Goal: Task Accomplishment & Management: Use online tool/utility

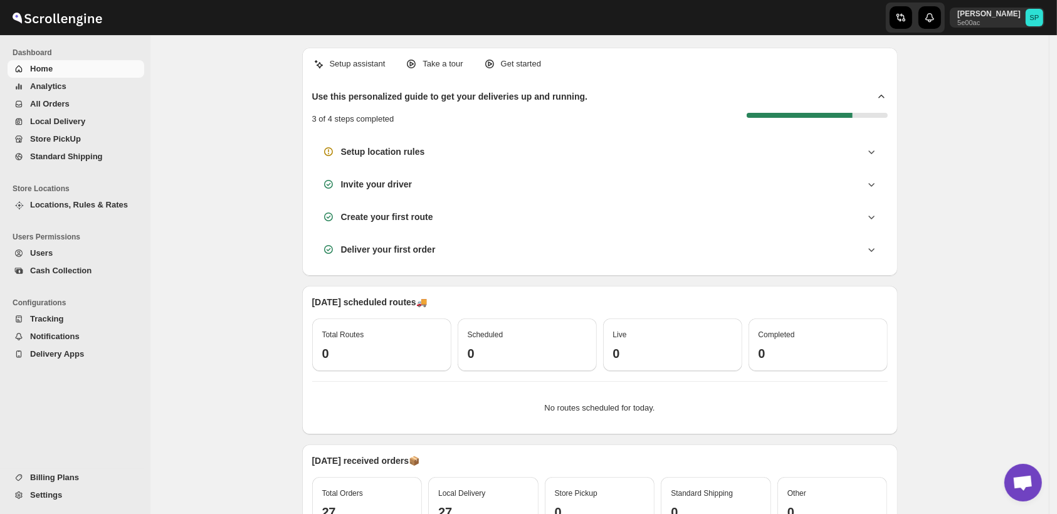
click at [73, 135] on span "Store PickUp" at bounding box center [55, 138] width 51 height 9
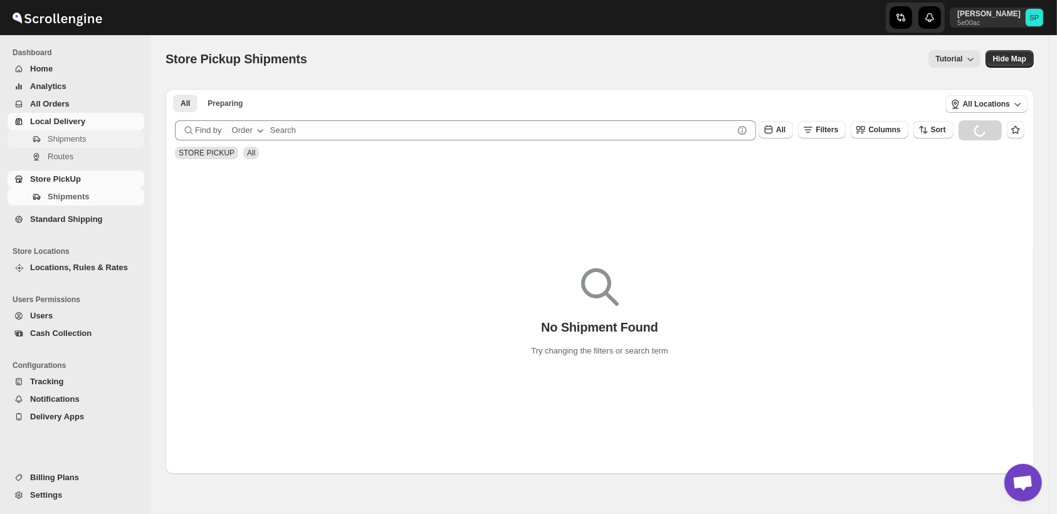
click at [70, 141] on span "Shipments" at bounding box center [67, 138] width 38 height 9
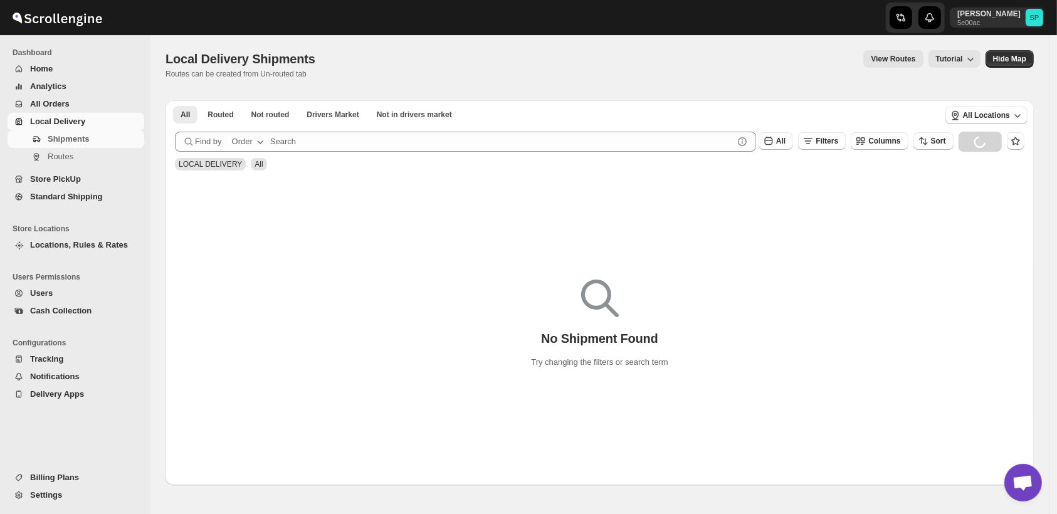
click at [254, 143] on icon "button" at bounding box center [260, 141] width 13 height 13
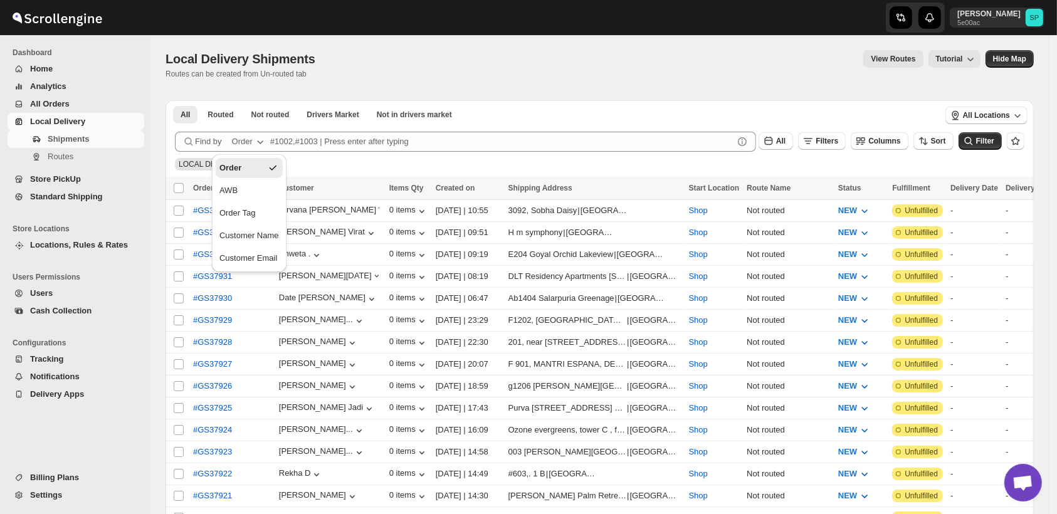
click at [246, 214] on div "Order Tag" at bounding box center [237, 213] width 36 height 13
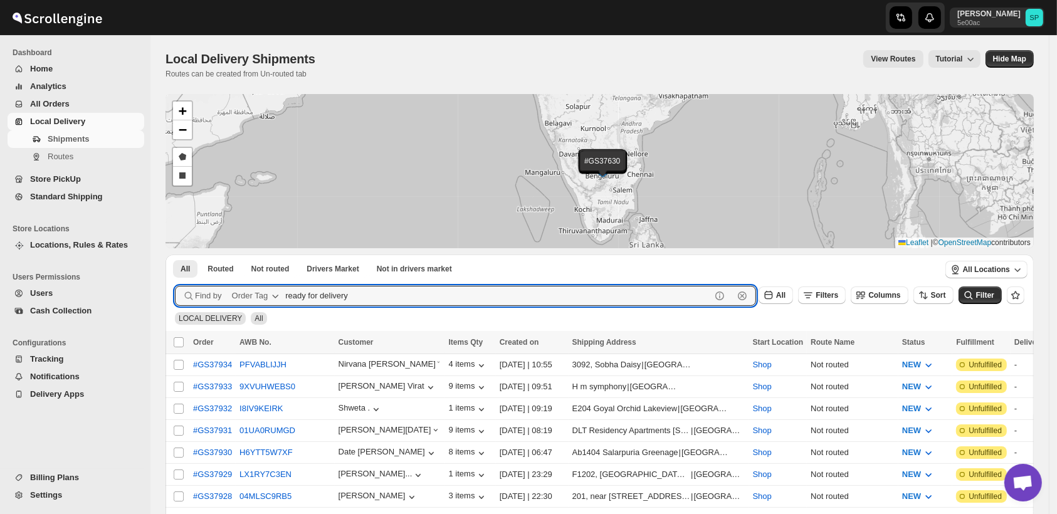
type input "ready for delivery"
click at [175, 255] on button "Submit" at bounding box center [193, 261] width 36 height 13
click at [835, 292] on span "Filters" at bounding box center [827, 295] width 23 height 9
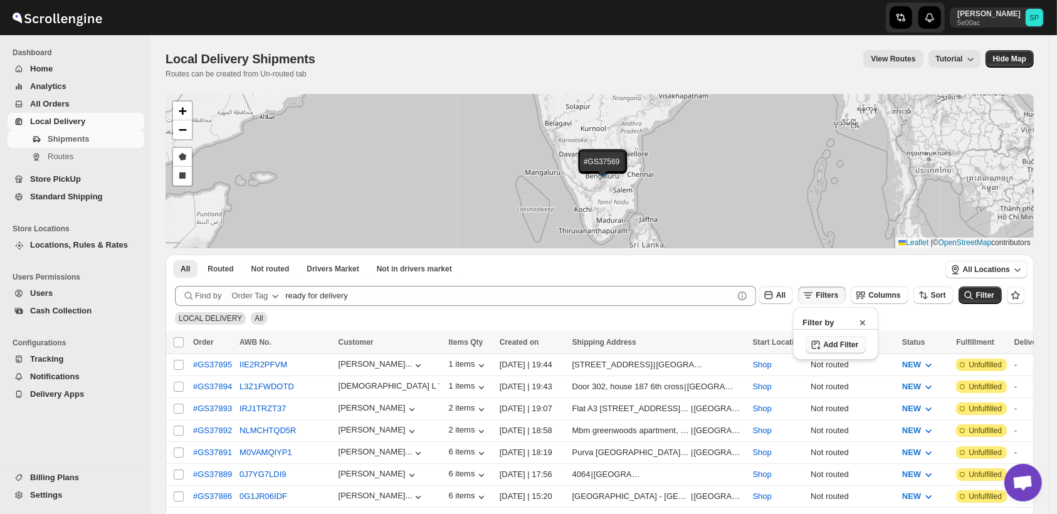
click at [839, 349] on span "Add Filter" at bounding box center [840, 345] width 35 height 10
click at [757, 339] on button "Select" at bounding box center [766, 346] width 94 height 18
click at [848, 344] on div "Select value" at bounding box center [866, 344] width 63 height 10
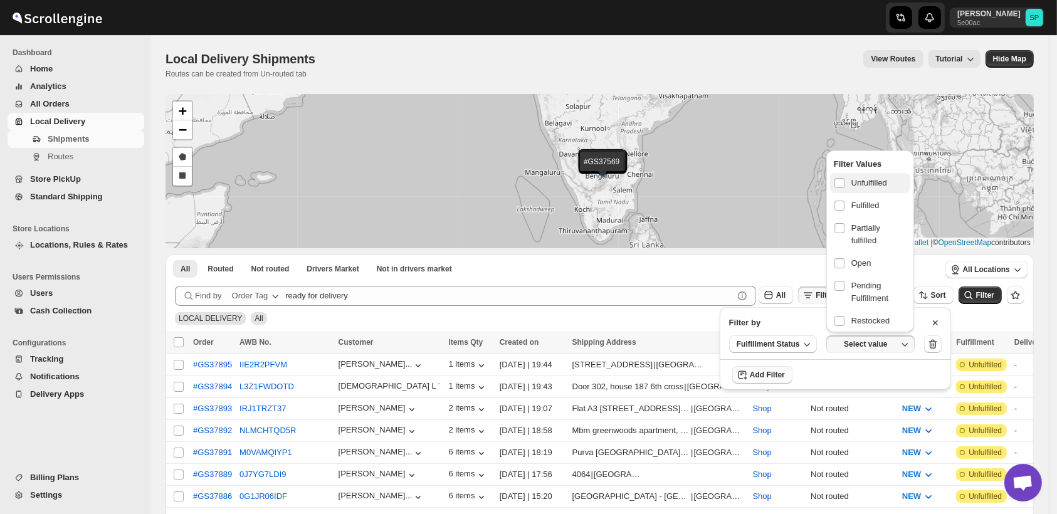
click at [858, 184] on span "Unfulfilled" at bounding box center [870, 183] width 36 height 13
click at [845, 184] on input "checkbox" at bounding box center [840, 183] width 10 height 10
checkbox input "true"
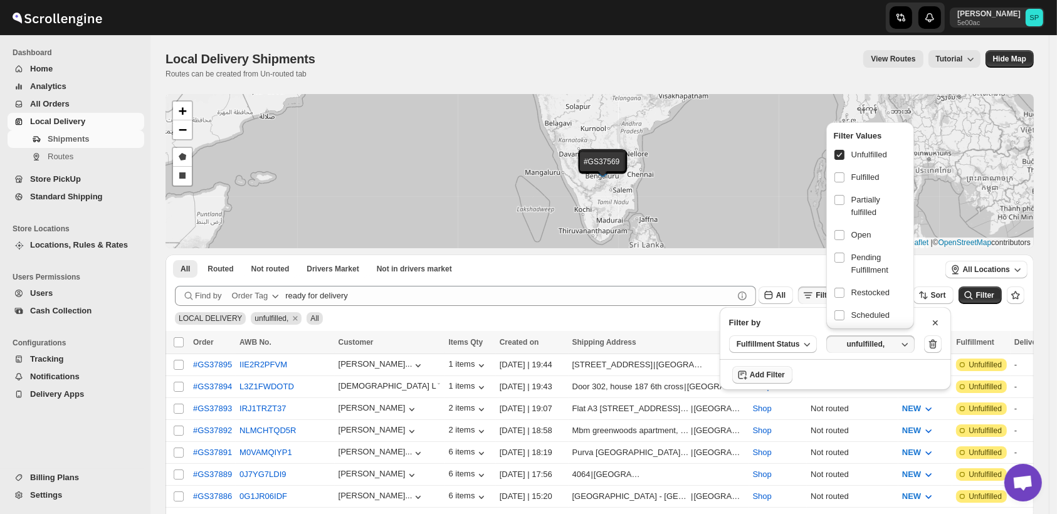
click at [989, 296] on span "Filter" at bounding box center [985, 295] width 18 height 9
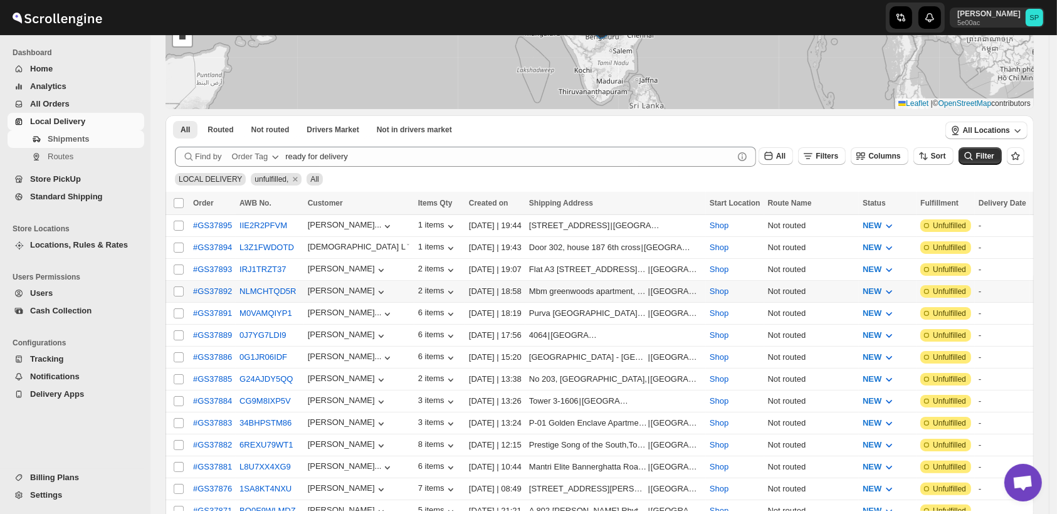
scroll to position [278, 0]
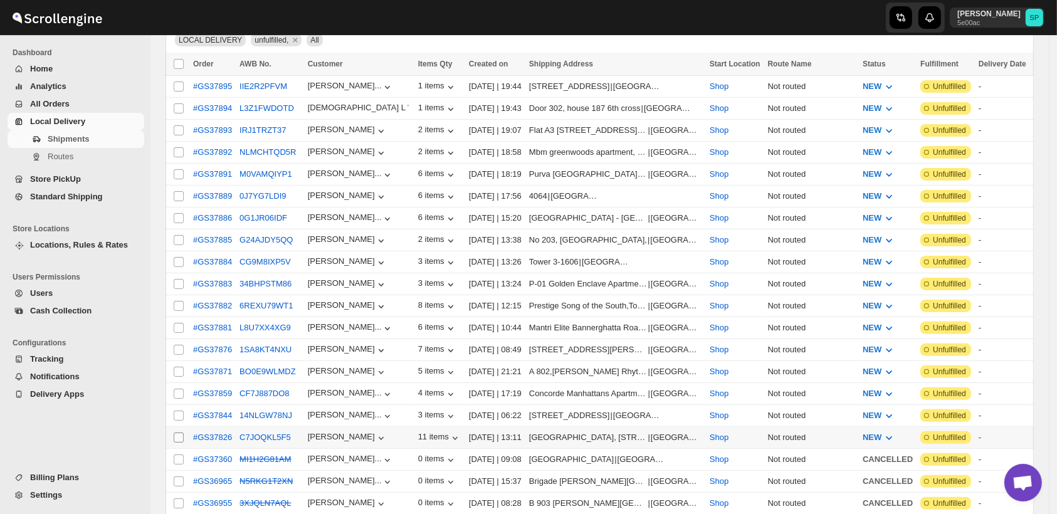
click at [184, 432] on span at bounding box center [178, 437] width 11 height 11
click at [184, 433] on input "Select shipment" at bounding box center [179, 438] width 10 height 10
checkbox input "false"
click at [179, 411] on input "Select shipment" at bounding box center [179, 416] width 10 height 10
checkbox input "true"
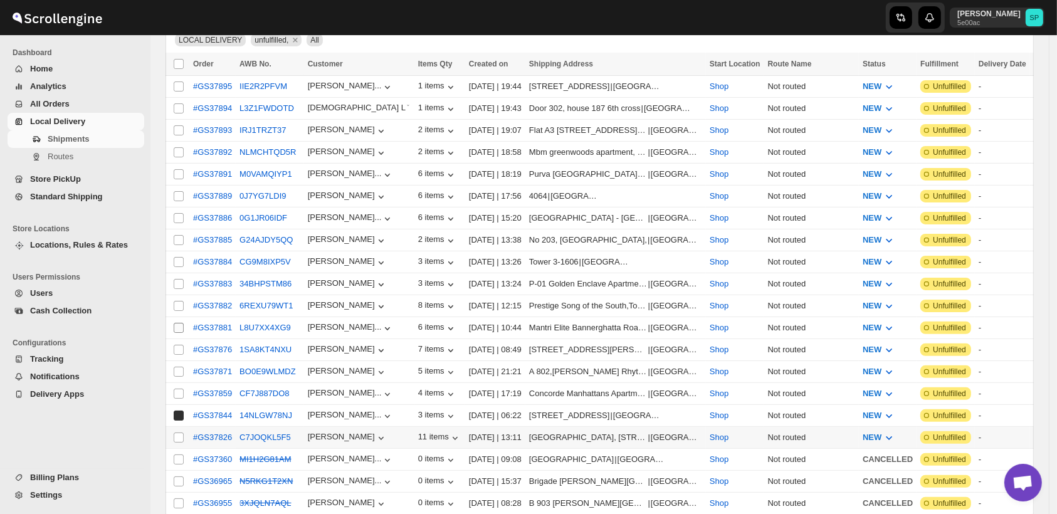
click at [179, 389] on input "Select shipment" at bounding box center [179, 394] width 10 height 10
checkbox input "true"
click at [178, 367] on input "Select shipment" at bounding box center [179, 372] width 10 height 10
checkbox input "true"
click at [178, 345] on input "Select shipment" at bounding box center [179, 350] width 10 height 10
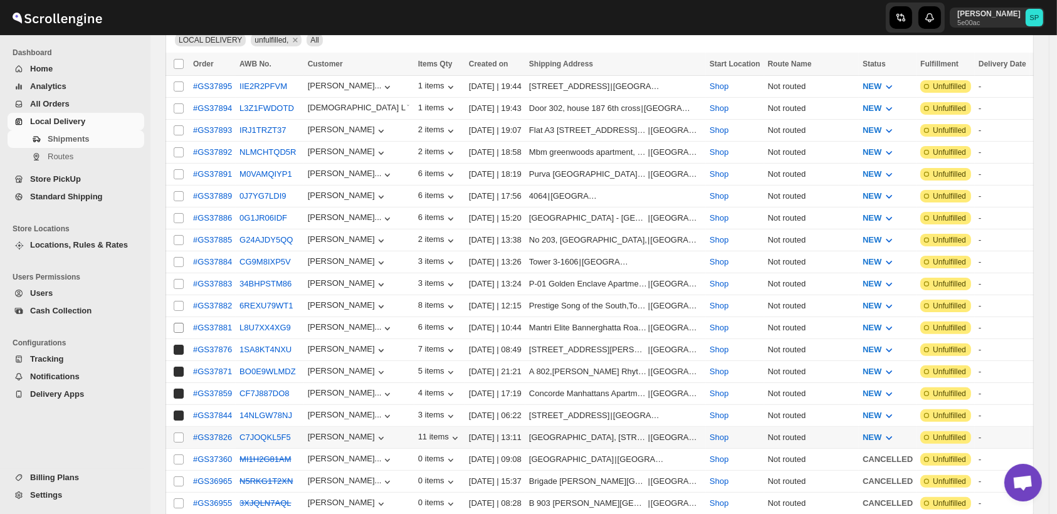
checkbox input "true"
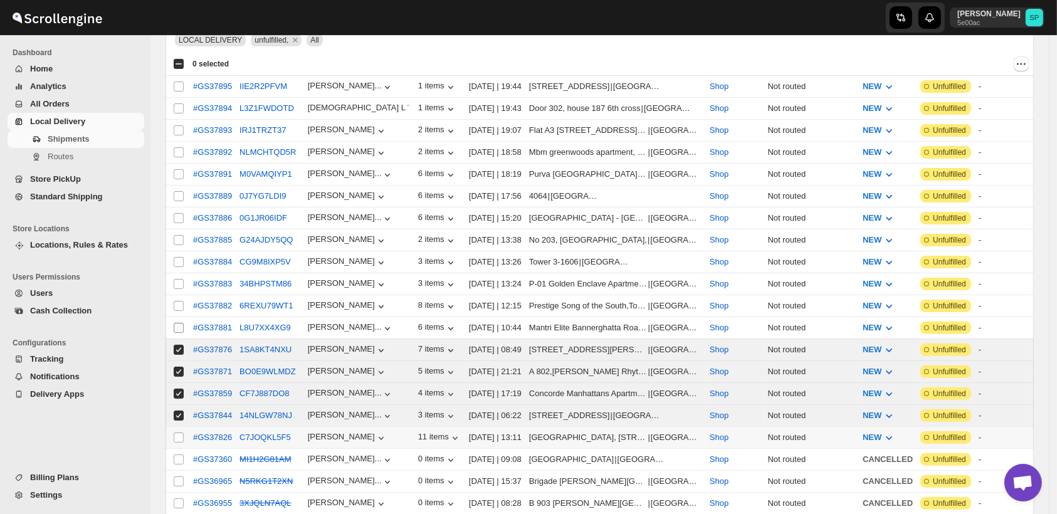
click at [180, 323] on input "Select shipment" at bounding box center [179, 328] width 10 height 10
checkbox input "true"
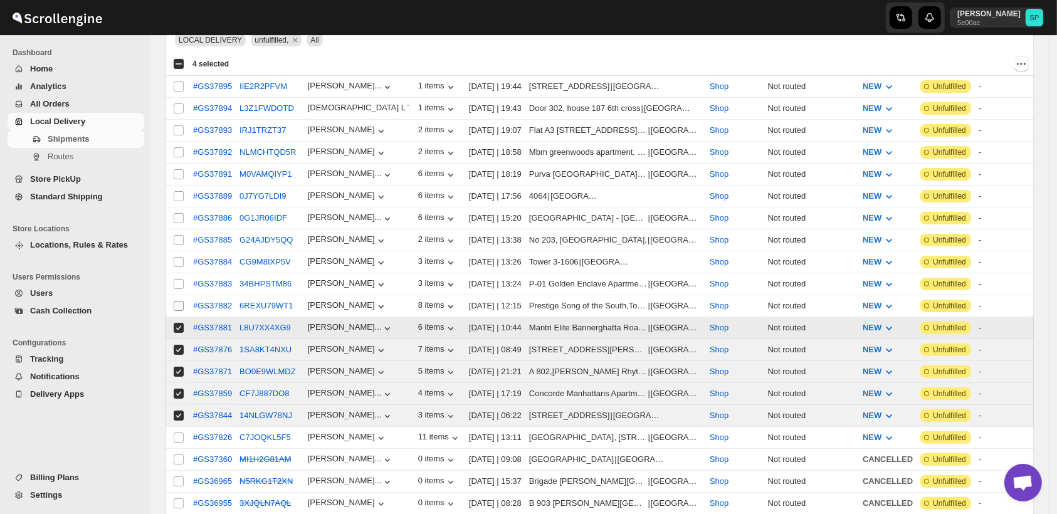
click at [181, 301] on input "Select shipment" at bounding box center [179, 306] width 10 height 10
checkbox input "true"
click at [179, 278] on span at bounding box center [178, 283] width 11 height 11
click at [179, 279] on input "Select shipment" at bounding box center [179, 284] width 10 height 10
checkbox input "false"
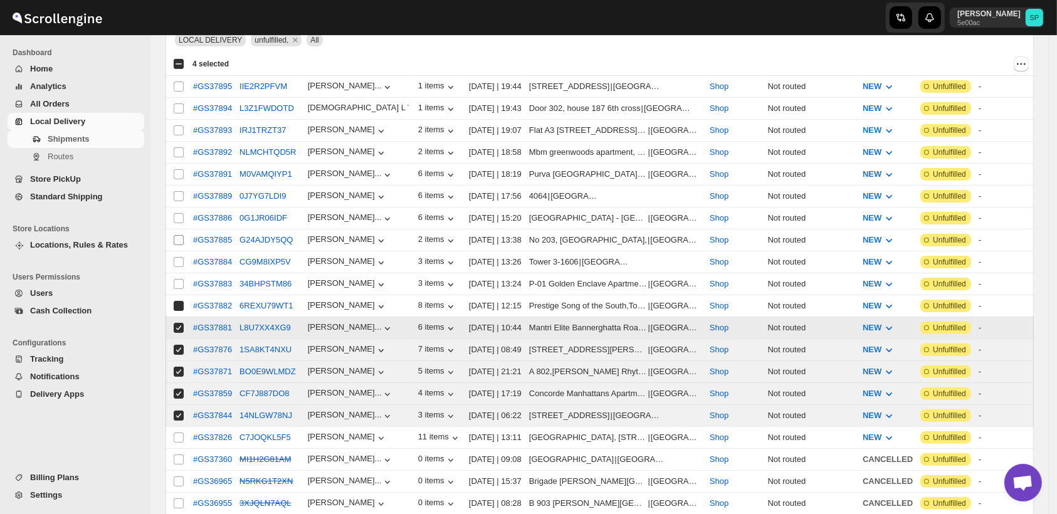
click at [178, 243] on td "Select shipment" at bounding box center [178, 240] width 24 height 22
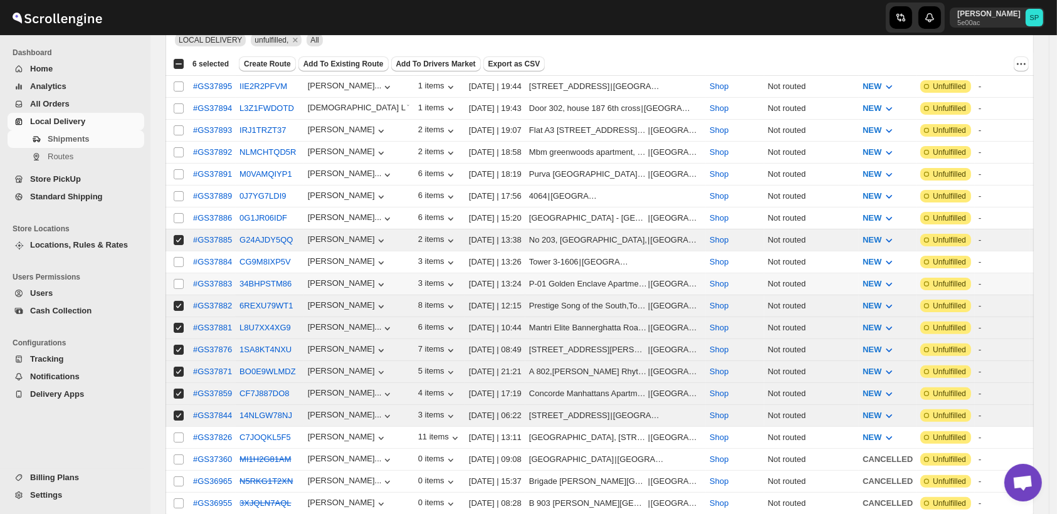
click at [178, 235] on input "Select shipment" at bounding box center [179, 240] width 10 height 10
checkbox input "false"
click at [180, 258] on input "Select shipment" at bounding box center [179, 262] width 10 height 10
checkbox input "true"
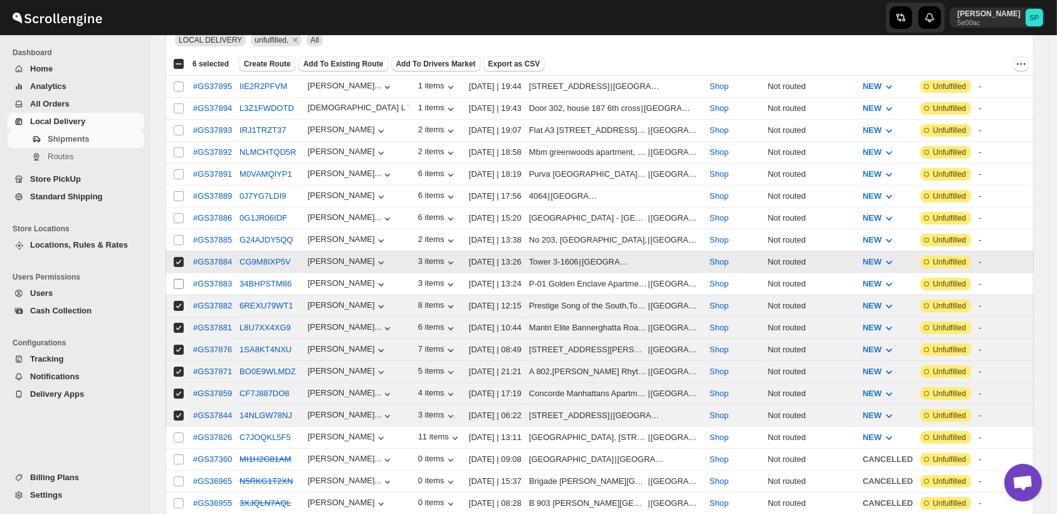
click at [180, 279] on input "Select shipment" at bounding box center [179, 284] width 10 height 10
checkbox input "true"
click at [179, 235] on input "Select shipment" at bounding box center [179, 240] width 10 height 10
checkbox input "true"
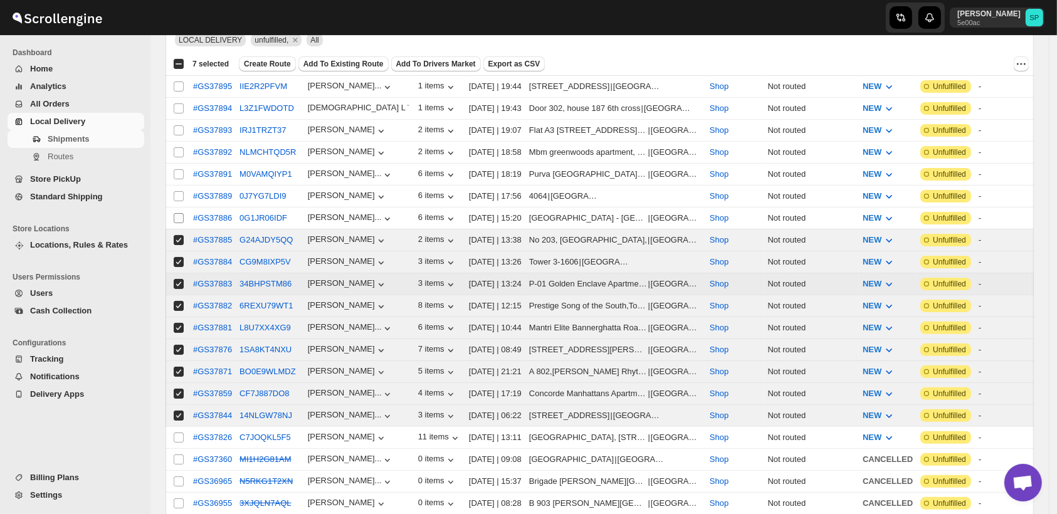
click at [178, 216] on input "Select shipment" at bounding box center [179, 218] width 10 height 10
checkbox input "true"
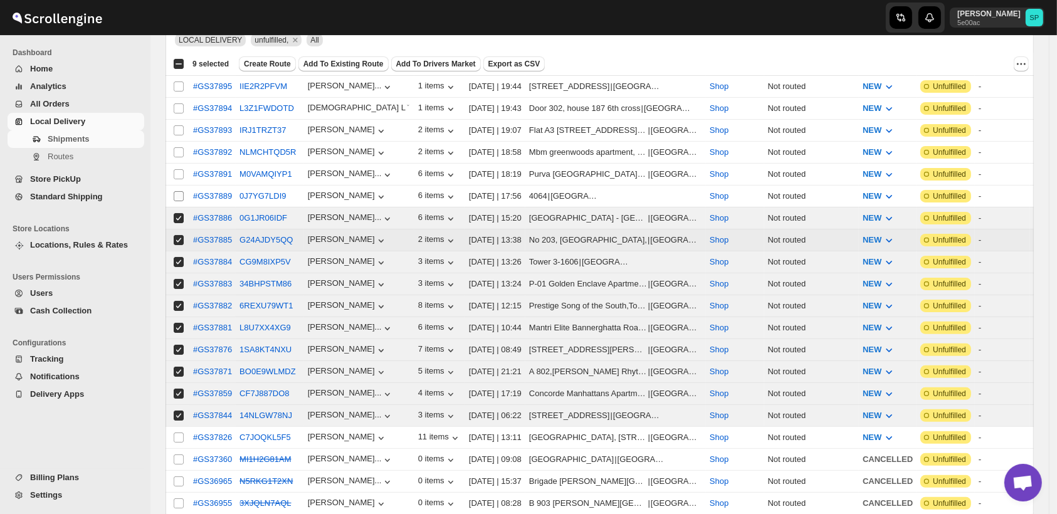
click at [178, 191] on input "Select shipment" at bounding box center [179, 196] width 10 height 10
checkbox input "true"
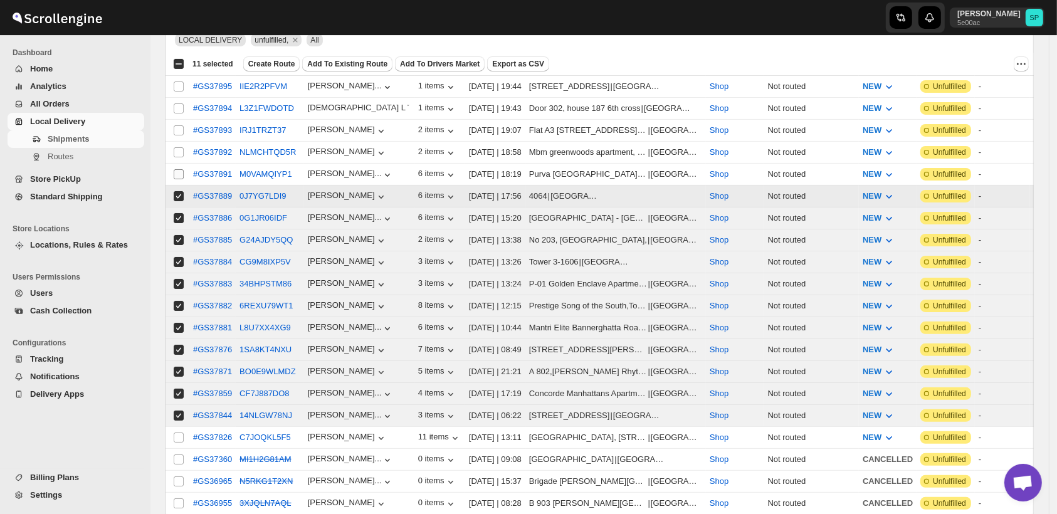
click at [177, 169] on input "Select shipment" at bounding box center [179, 174] width 10 height 10
checkbox input "true"
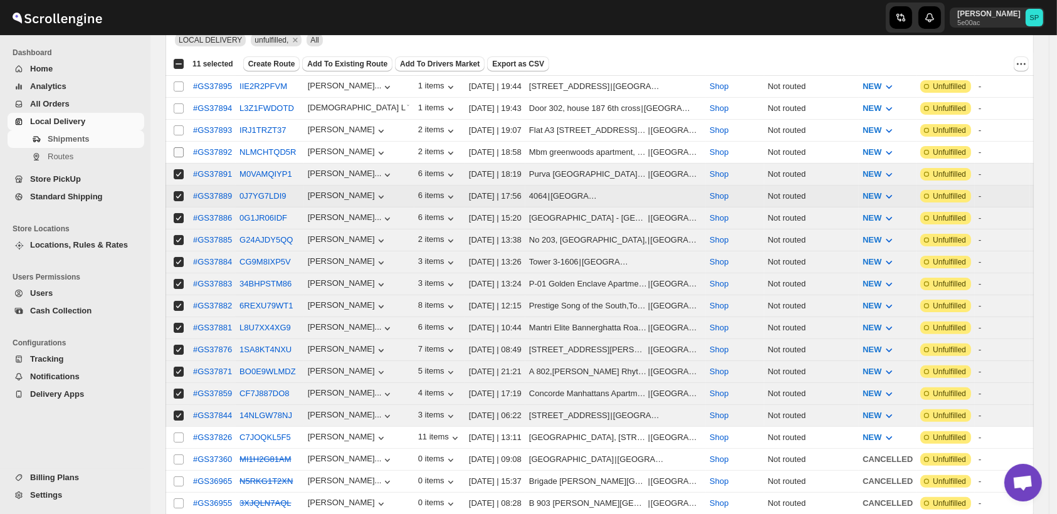
click at [181, 149] on input "Select shipment" at bounding box center [179, 152] width 10 height 10
checkbox input "true"
click at [178, 127] on input "Select shipment" at bounding box center [179, 130] width 10 height 10
checkbox input "true"
click at [178, 151] on input "Select shipment" at bounding box center [179, 152] width 10 height 10
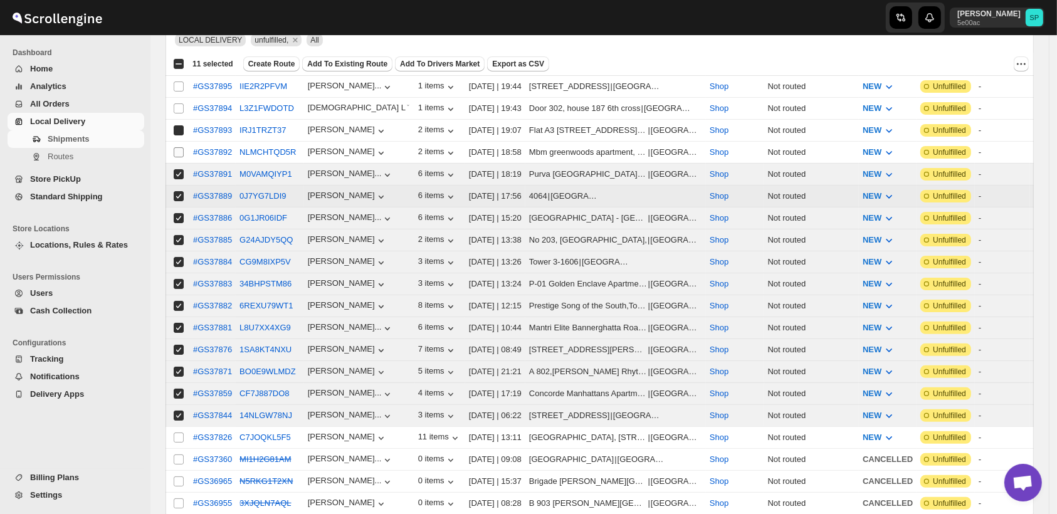
checkbox input "false"
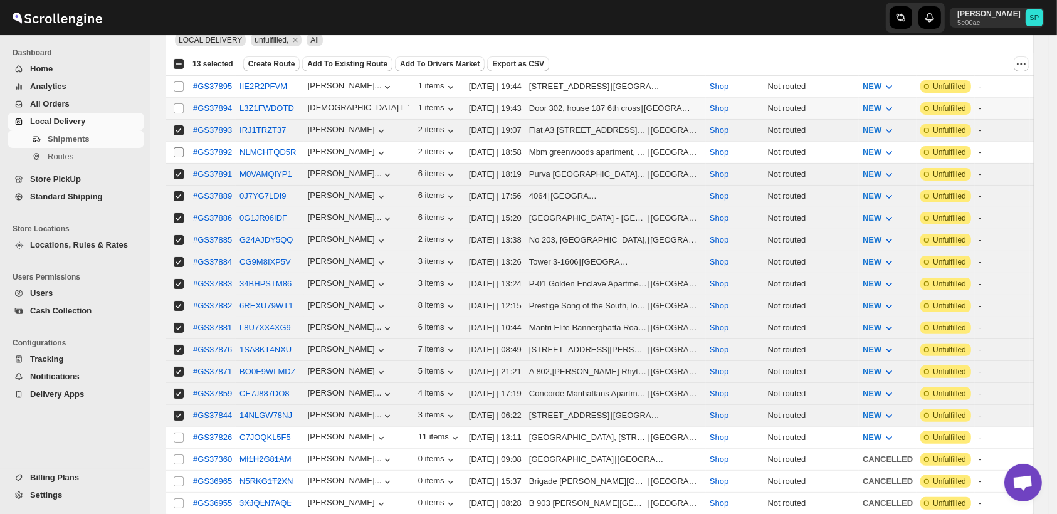
click at [176, 108] on input "Select shipment" at bounding box center [179, 108] width 10 height 10
checkbox input "true"
click at [176, 152] on input "Select shipment" at bounding box center [179, 152] width 10 height 10
checkbox input "true"
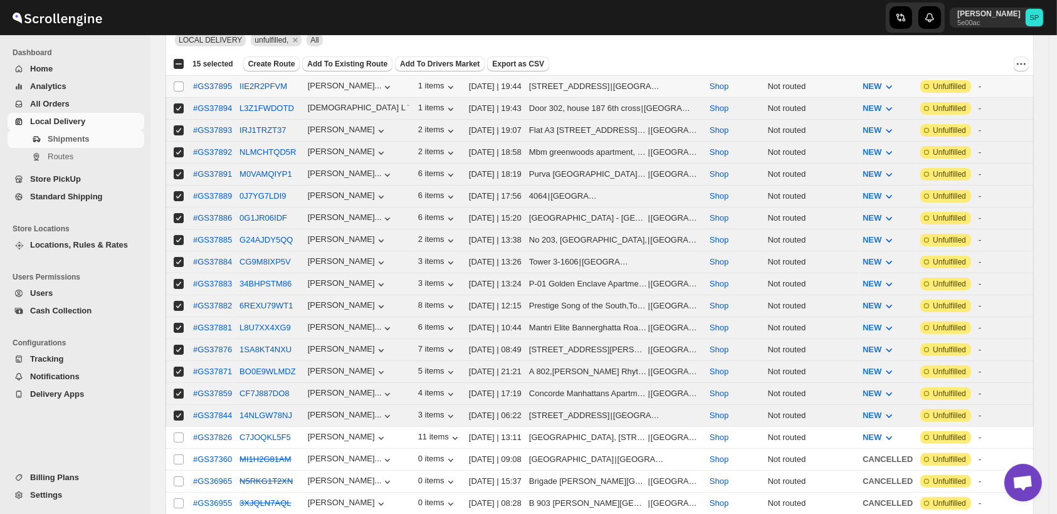
scroll to position [70, 0]
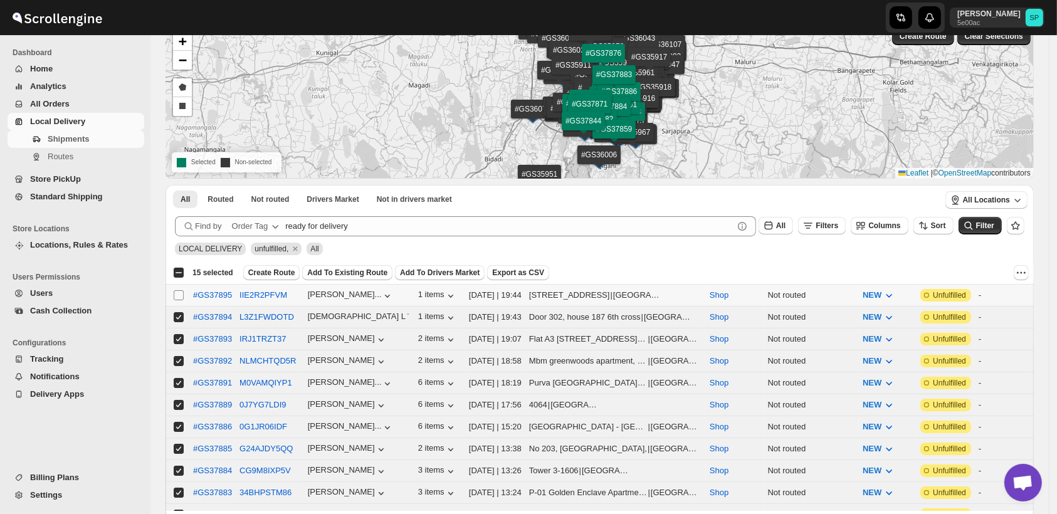
click at [174, 294] on input "Select shipment" at bounding box center [179, 295] width 10 height 10
checkbox input "true"
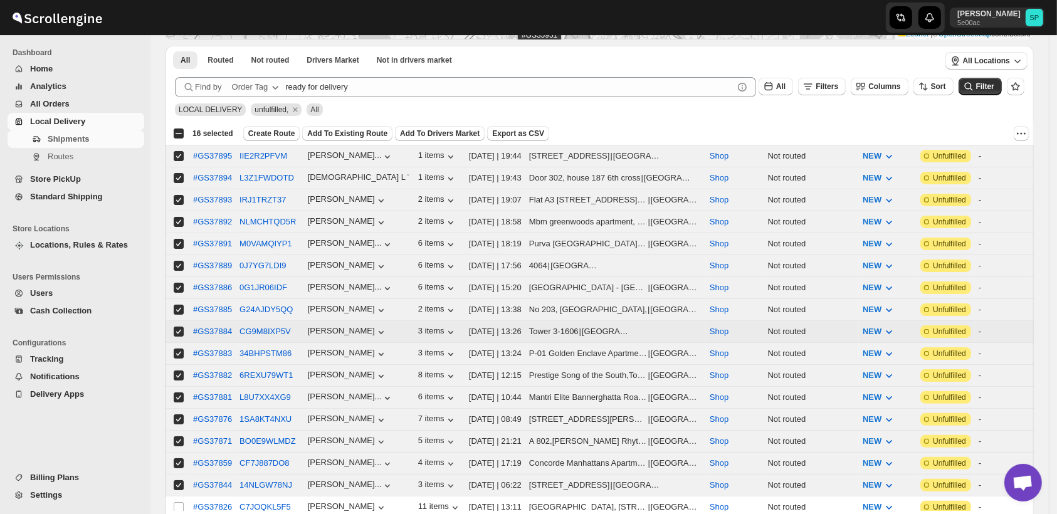
scroll to position [278, 0]
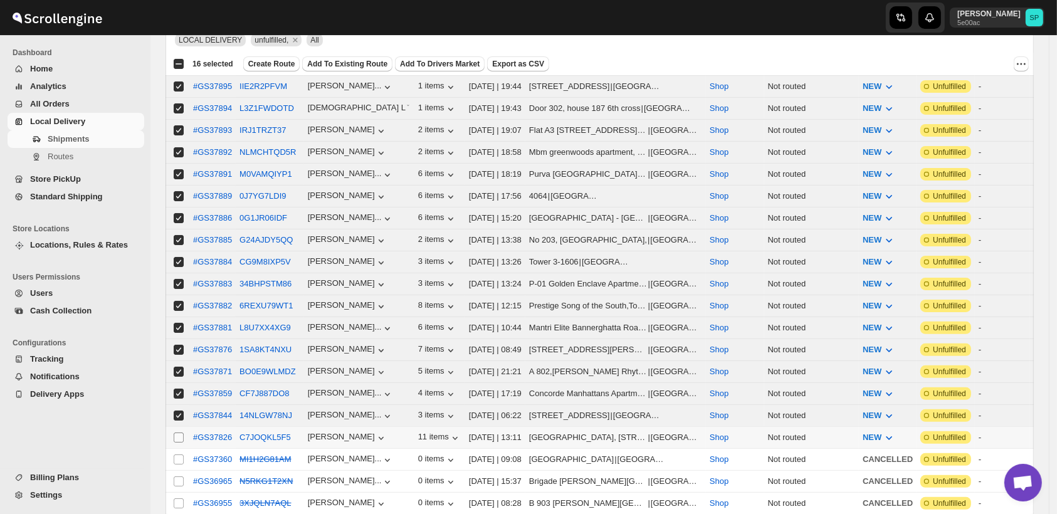
click at [180, 433] on input "Select shipment" at bounding box center [179, 438] width 10 height 10
checkbox input "true"
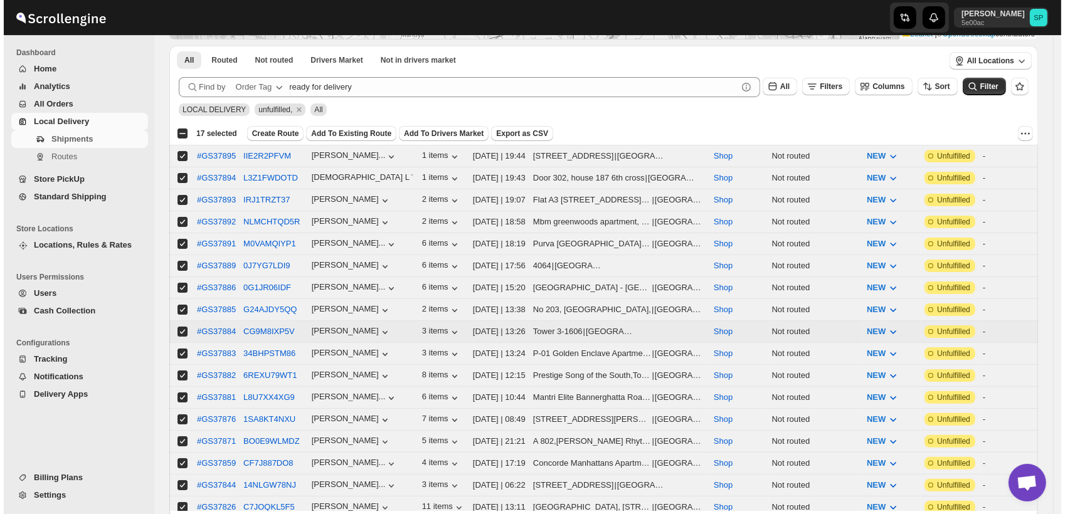
scroll to position [0, 0]
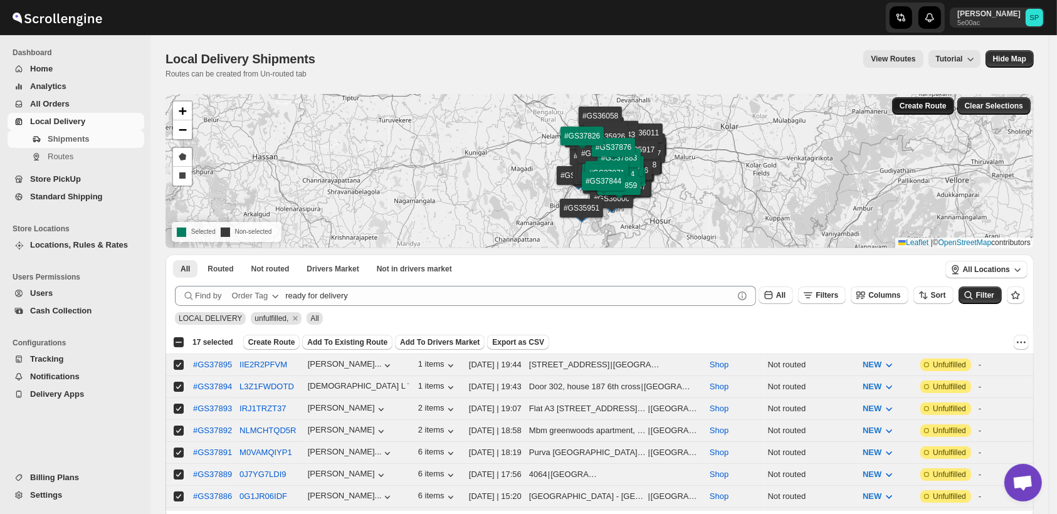
click at [941, 113] on button "Create Route" at bounding box center [923, 106] width 62 height 18
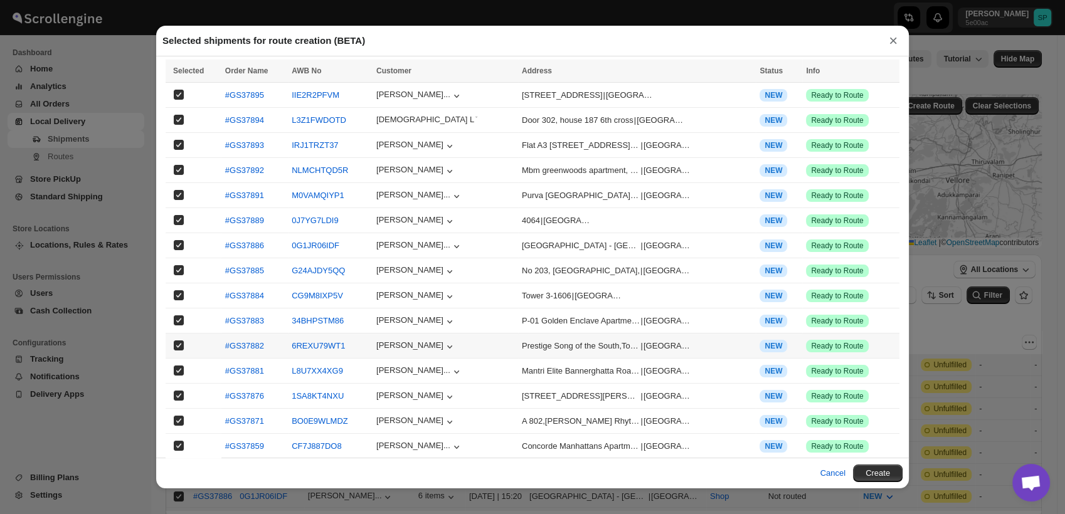
scroll to position [50, 0]
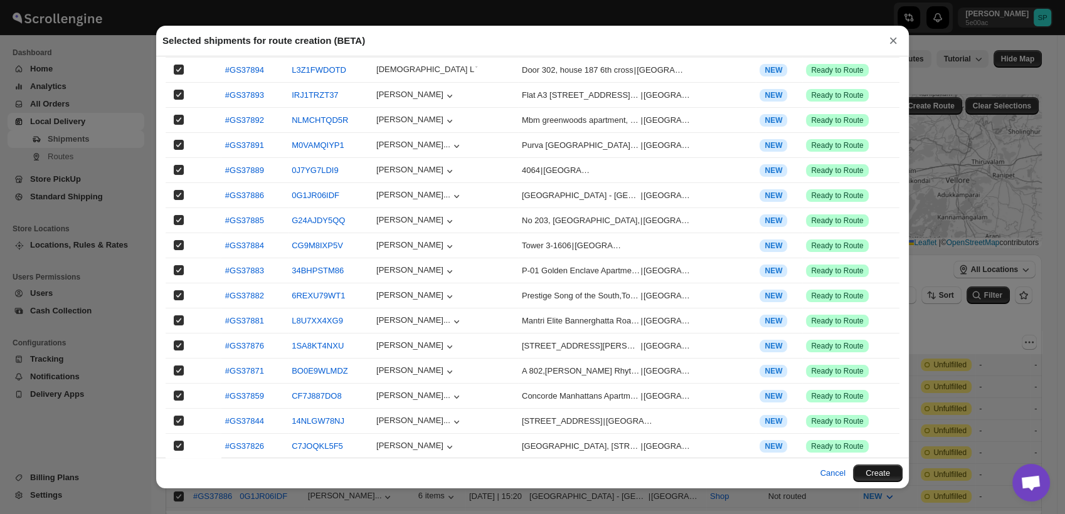
click at [874, 474] on button "Create" at bounding box center [878, 474] width 50 height 18
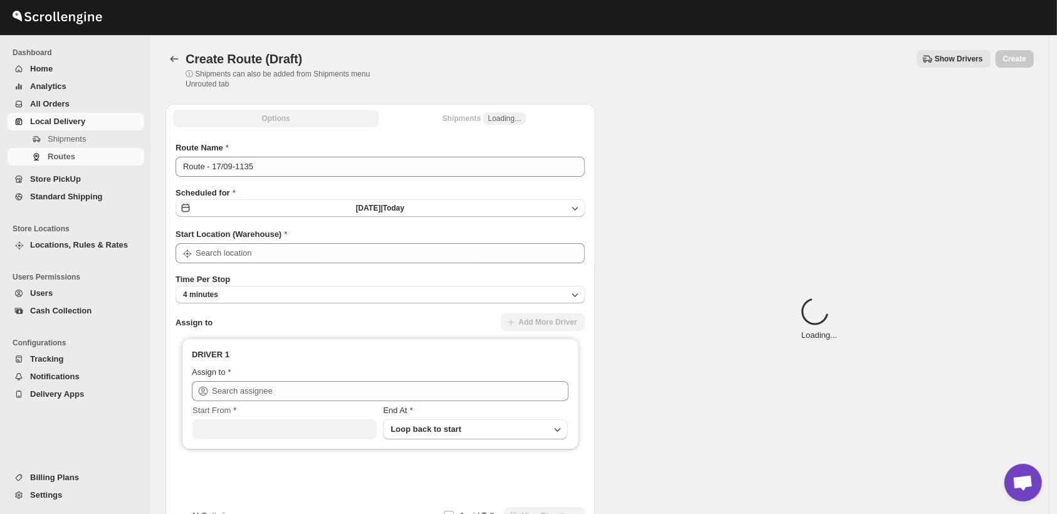
type input "Shop"
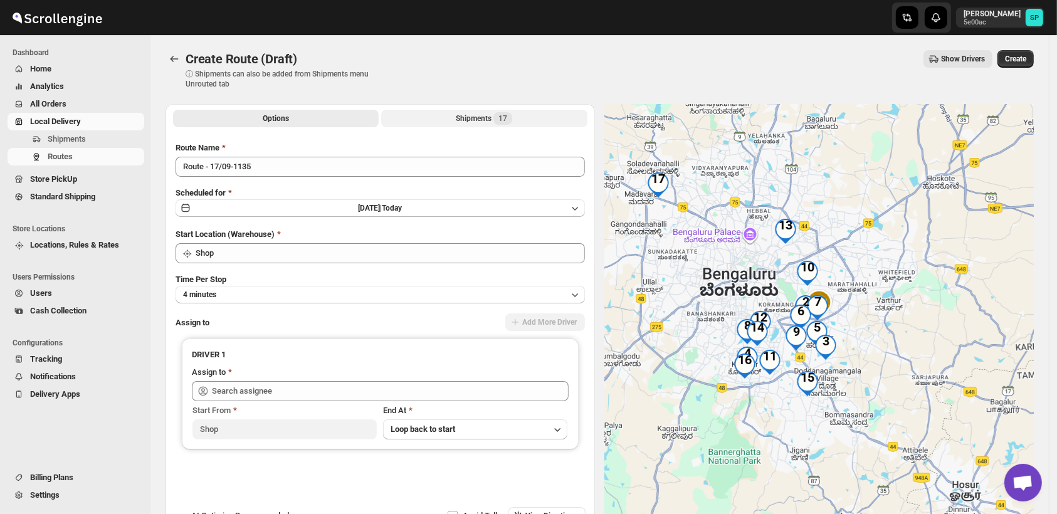
click at [476, 118] on div "Shipments 17" at bounding box center [484, 118] width 56 height 13
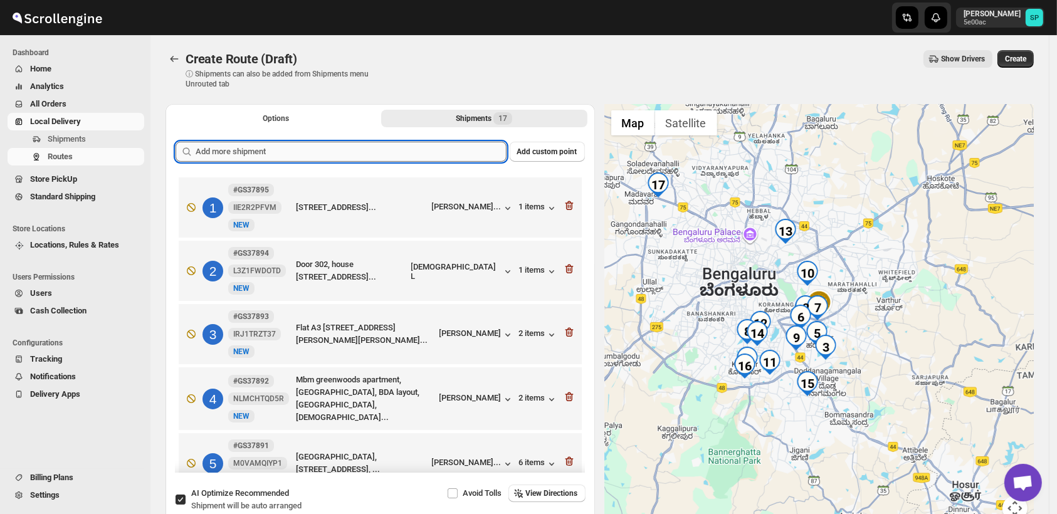
click at [357, 152] on input "text" at bounding box center [351, 152] width 311 height 20
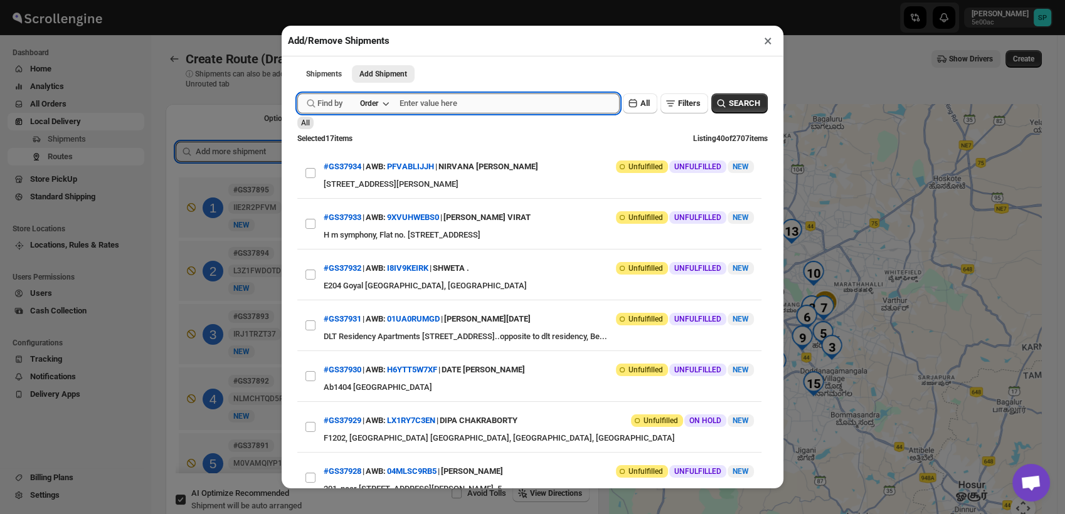
click at [421, 110] on input "text" at bounding box center [509, 103] width 220 height 20
paste input "GS37899"
type input "GS37899"
click at [729, 103] on span "SEARCH" at bounding box center [744, 103] width 31 height 13
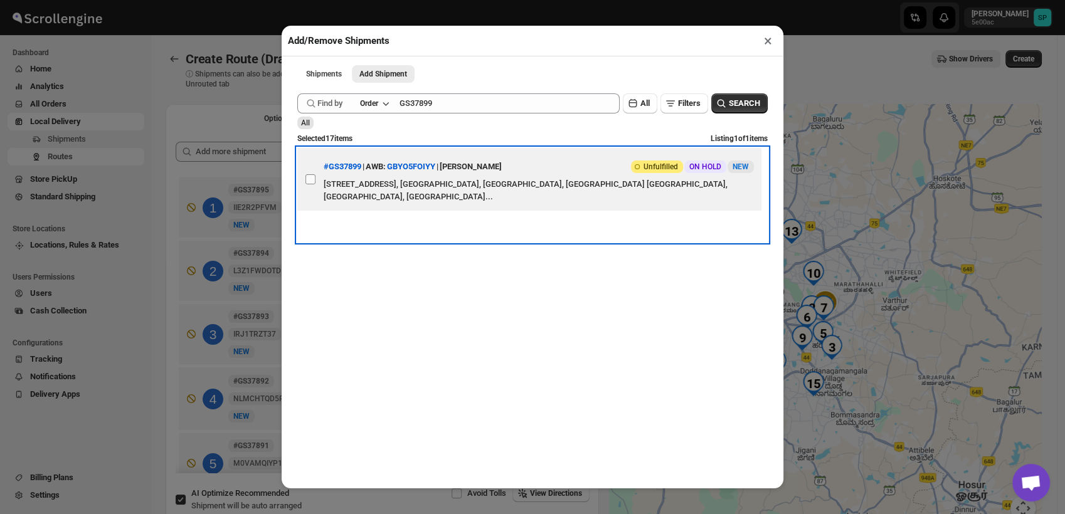
click at [307, 188] on label "View details for 68c827af8f29d9ce0bedbf59" at bounding box center [310, 179] width 26 height 63
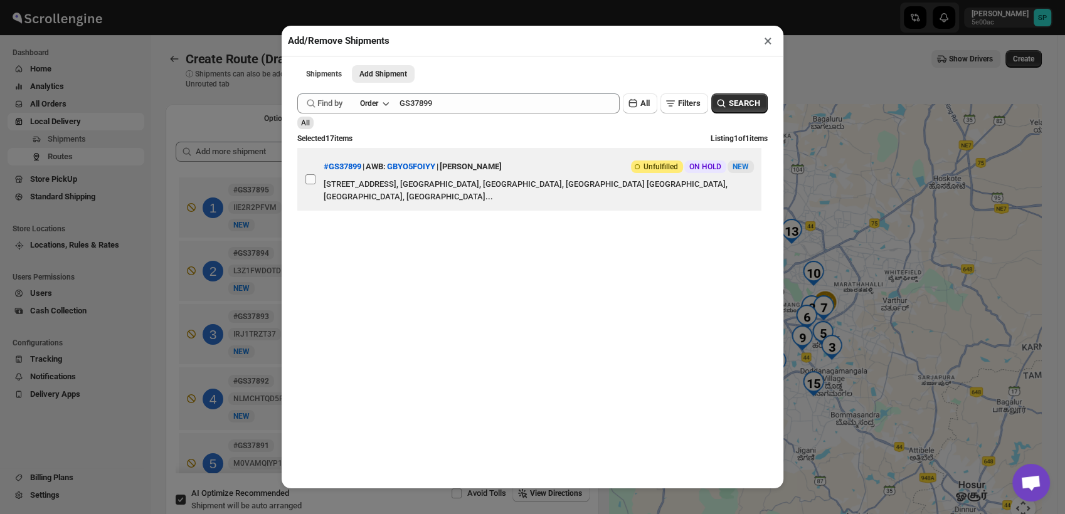
click at [307, 184] on input "View details for 68c827af8f29d9ce0bedbf59" at bounding box center [310, 179] width 10 height 10
checkbox input "true"
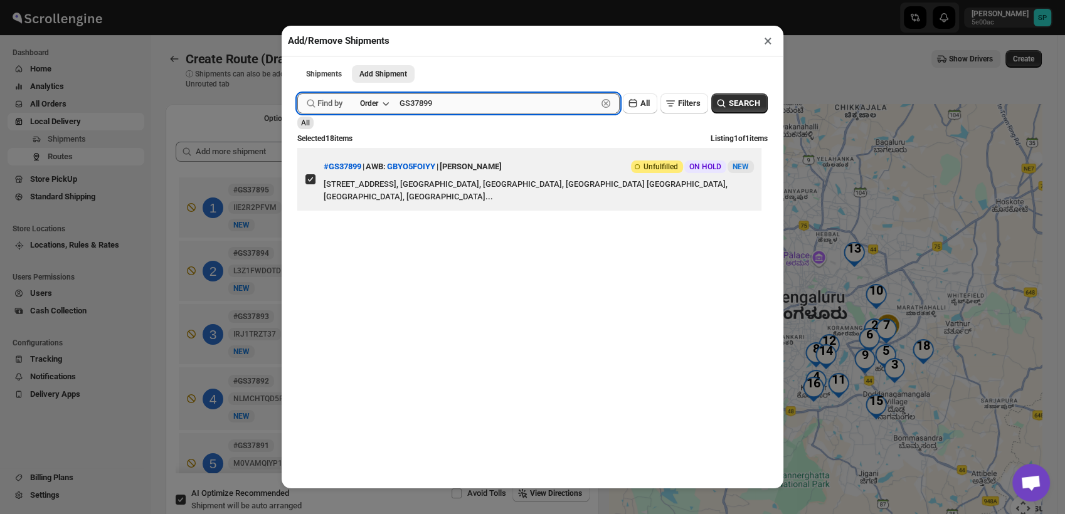
click at [411, 110] on input "GS37899" at bounding box center [498, 103] width 198 height 20
paste input "900"
type input "GS37900"
click at [736, 100] on span "SEARCH" at bounding box center [744, 103] width 31 height 13
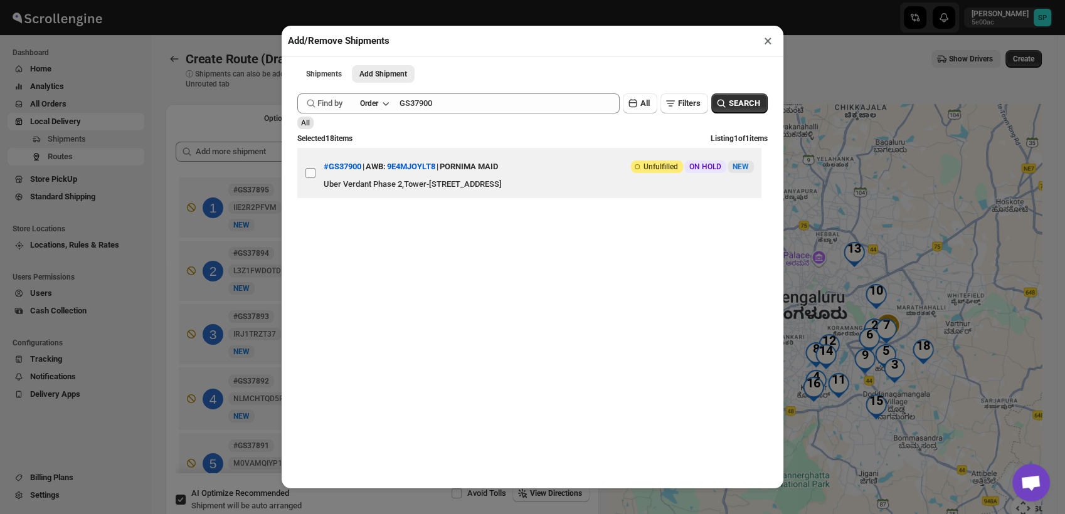
click at [307, 176] on input "View details for 68c827ff8f29d9ce0bedbf5e" at bounding box center [310, 173] width 10 height 10
checkbox input "true"
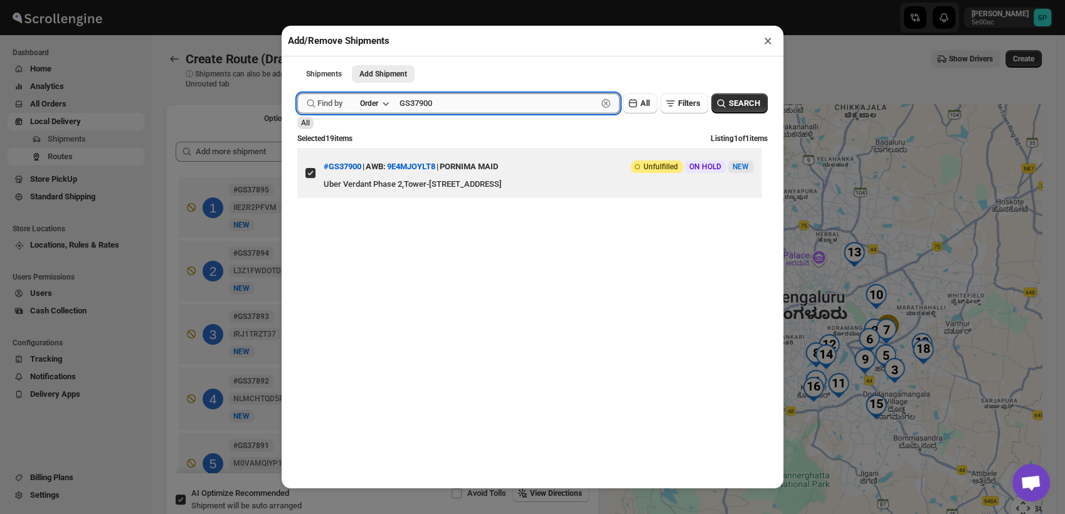
click at [525, 108] on input "GS37900" at bounding box center [498, 103] width 198 height 20
paste input "2"
type input "GS37902"
click at [737, 113] on button "SEARCH" at bounding box center [739, 103] width 56 height 20
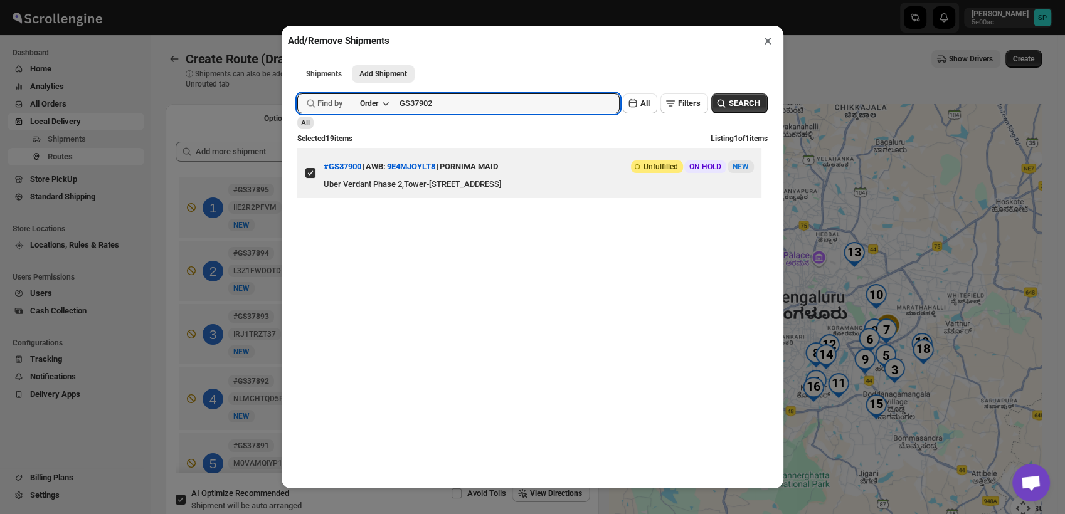
click at [734, 111] on div "Find by Order GS37902 Clear All Filters SEARCH" at bounding box center [532, 103] width 470 height 20
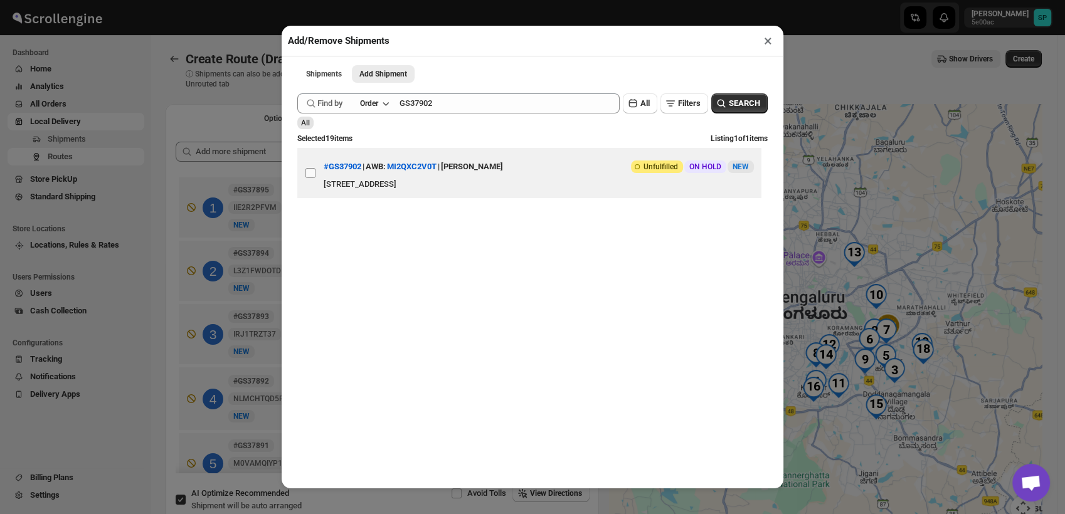
click at [314, 177] on input "View details for 68c836218f29d9ce0bedc091" at bounding box center [310, 173] width 10 height 10
checkbox input "true"
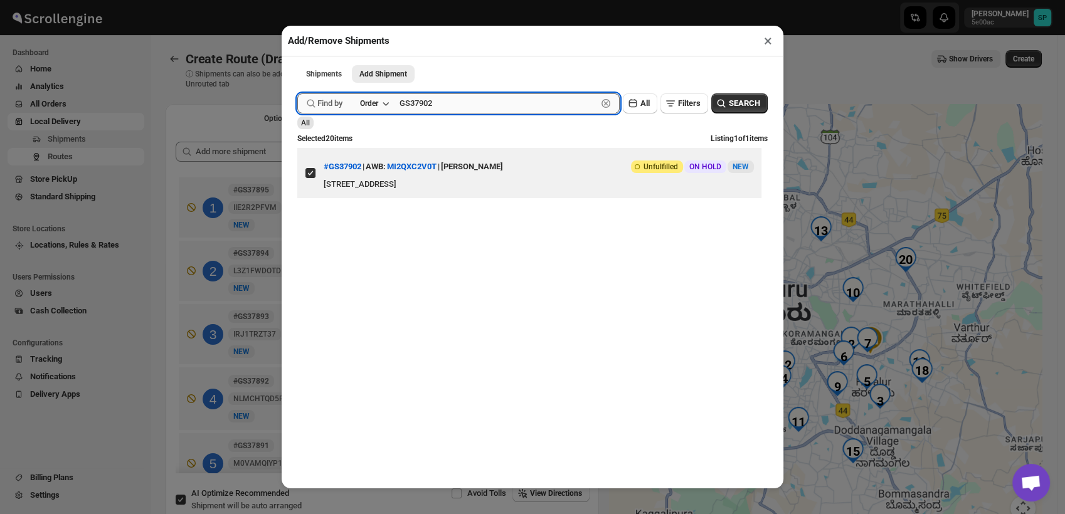
click at [498, 106] on input "GS37902" at bounding box center [498, 103] width 198 height 20
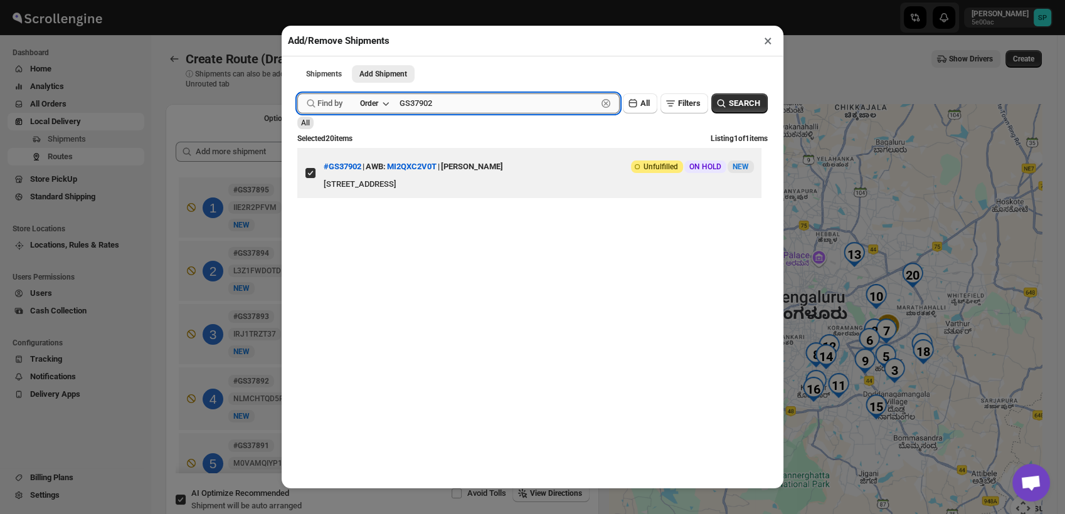
click at [498, 106] on input "GS37902" at bounding box center [498, 103] width 198 height 20
paste input "3"
type input "GS37903"
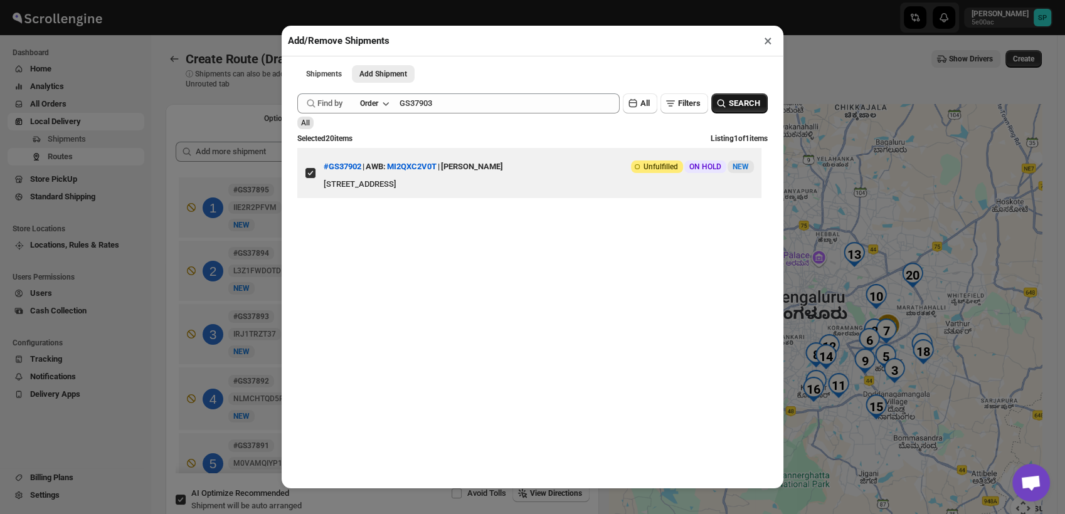
click at [715, 107] on icon "button" at bounding box center [721, 103] width 13 height 13
click at [307, 174] on input "View details for 68c83b7a8f29d9ce0bedc0ff" at bounding box center [310, 173] width 10 height 10
checkbox input "true"
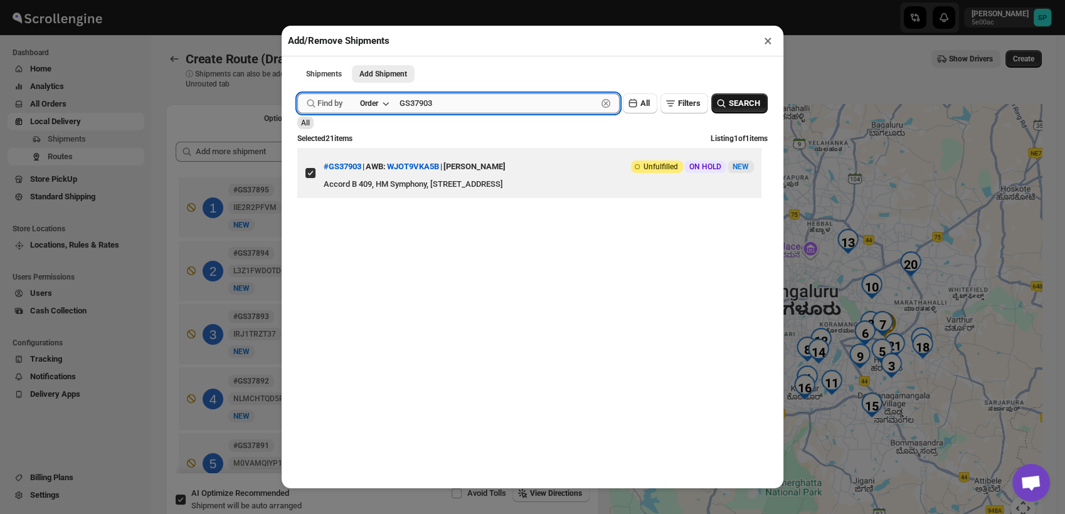
click at [482, 111] on input "GS37903" at bounding box center [498, 103] width 198 height 20
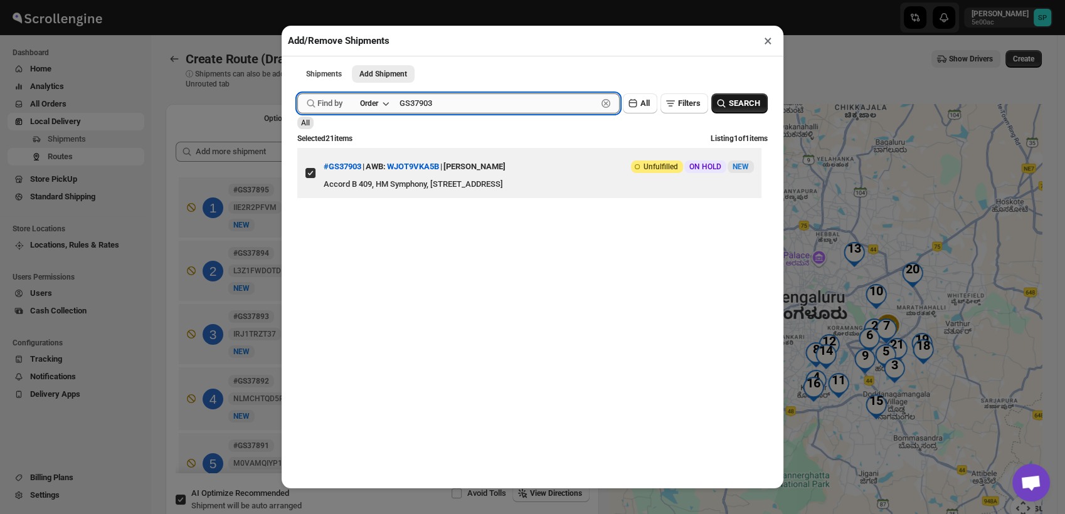
click at [482, 111] on input "GS37903" at bounding box center [498, 103] width 198 height 20
paste input "4"
type input "GS37904"
click at [749, 100] on button "SEARCH" at bounding box center [739, 103] width 56 height 20
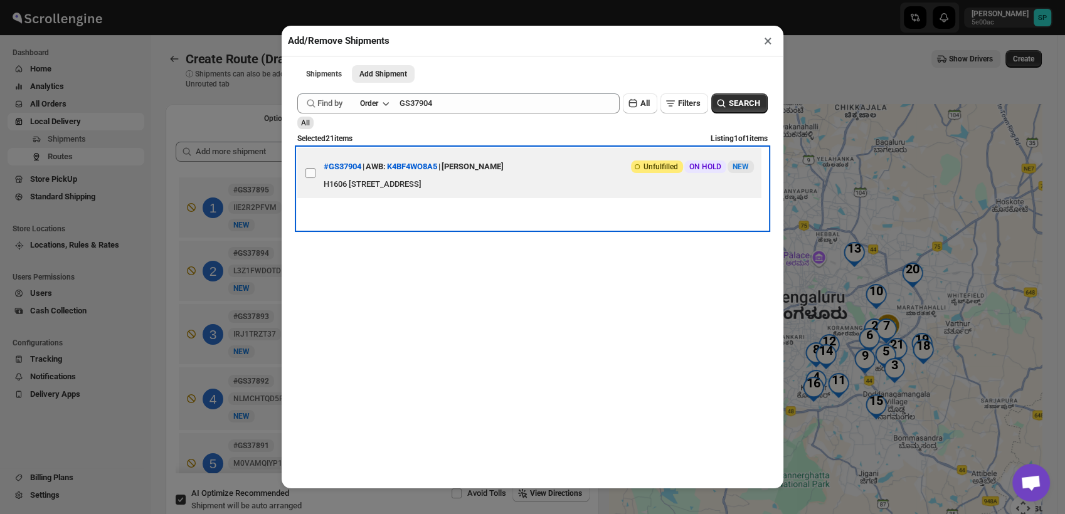
click at [318, 162] on label "View details for 68c83e8c8f29d9ce0bedc16c" at bounding box center [310, 173] width 26 height 50
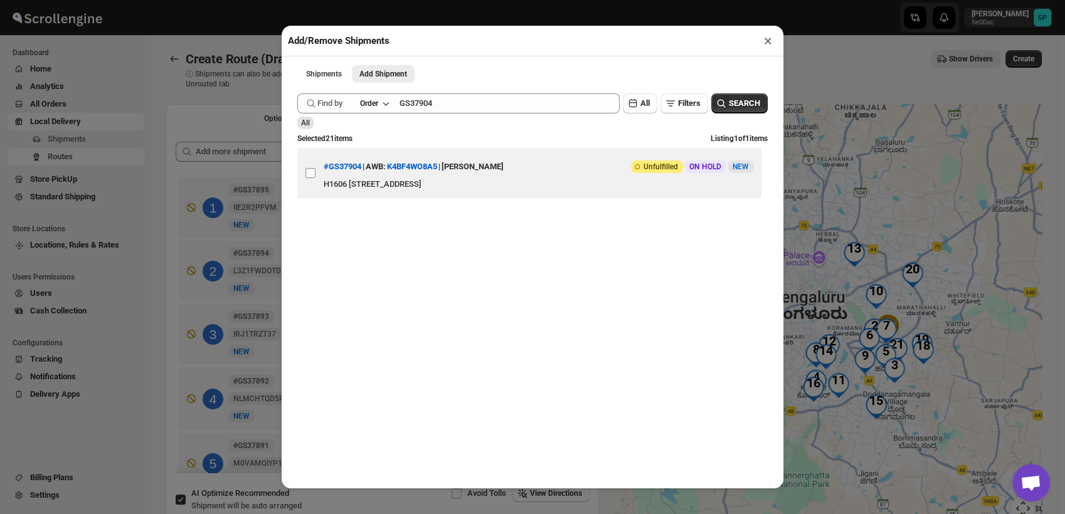
click at [315, 168] on input "View details for 68c83e8c8f29d9ce0bedc16c" at bounding box center [310, 173] width 10 height 10
checkbox input "true"
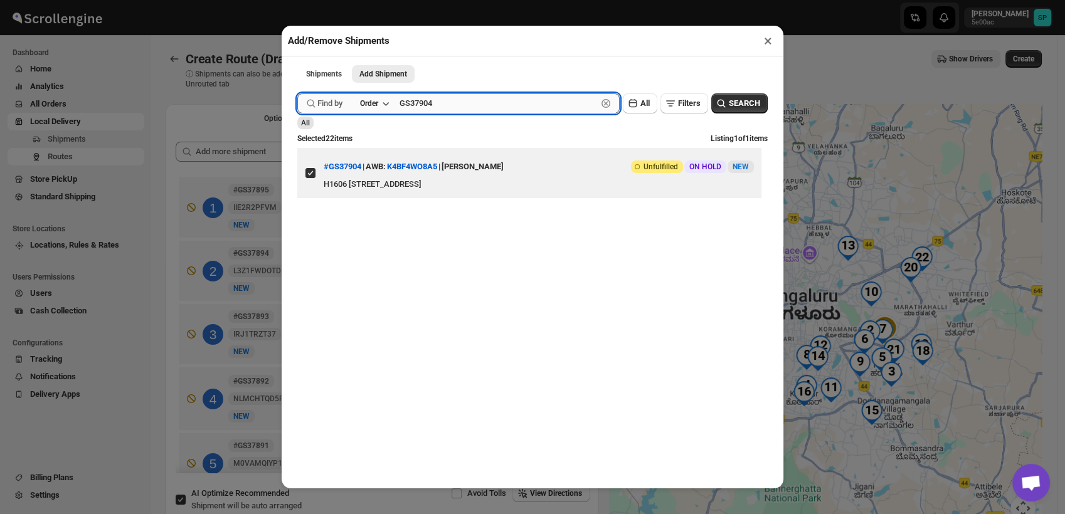
click at [488, 112] on input "GS37904" at bounding box center [498, 103] width 198 height 20
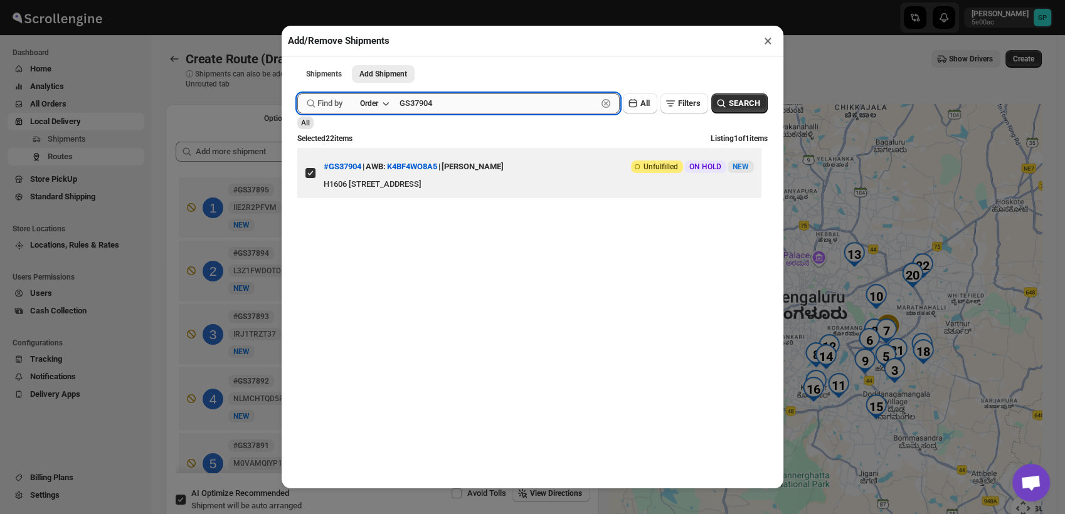
click at [488, 112] on input "GS37904" at bounding box center [498, 103] width 198 height 20
paste input "5"
type input "GS37905"
click at [747, 104] on span "SEARCH" at bounding box center [744, 103] width 31 height 13
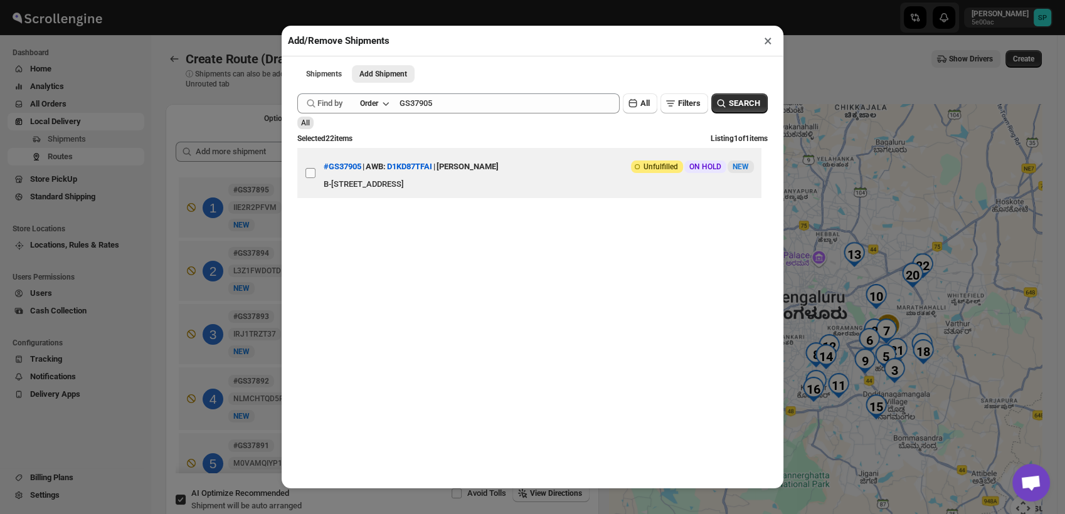
click at [309, 171] on input "View details for 68c842958f29d9ce0bedc1c5" at bounding box center [310, 173] width 10 height 10
checkbox input "true"
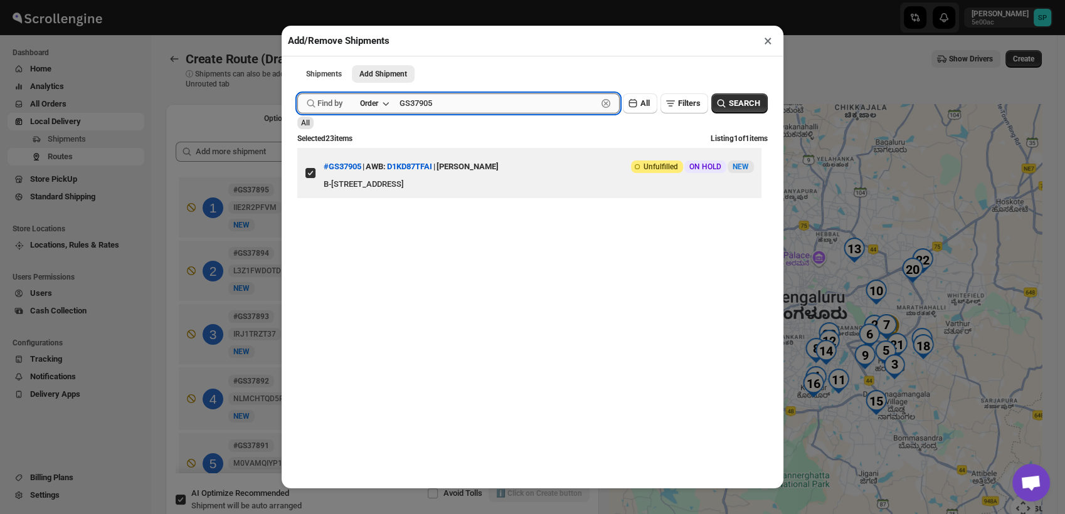
click at [502, 102] on input "GS37905" at bounding box center [498, 103] width 198 height 20
paste input "6"
type input "GS37906"
click at [715, 109] on icon "button" at bounding box center [721, 103] width 13 height 13
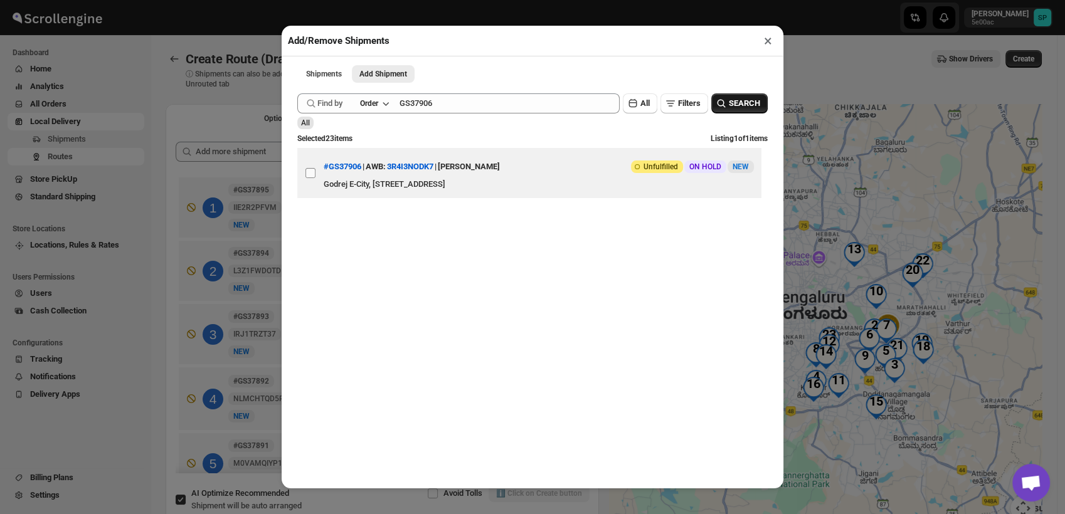
click at [309, 172] on input "View details for 68c8467d8f29d9ce0bedc224" at bounding box center [310, 173] width 10 height 10
checkbox input "true"
click at [459, 118] on div "Submit Find by Order GS37906 Clear All Filters SEARCH All Selected 24 items Lis…" at bounding box center [532, 158] width 470 height 142
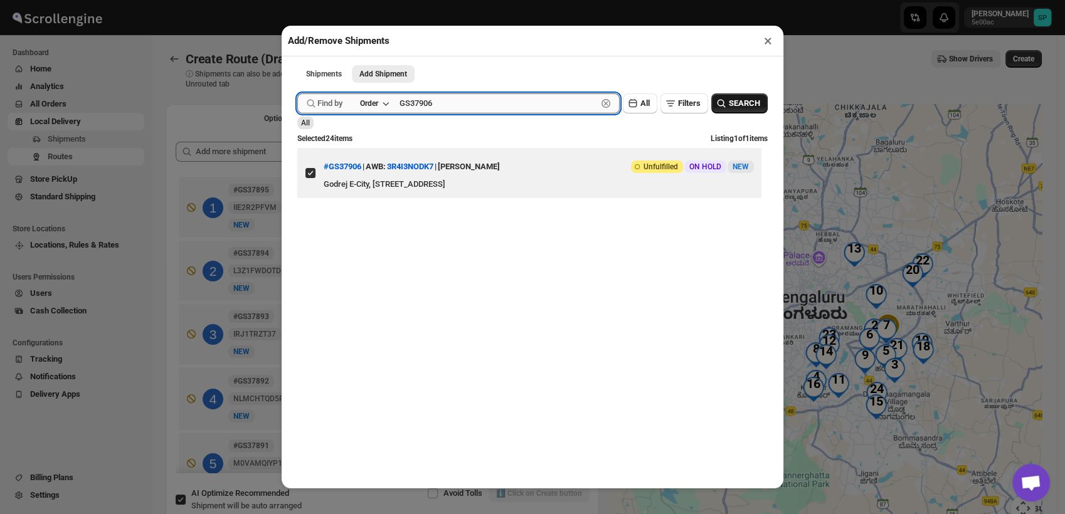
click at [459, 105] on input "GS37906" at bounding box center [498, 103] width 198 height 20
paste input "7"
type input "GS37907"
click at [751, 107] on button "SEARCH" at bounding box center [739, 103] width 56 height 20
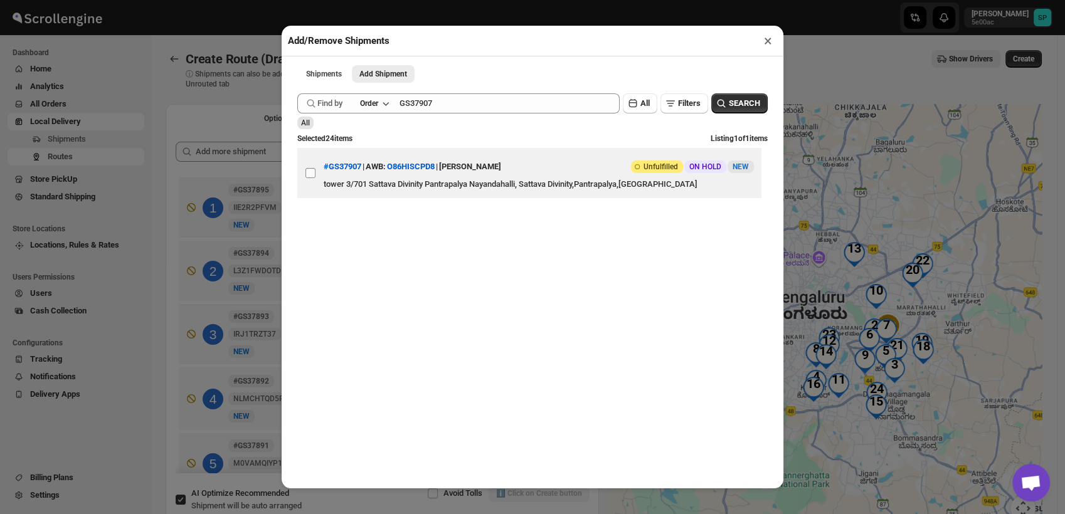
click at [309, 178] on input "View details for 68c84cf18f29d9ce0bedc2be" at bounding box center [310, 173] width 10 height 10
checkbox input "true"
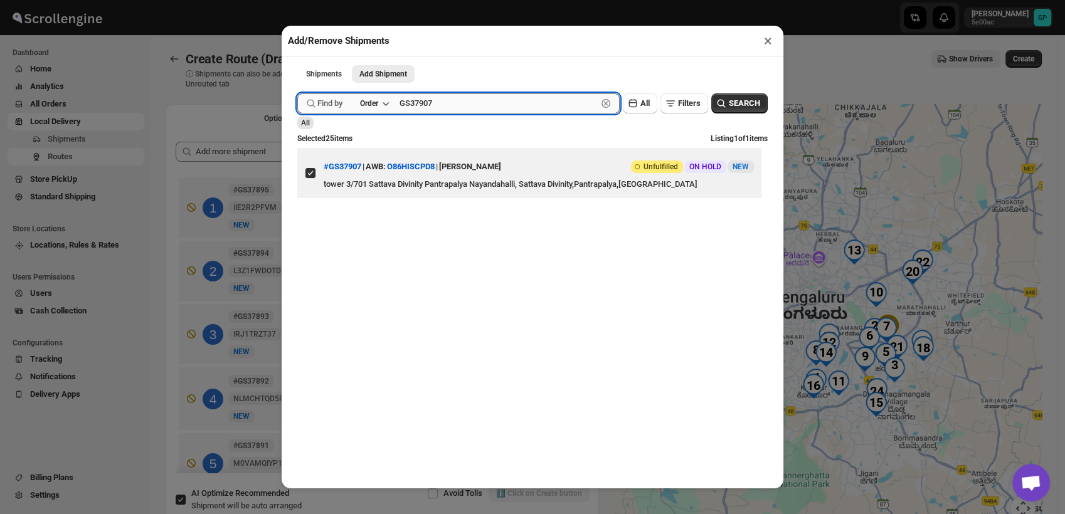
click at [436, 101] on input "GS37907" at bounding box center [498, 103] width 198 height 20
paste input "8"
type input "GS37908"
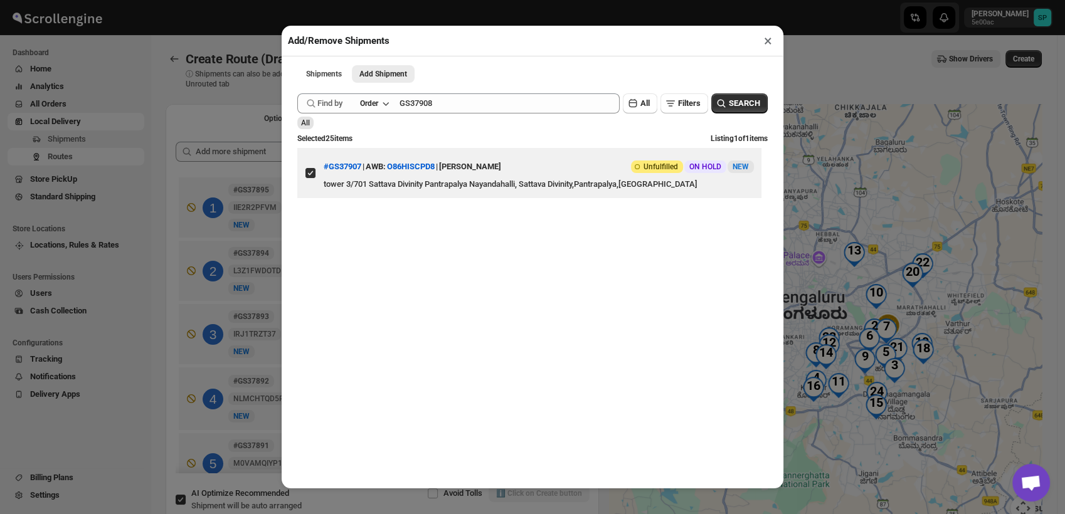
click at [717, 102] on icon "button" at bounding box center [721, 103] width 13 height 13
click at [312, 178] on input "View details for 68c8bb768f29d9ce0bedc9a2" at bounding box center [310, 173] width 10 height 10
checkbox input "true"
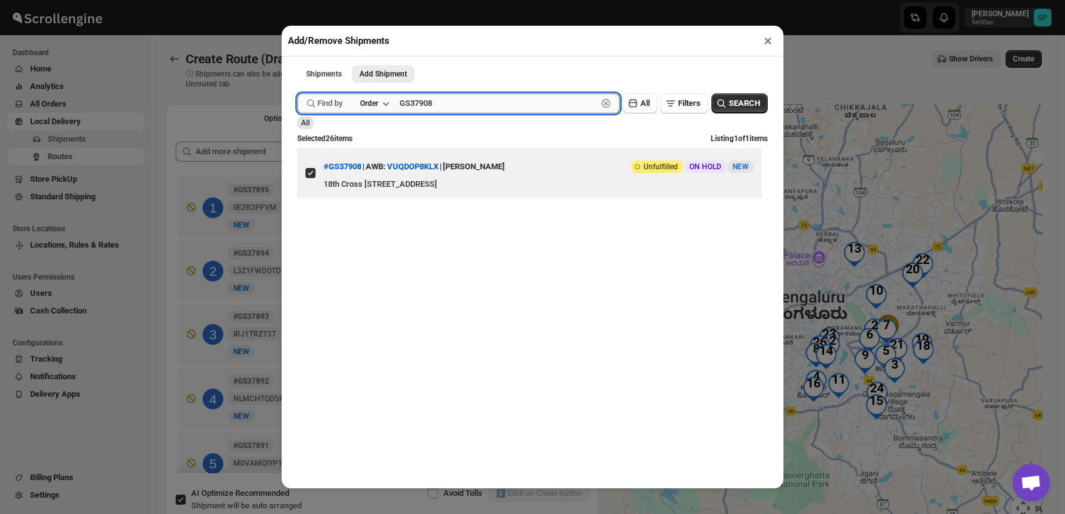
click at [429, 100] on input "GS37908" at bounding box center [498, 103] width 198 height 20
paste input "29"
type input "GS37929"
click at [731, 107] on span "SEARCH" at bounding box center [744, 103] width 31 height 13
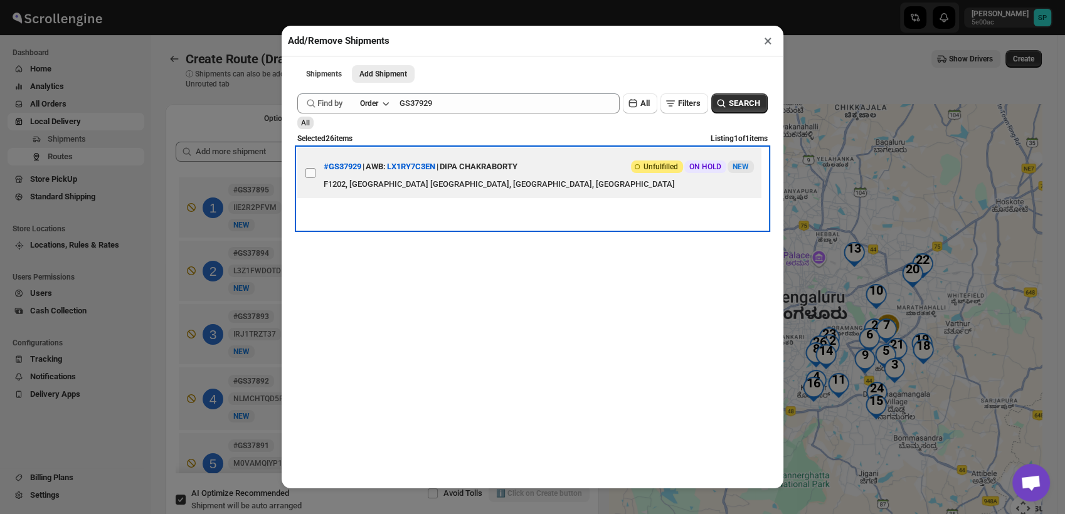
click at [309, 174] on label "View details for 68c9a59a39c4c993ff1887c7" at bounding box center [310, 173] width 26 height 50
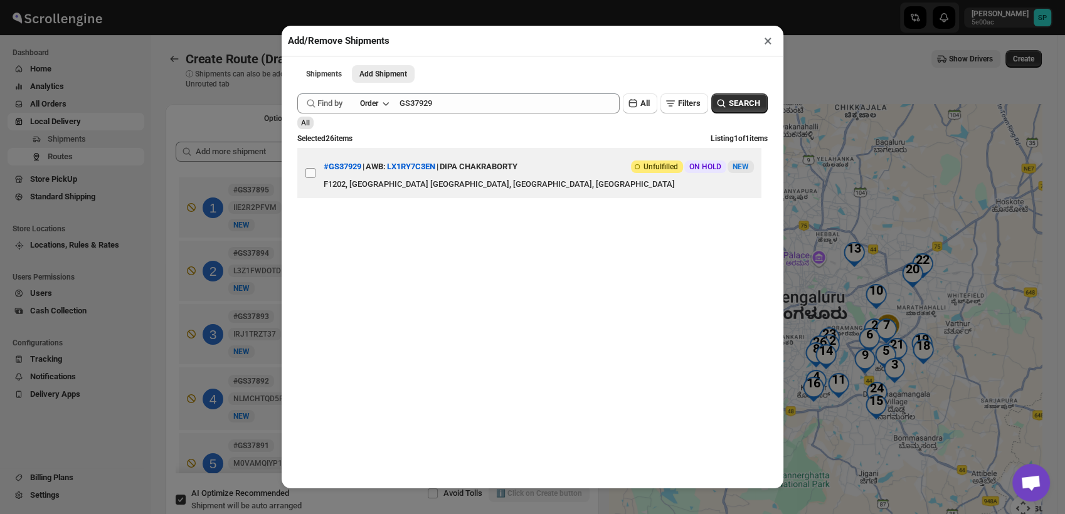
click at [309, 174] on input "View details for 68c9a59a39c4c993ff1887c7" at bounding box center [310, 173] width 10 height 10
checkbox input "true"
click at [767, 34] on button "×" at bounding box center [768, 41] width 18 height 18
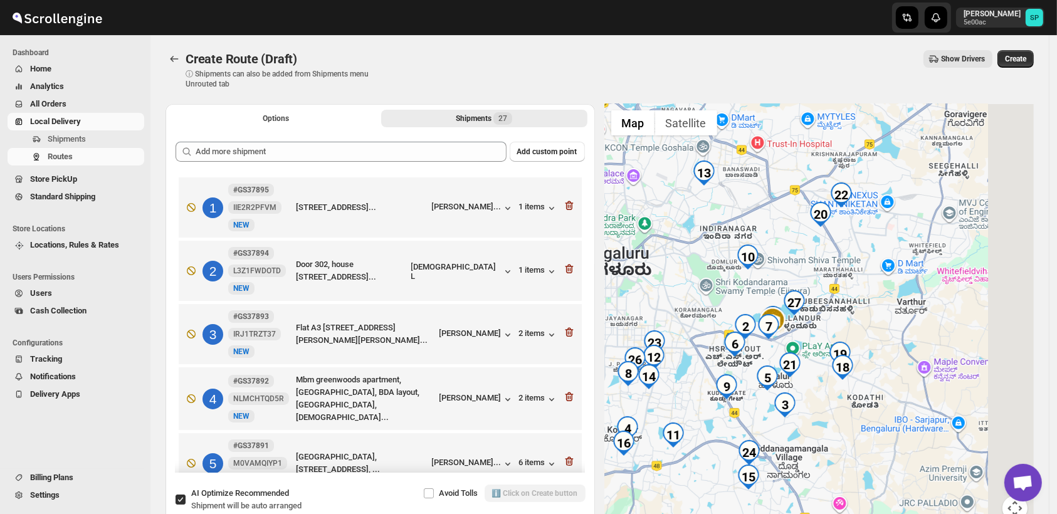
drag, startPoint x: 947, startPoint y: 362, endPoint x: 823, endPoint y: 391, distance: 127.3
click at [823, 391] on div at bounding box center [820, 320] width 430 height 432
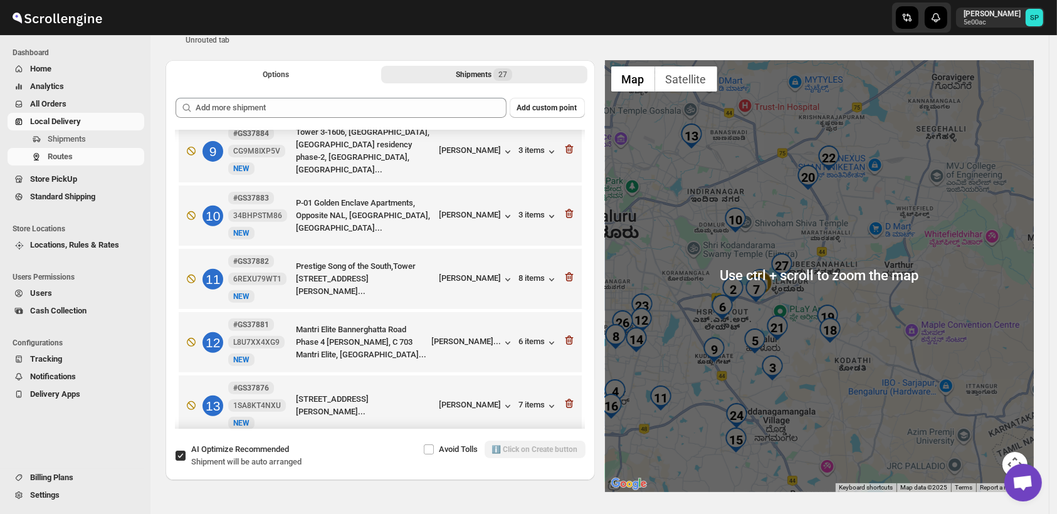
scroll to position [70, 0]
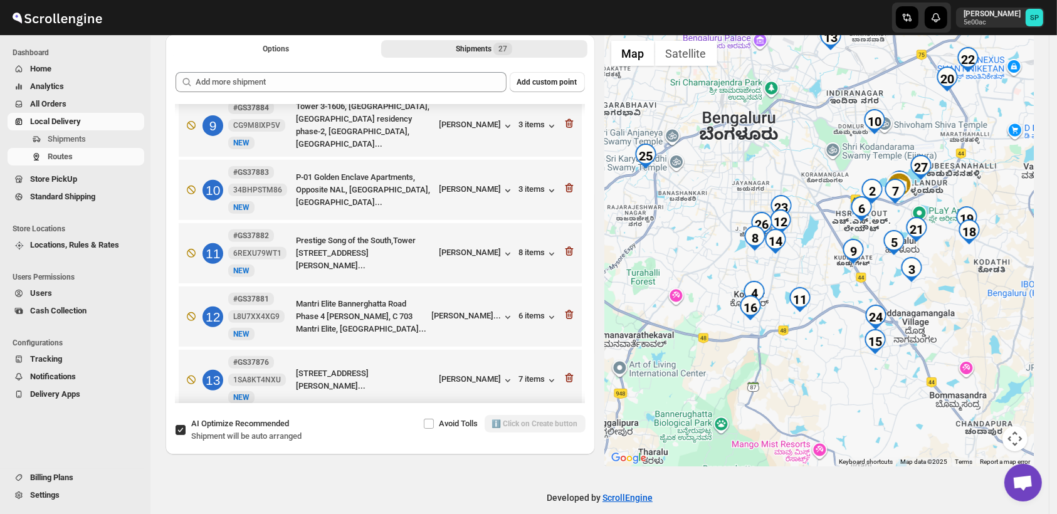
drag, startPoint x: 851, startPoint y: 324, endPoint x: 993, endPoint y: 249, distance: 160.2
click at [993, 249] on div at bounding box center [820, 250] width 430 height 432
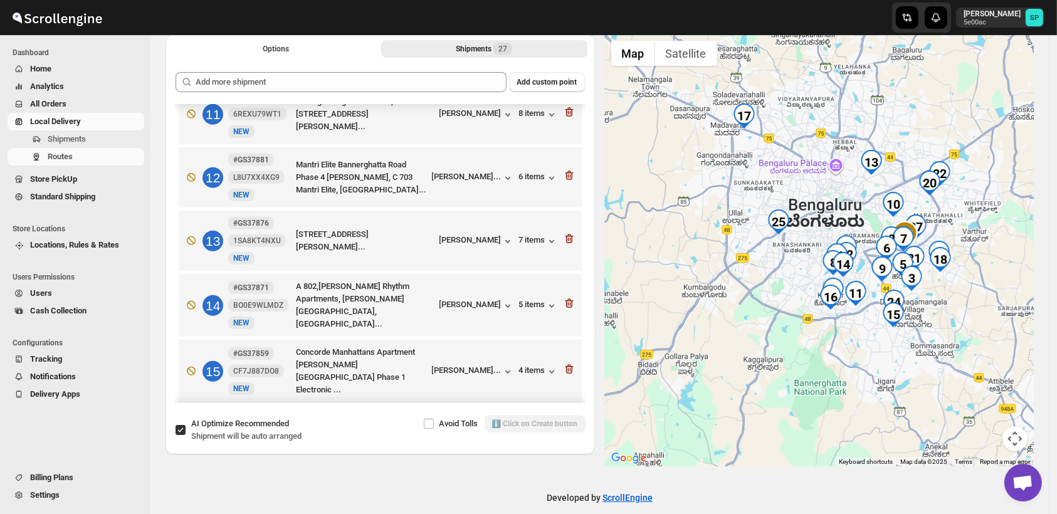
scroll to position [872, 0]
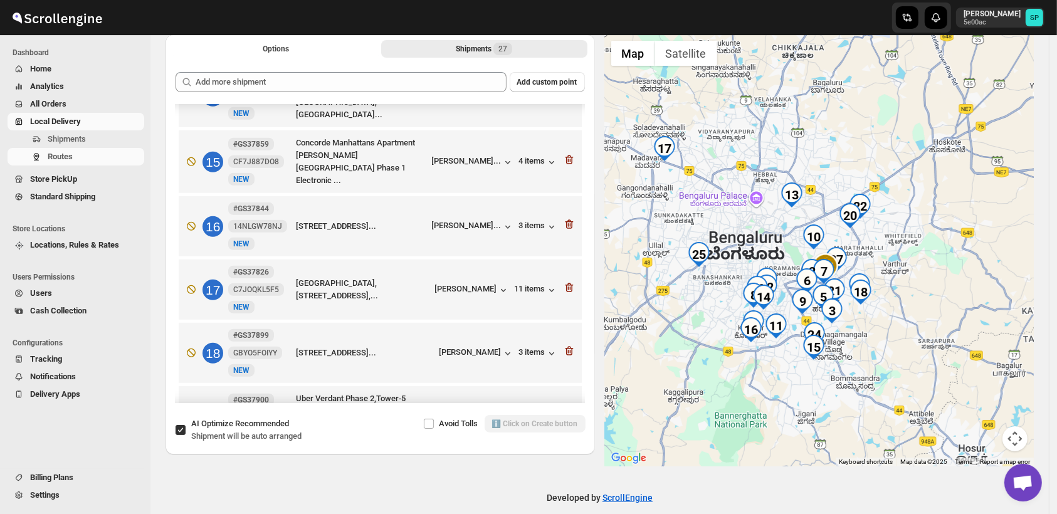
drag, startPoint x: 978, startPoint y: 292, endPoint x: 895, endPoint y: 326, distance: 89.7
click at [895, 326] on div at bounding box center [820, 250] width 430 height 432
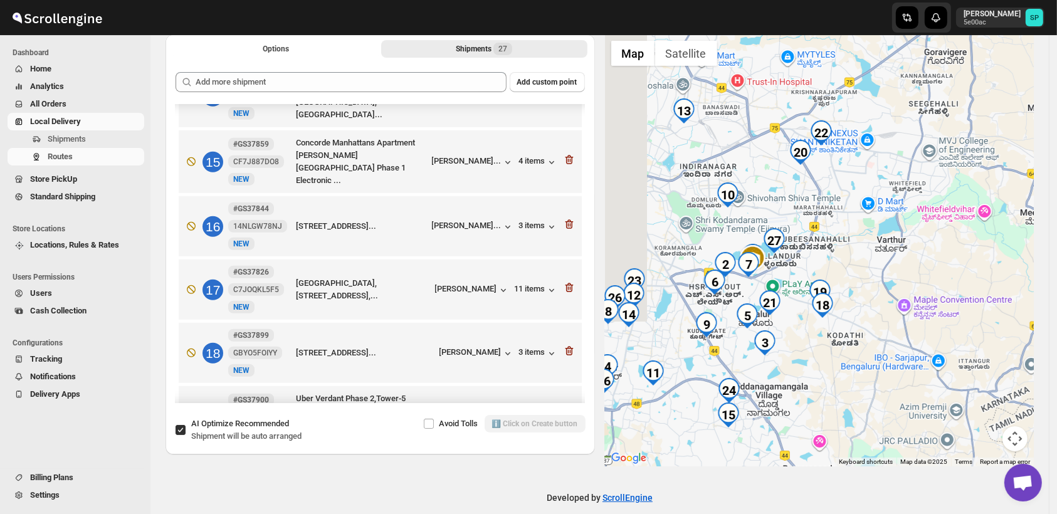
drag, startPoint x: 899, startPoint y: 284, endPoint x: 957, endPoint y: 284, distance: 58.9
click at [957, 284] on div at bounding box center [820, 250] width 430 height 432
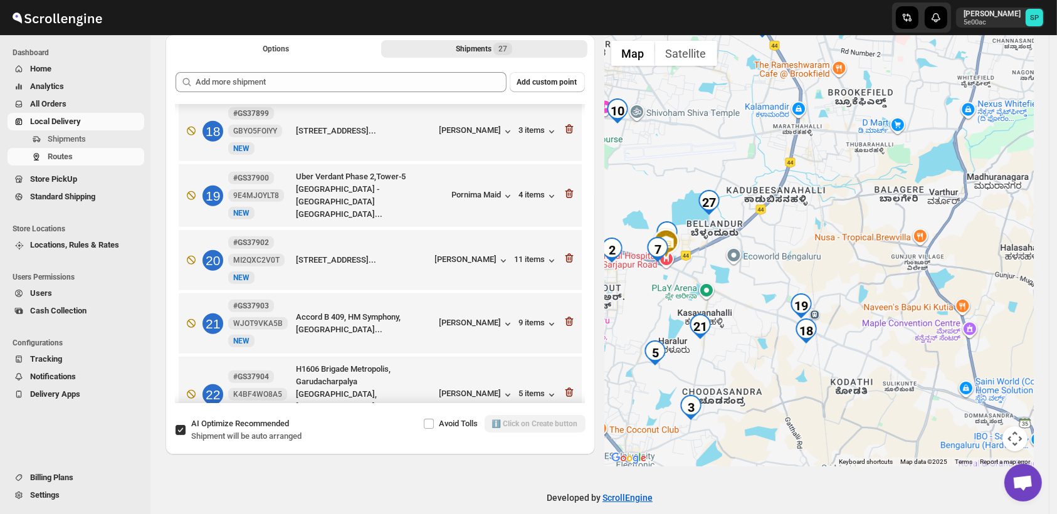
scroll to position [1080, 0]
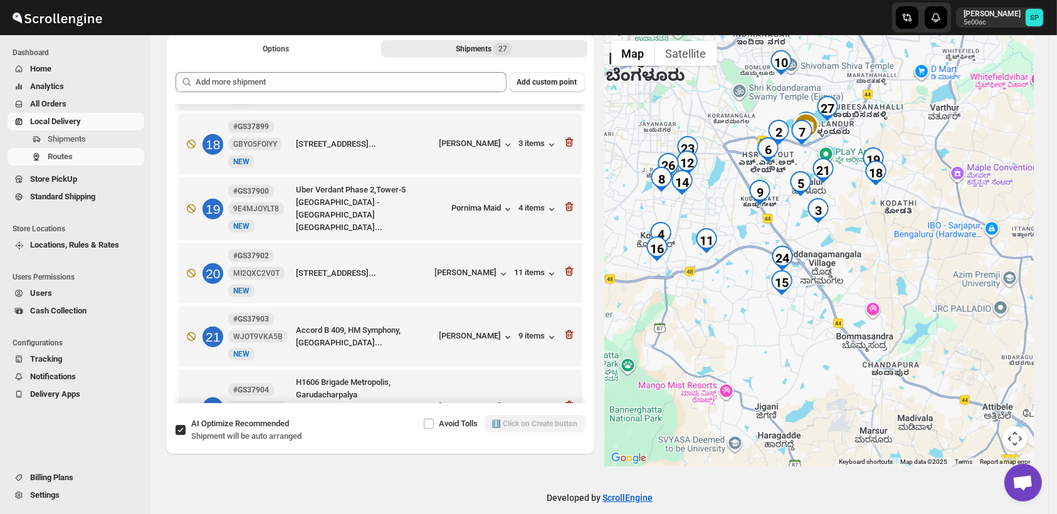
drag, startPoint x: 813, startPoint y: 333, endPoint x: 843, endPoint y: 228, distance: 109.1
click at [843, 228] on div at bounding box center [820, 250] width 430 height 432
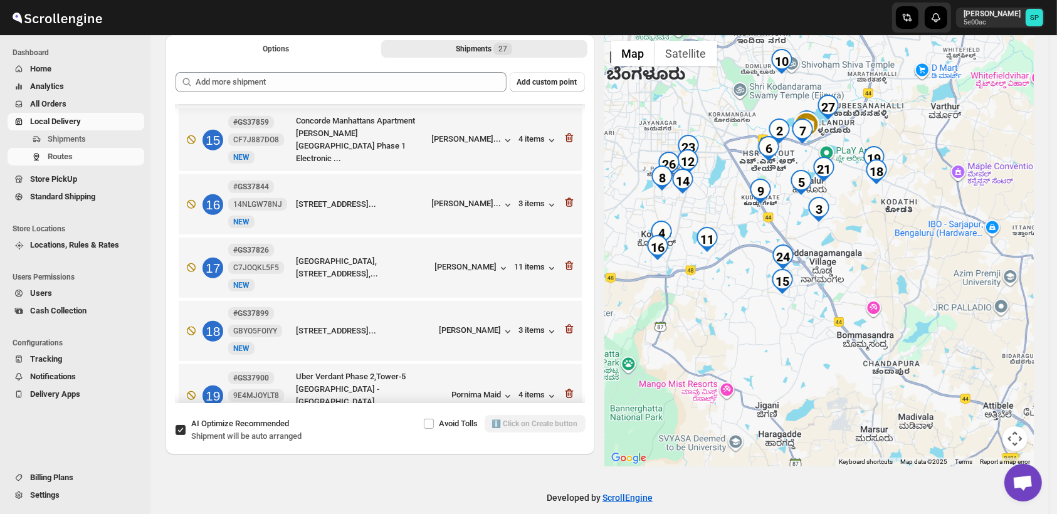
scroll to position [872, 0]
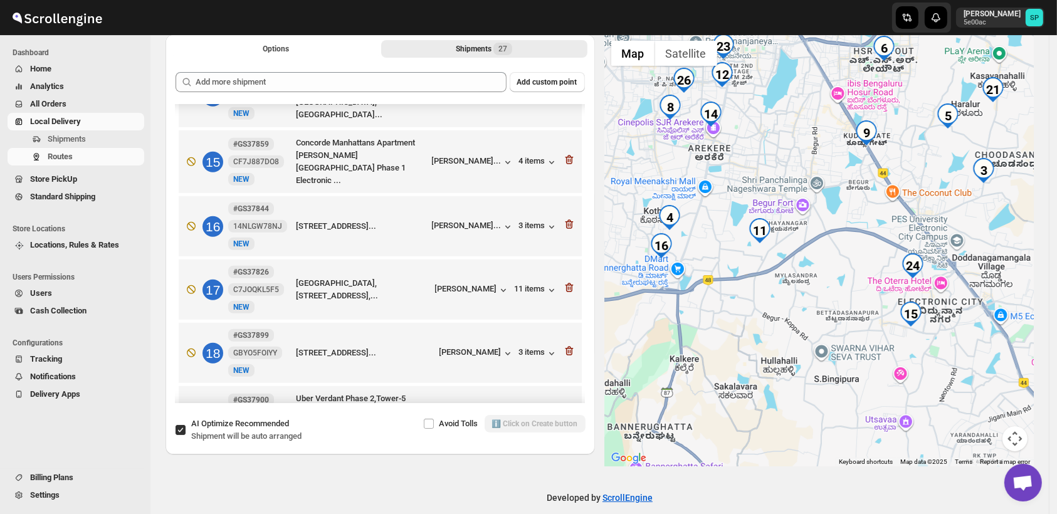
drag, startPoint x: 744, startPoint y: 271, endPoint x: 814, endPoint y: 266, distance: 69.7
click at [814, 266] on div at bounding box center [820, 250] width 430 height 432
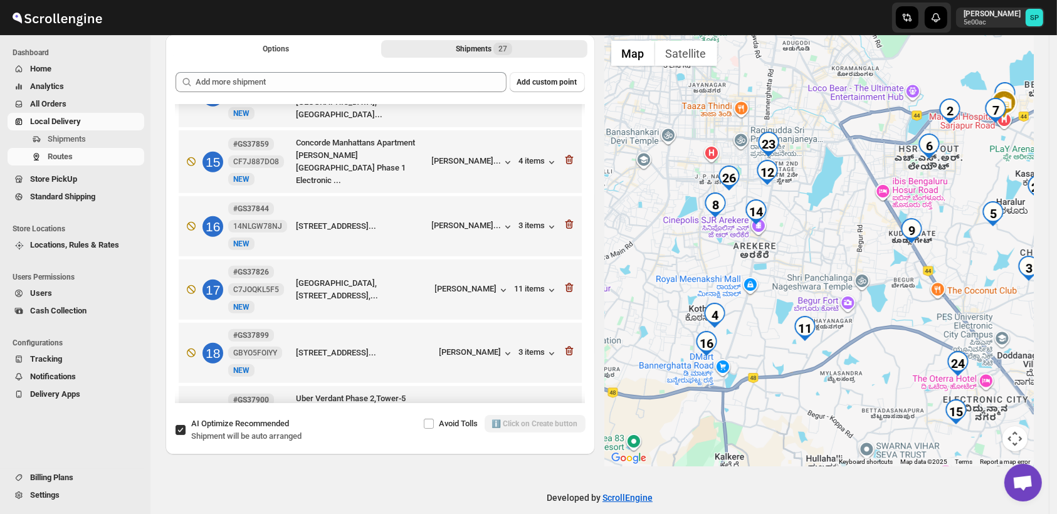
drag, startPoint x: 807, startPoint y: 198, endPoint x: 858, endPoint y: 319, distance: 131.2
click at [858, 319] on div at bounding box center [820, 250] width 430 height 432
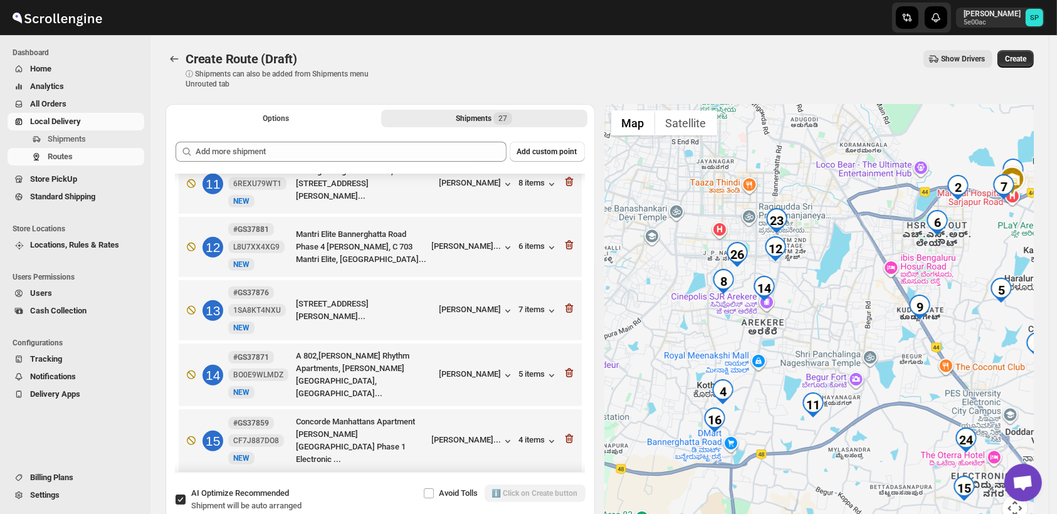
scroll to position [523, 0]
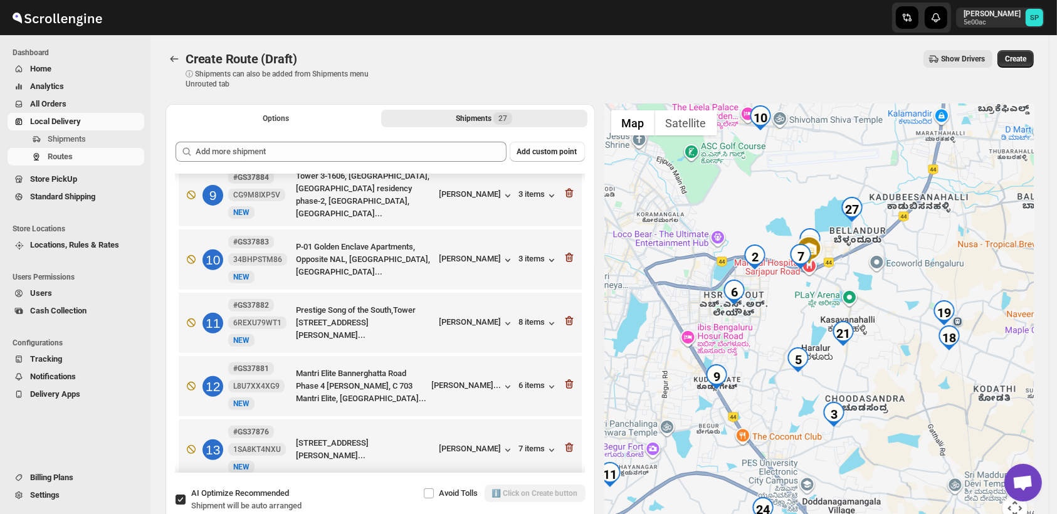
drag, startPoint x: 881, startPoint y: 296, endPoint x: 657, endPoint y: 381, distance: 239.3
click at [657, 381] on div at bounding box center [820, 320] width 430 height 432
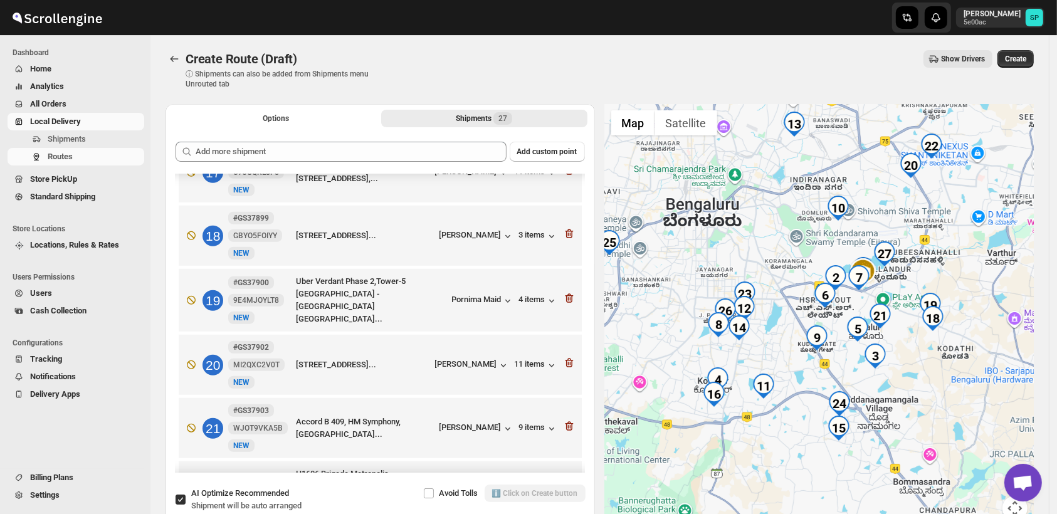
scroll to position [1080, 0]
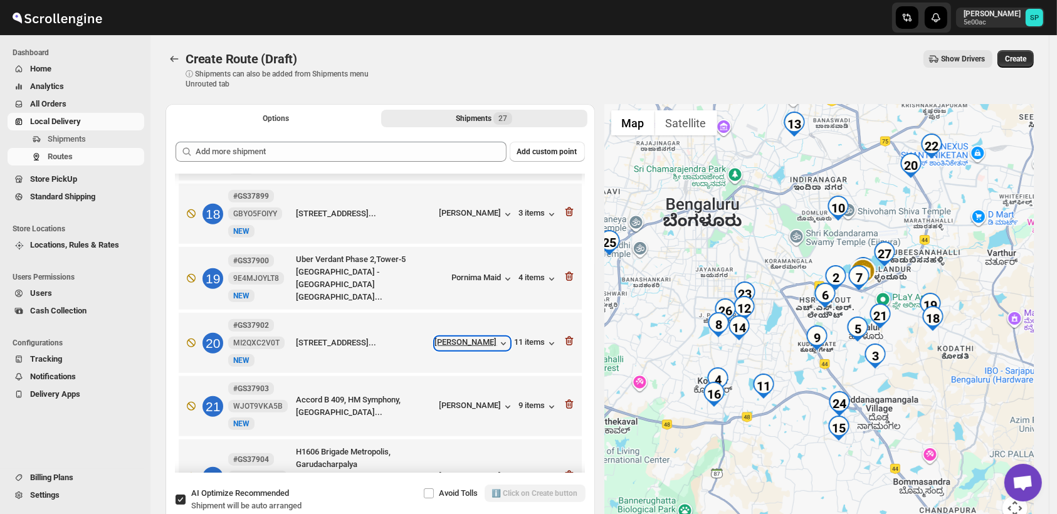
click at [477, 340] on div "[PERSON_NAME]" at bounding box center [472, 343] width 75 height 13
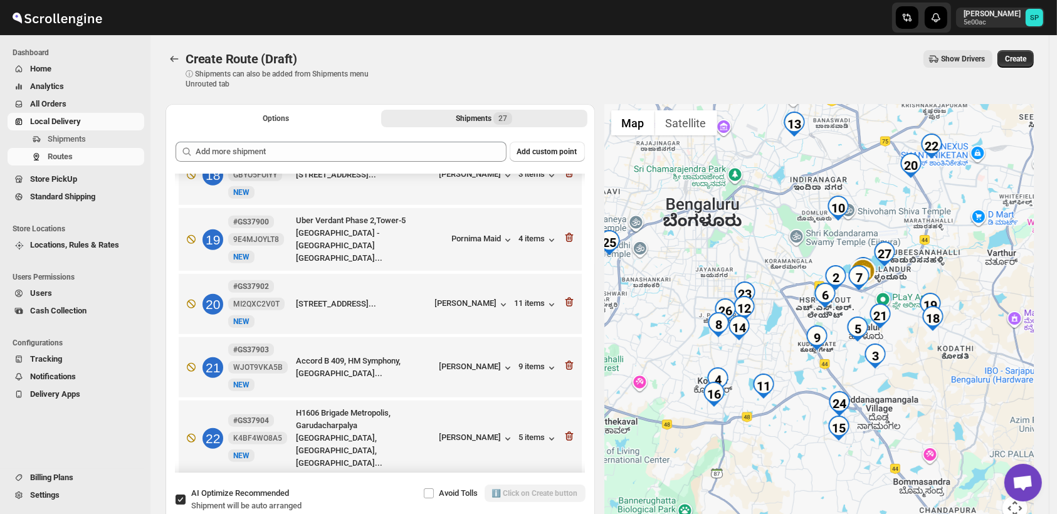
scroll to position [1150, 0]
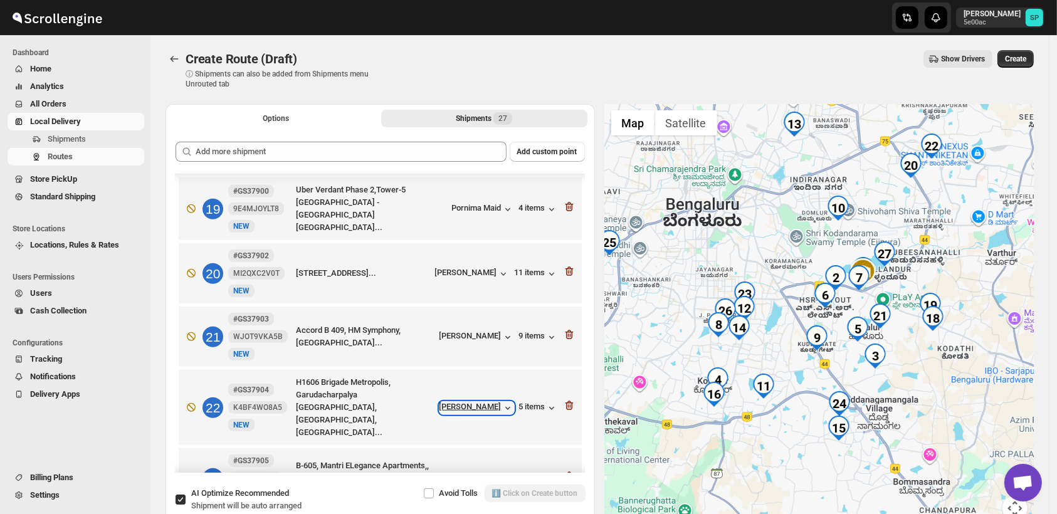
click at [473, 402] on div "[PERSON_NAME]" at bounding box center [477, 408] width 75 height 13
click at [537, 402] on div "5 items" at bounding box center [538, 408] width 39 height 13
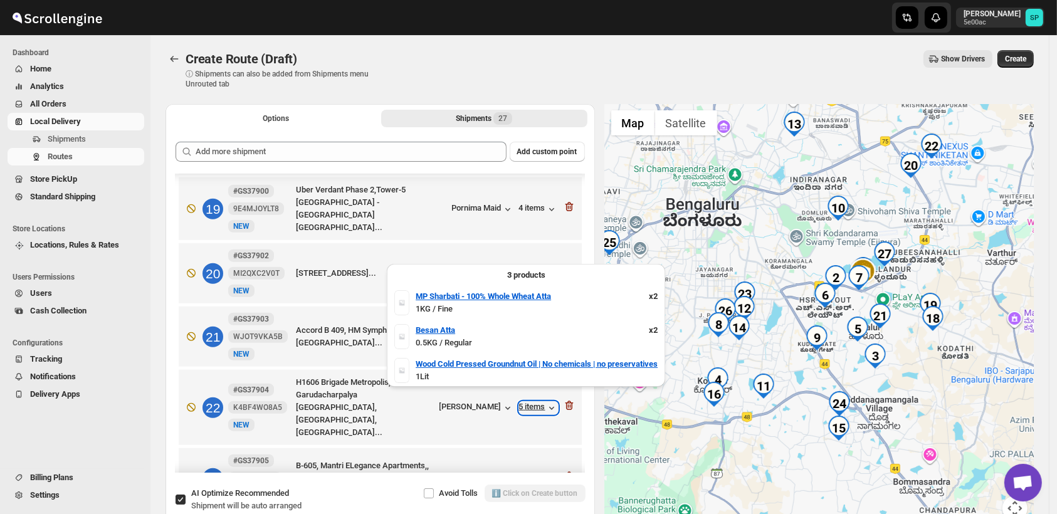
click at [534, 402] on div "5 items" at bounding box center [538, 408] width 39 height 13
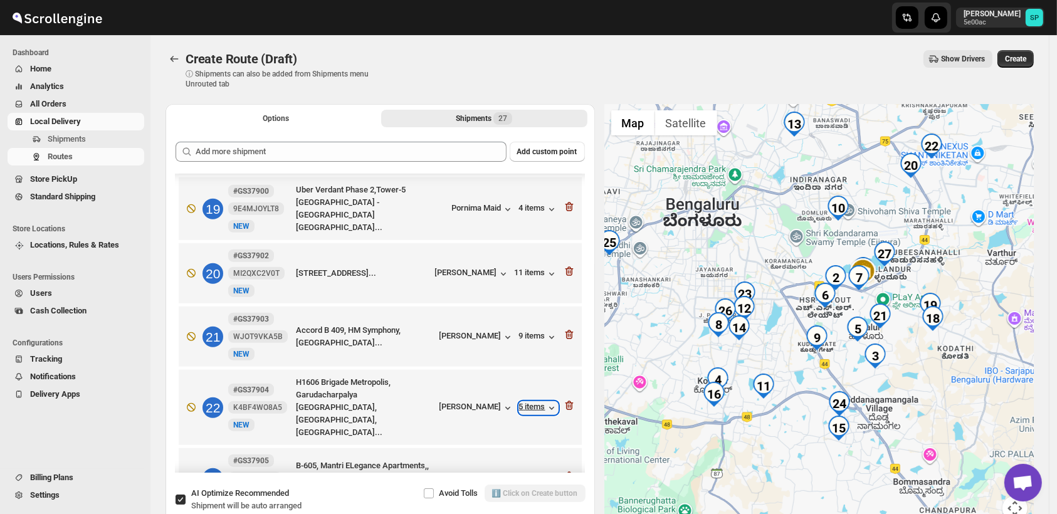
click at [534, 402] on div "5 items" at bounding box center [538, 408] width 39 height 13
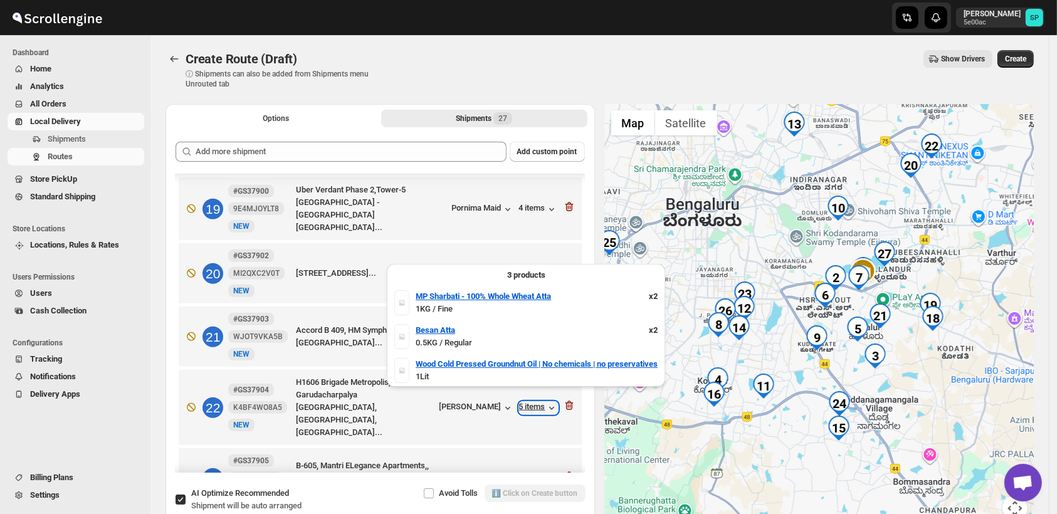
click at [534, 402] on div "5 items" at bounding box center [538, 408] width 39 height 13
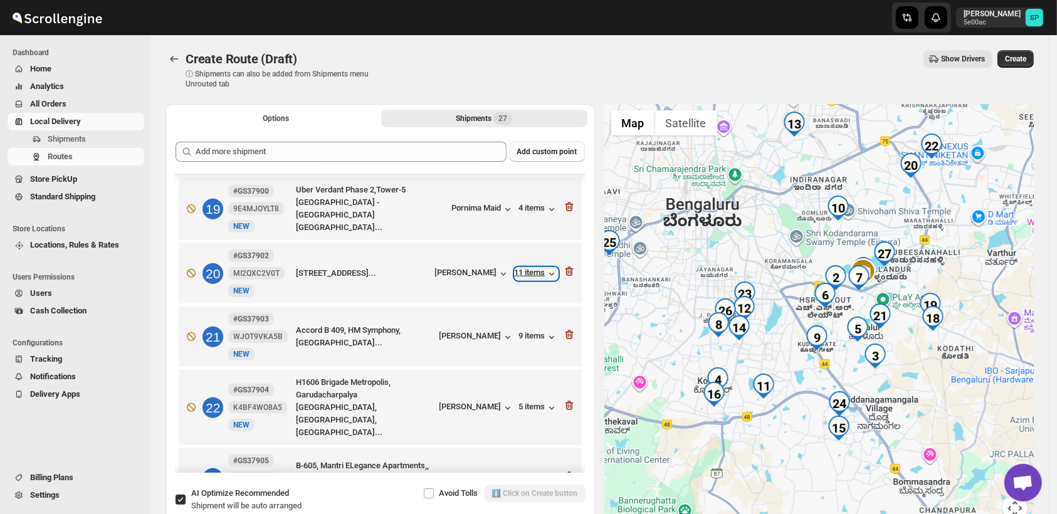
click at [532, 268] on div "11 items" at bounding box center [536, 274] width 43 height 13
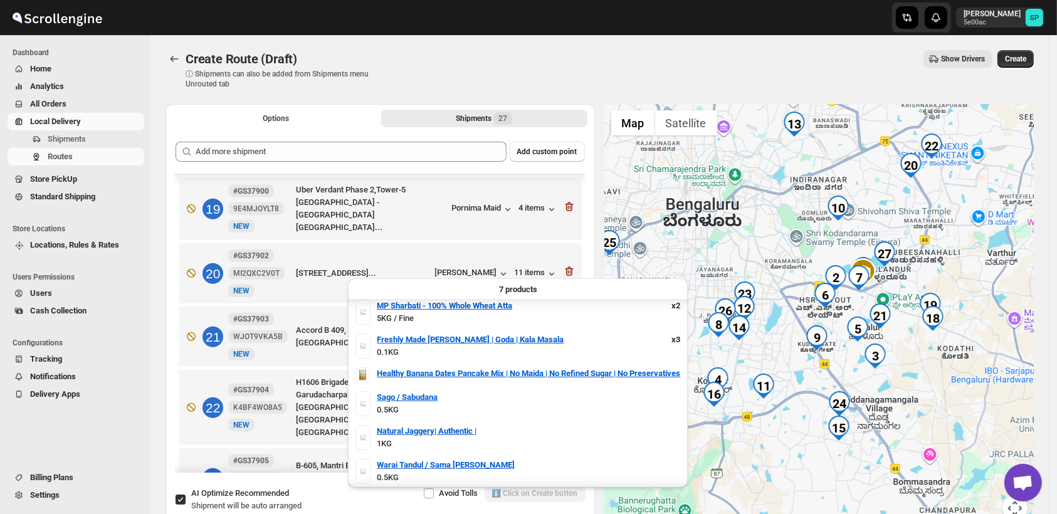
scroll to position [0, 0]
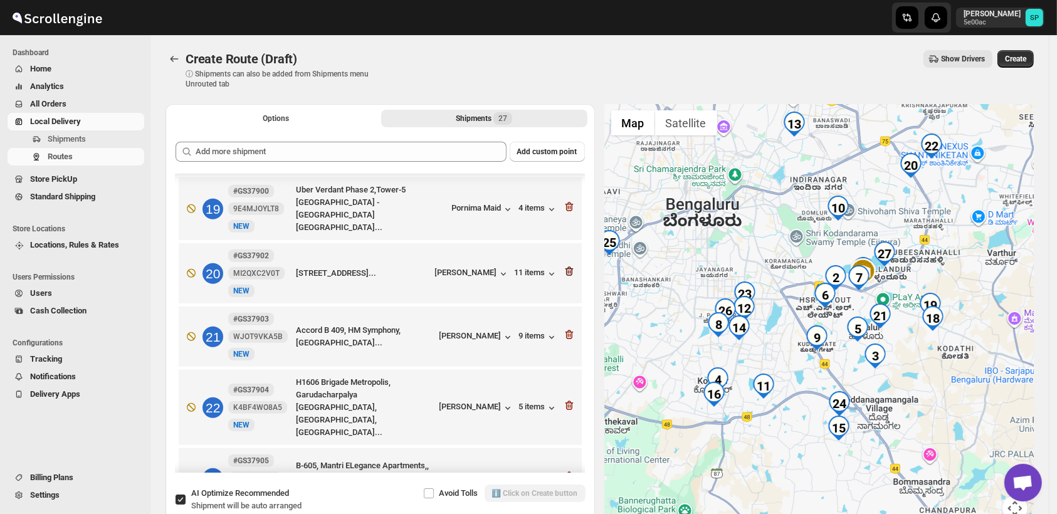
click at [567, 270] on icon "button" at bounding box center [567, 272] width 1 height 4
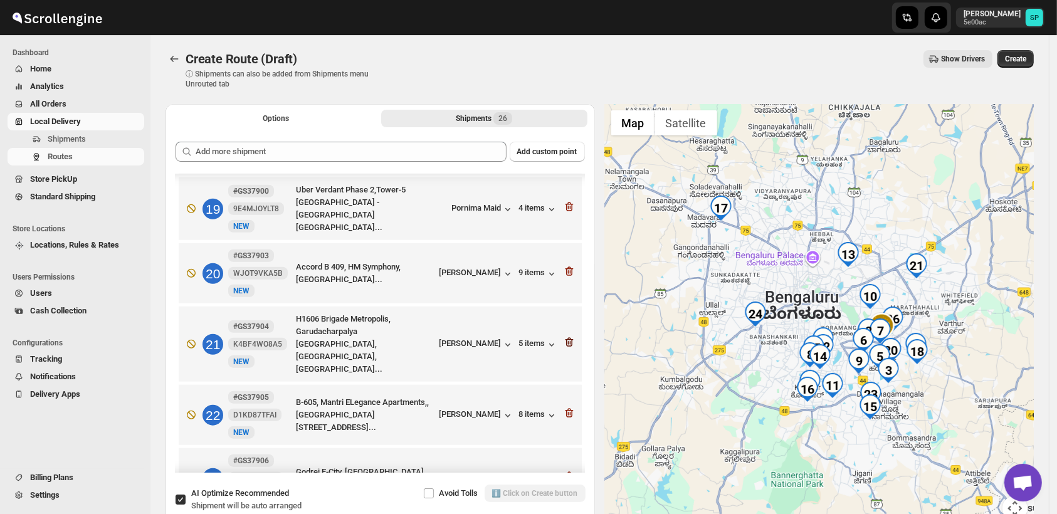
click at [564, 336] on icon "button" at bounding box center [569, 342] width 13 height 13
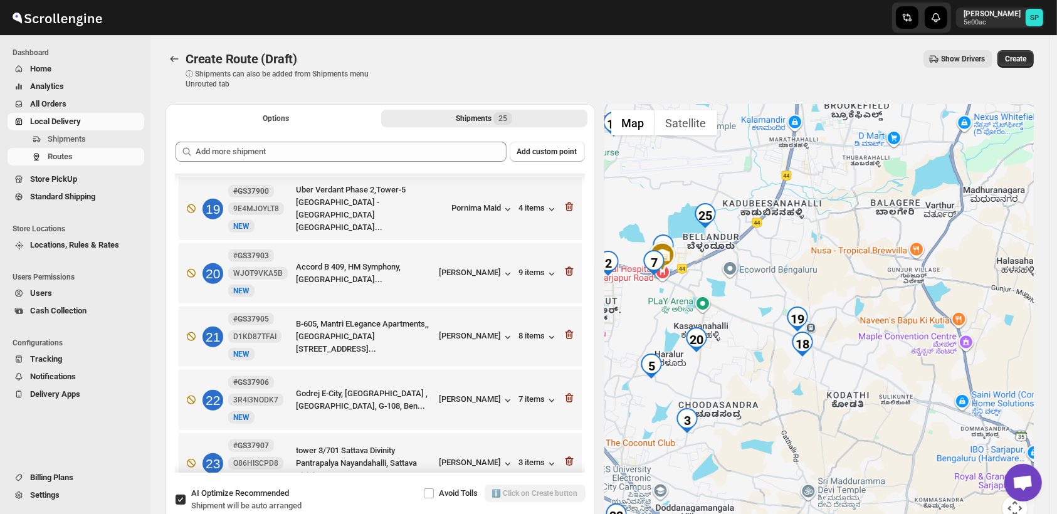
drag, startPoint x: 930, startPoint y: 389, endPoint x: 940, endPoint y: 266, distance: 123.3
click at [940, 266] on div at bounding box center [820, 320] width 430 height 432
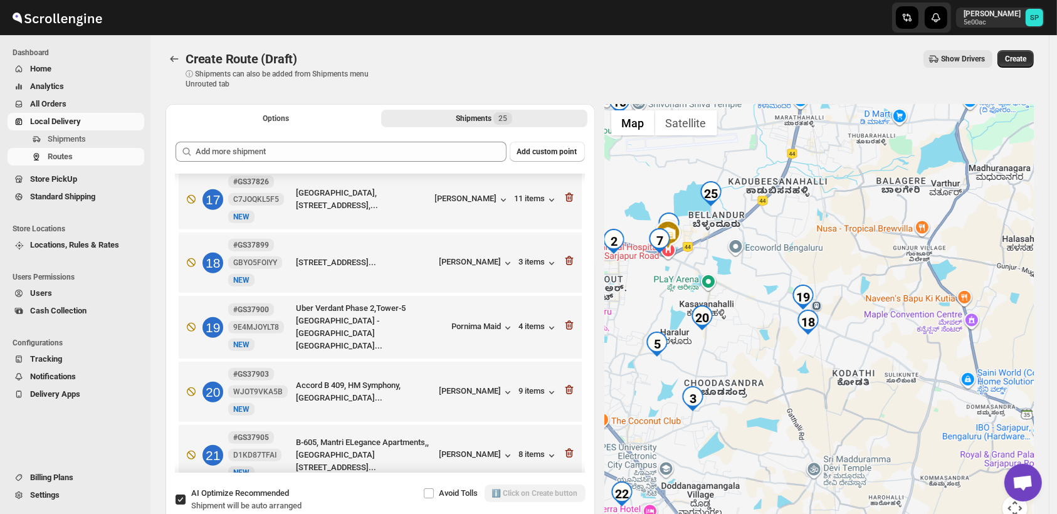
scroll to position [1011, 0]
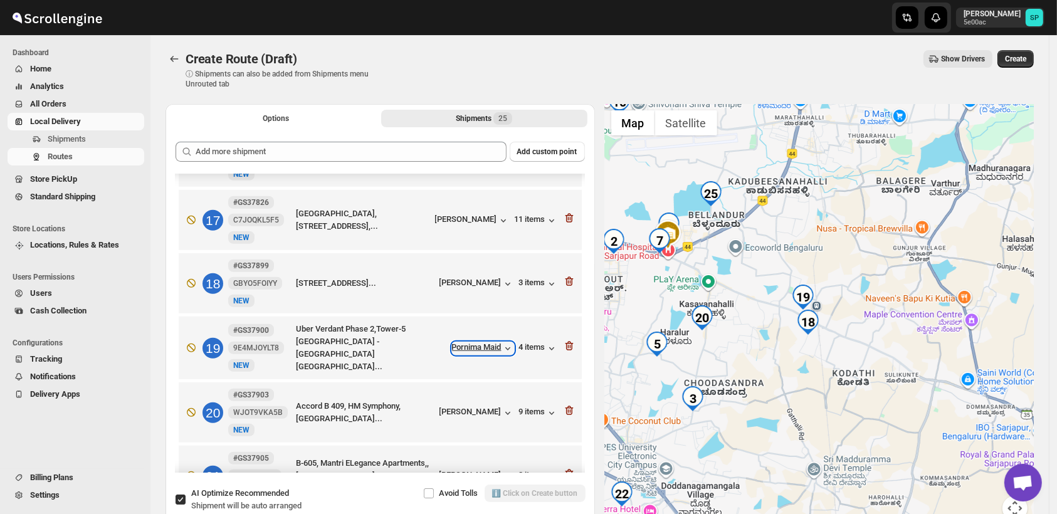
click at [494, 349] on div "Pornima Maid" at bounding box center [483, 348] width 62 height 13
click at [477, 278] on div "[PERSON_NAME]" at bounding box center [477, 284] width 75 height 13
click at [546, 280] on icon "button" at bounding box center [552, 284] width 13 height 13
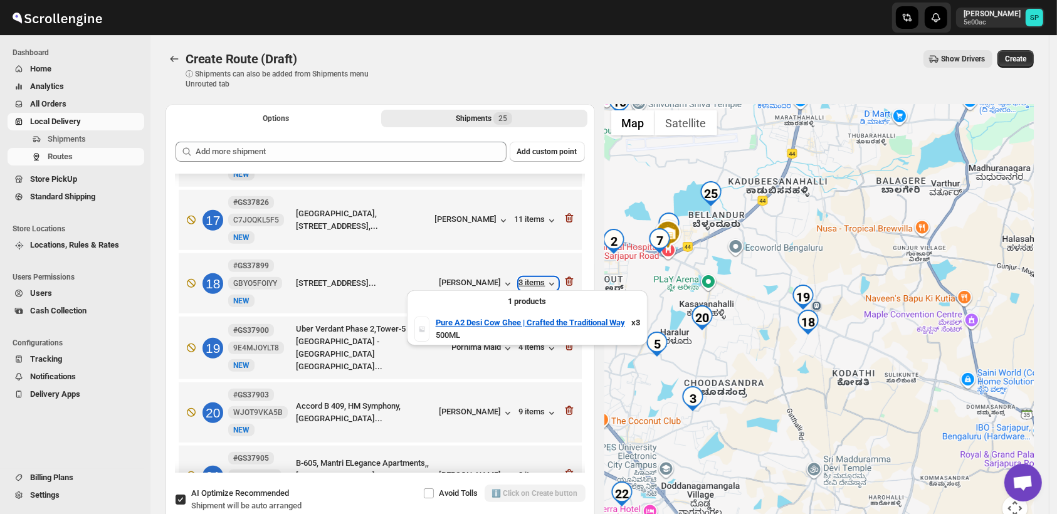
click at [546, 280] on icon "button" at bounding box center [552, 284] width 13 height 13
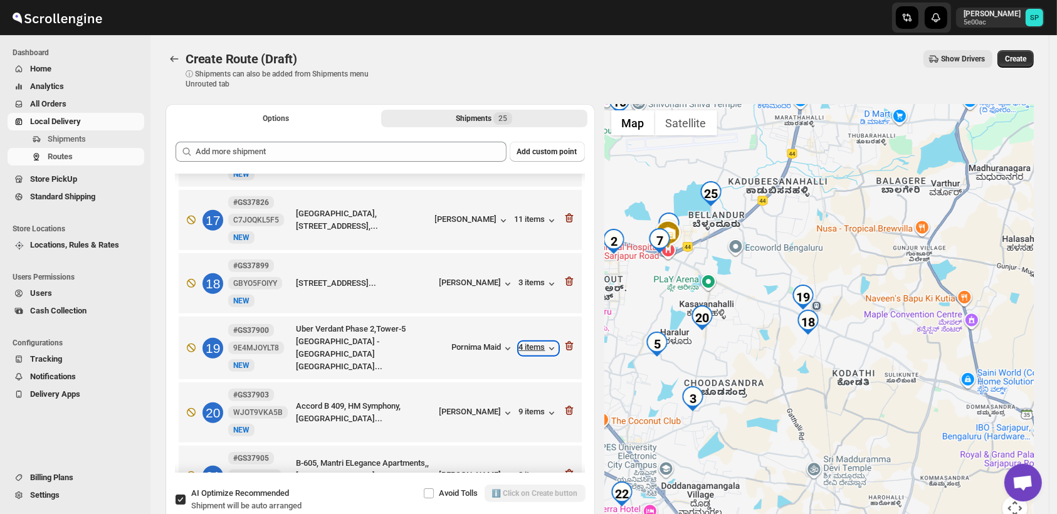
click at [537, 346] on div "4 items" at bounding box center [538, 348] width 39 height 13
click at [564, 340] on icon "button" at bounding box center [569, 346] width 13 height 13
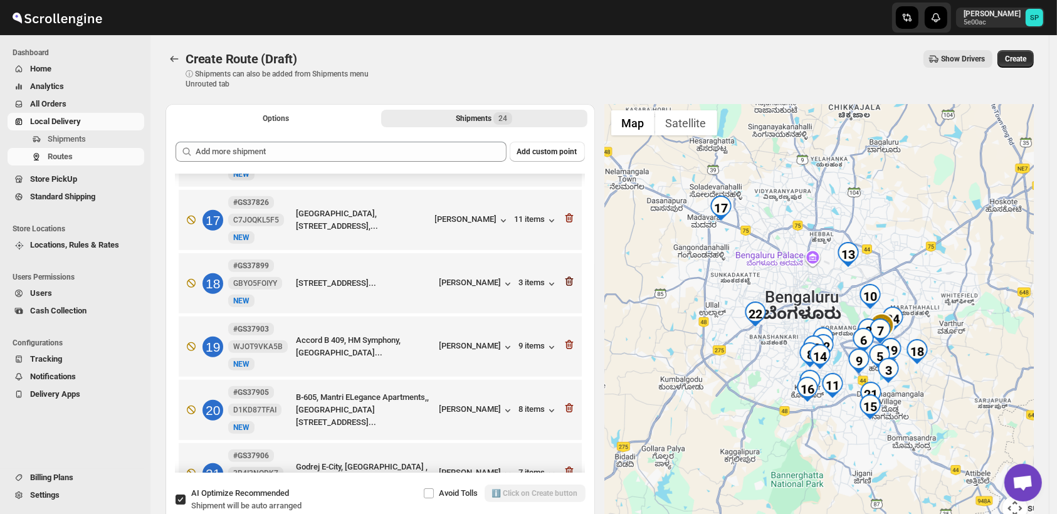
click at [564, 279] on icon "button" at bounding box center [569, 281] width 13 height 13
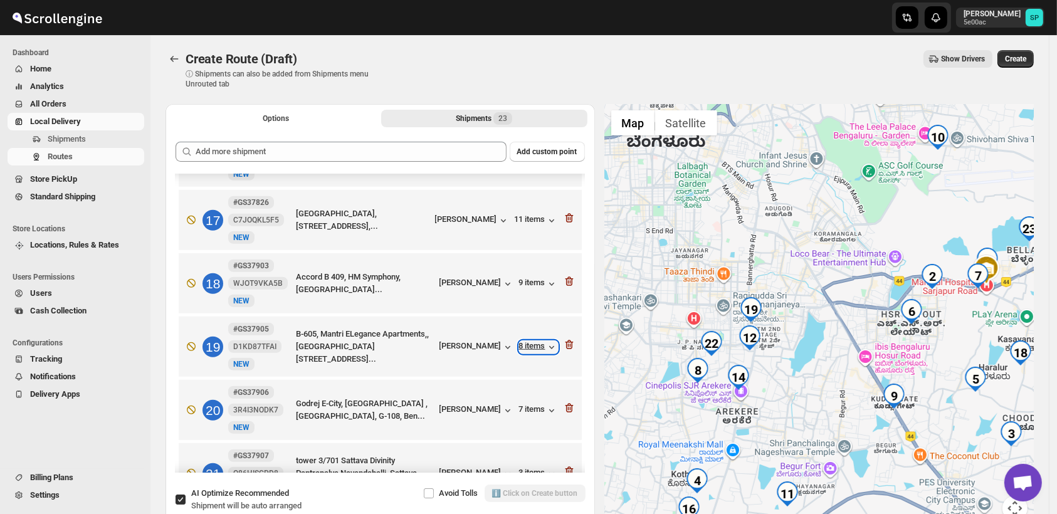
click at [538, 348] on div "8 items" at bounding box center [538, 347] width 39 height 13
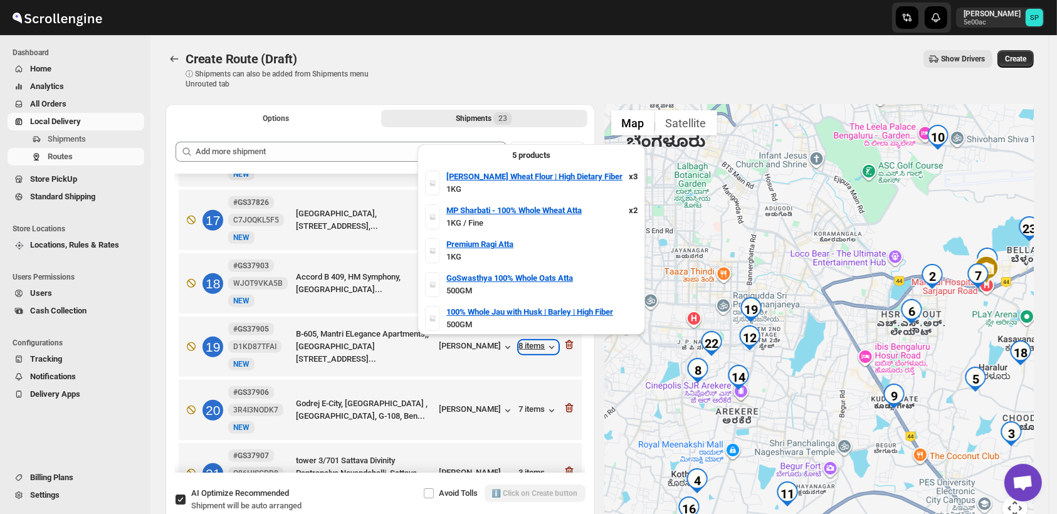
click at [538, 348] on div "8 items" at bounding box center [538, 347] width 39 height 13
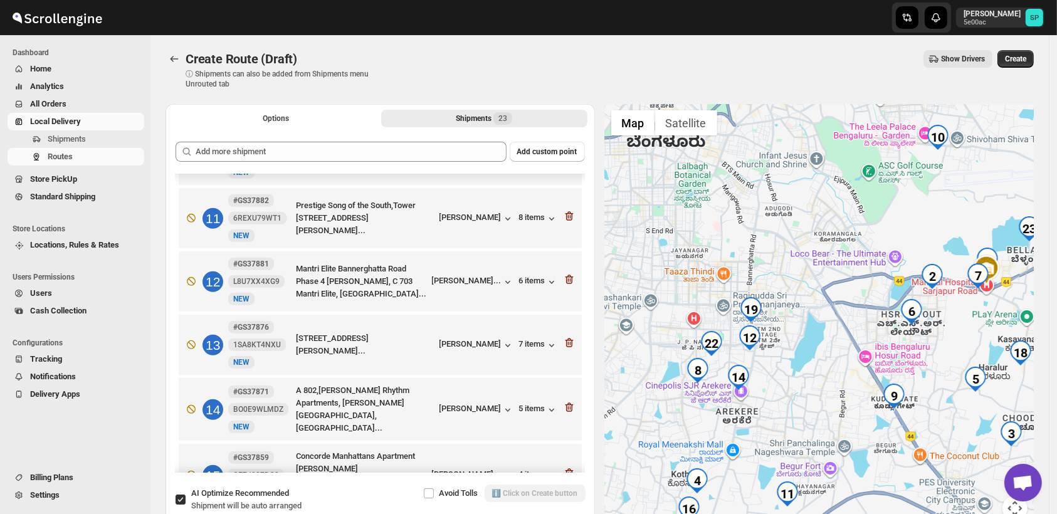
scroll to position [523, 0]
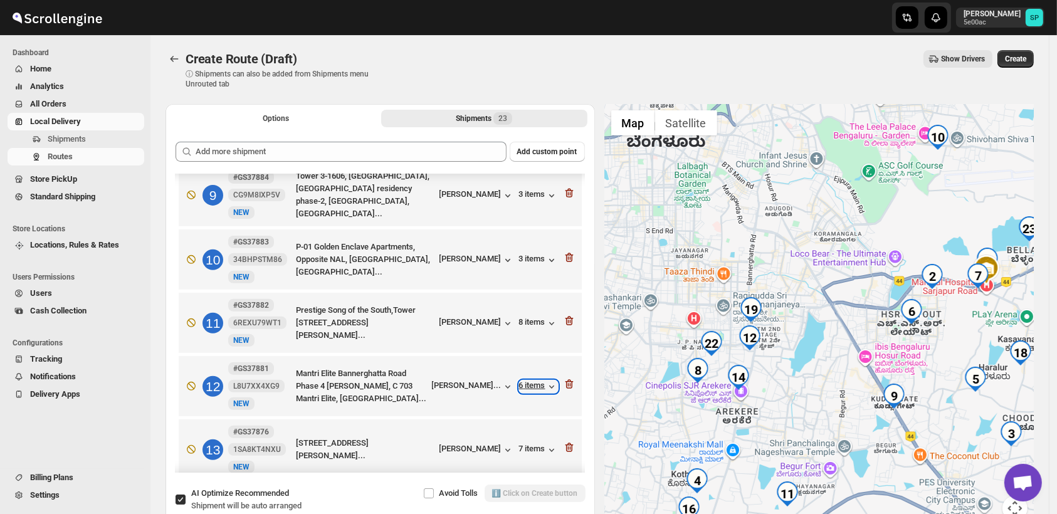
click at [532, 384] on div "6 items" at bounding box center [538, 387] width 39 height 13
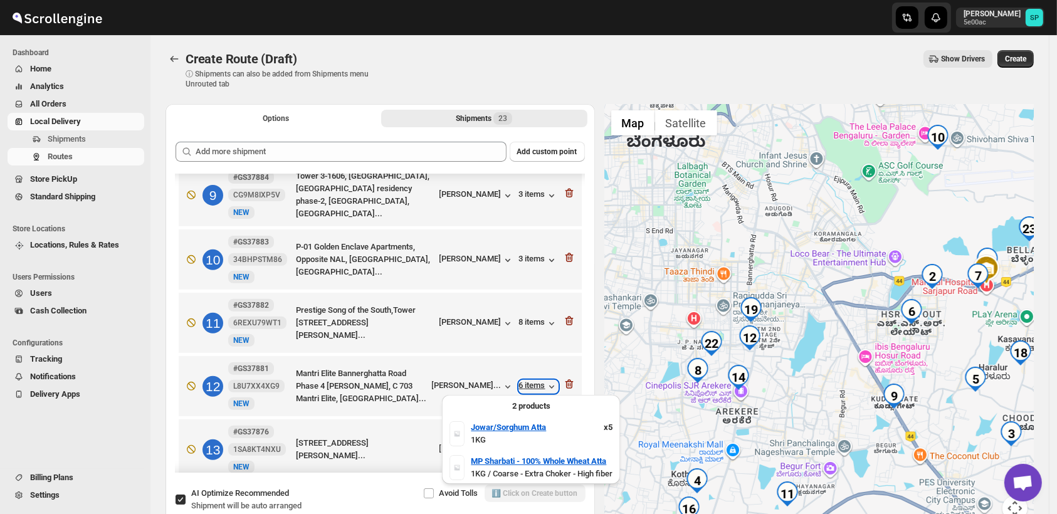
click at [532, 384] on div "6 items" at bounding box center [538, 387] width 39 height 13
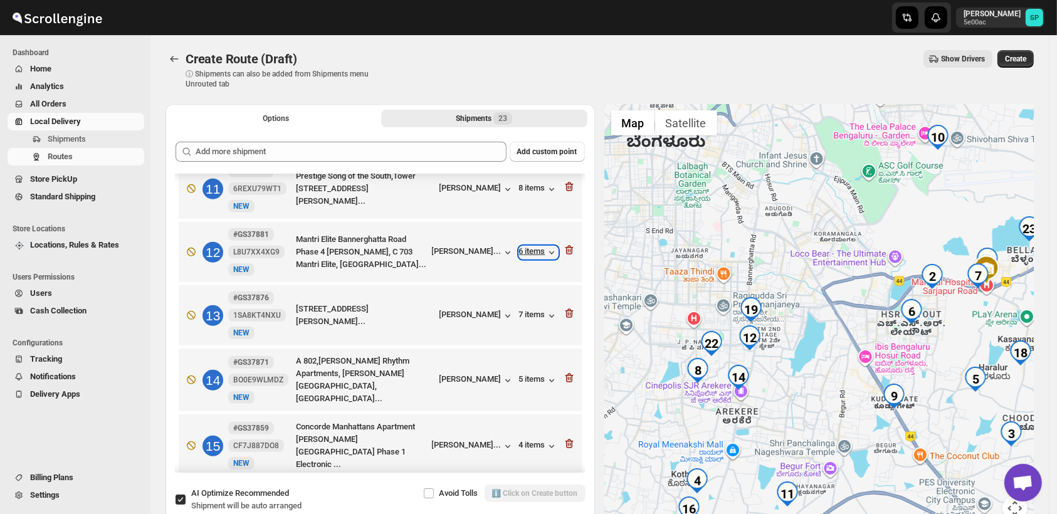
scroll to position [662, 0]
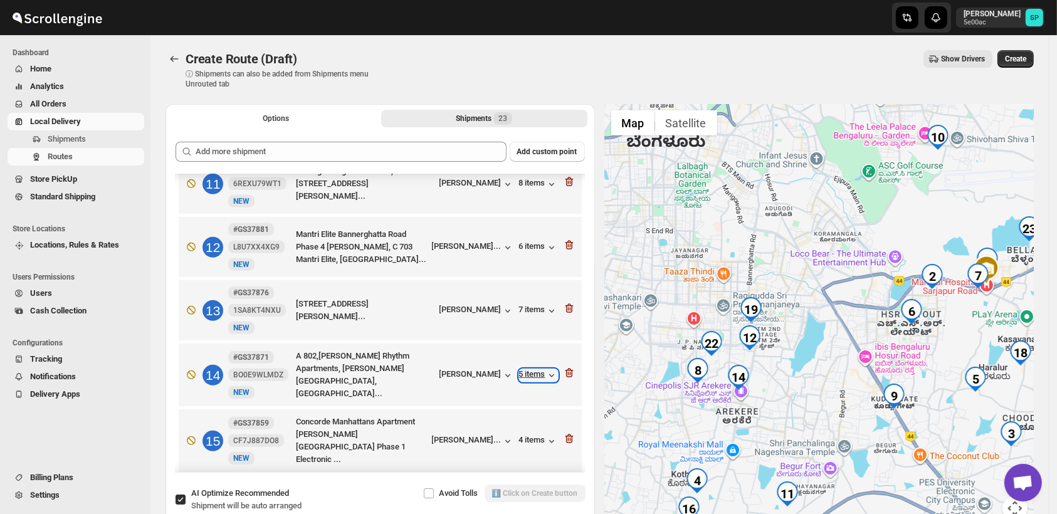
click at [530, 374] on div "5 items" at bounding box center [538, 375] width 39 height 13
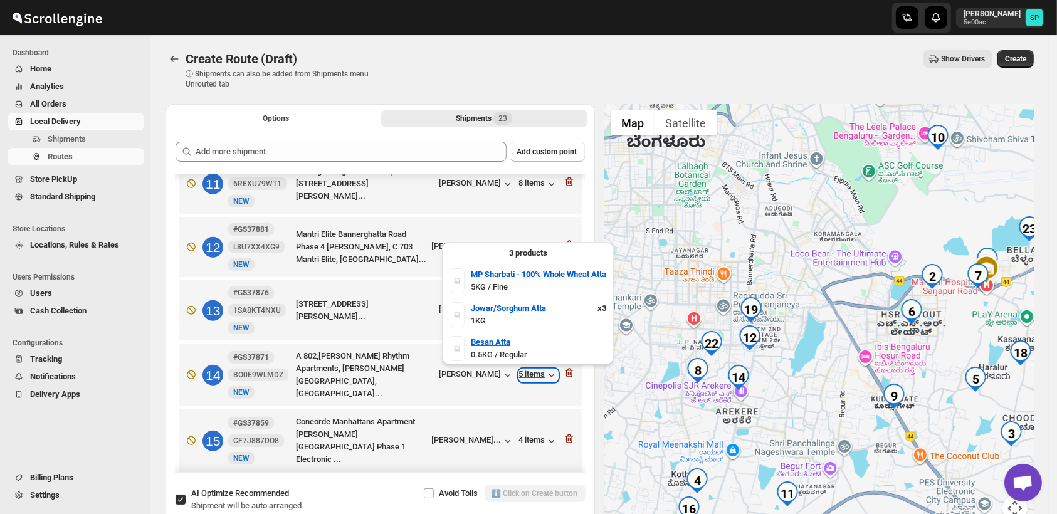
click at [530, 374] on div "5 items" at bounding box center [538, 375] width 39 height 13
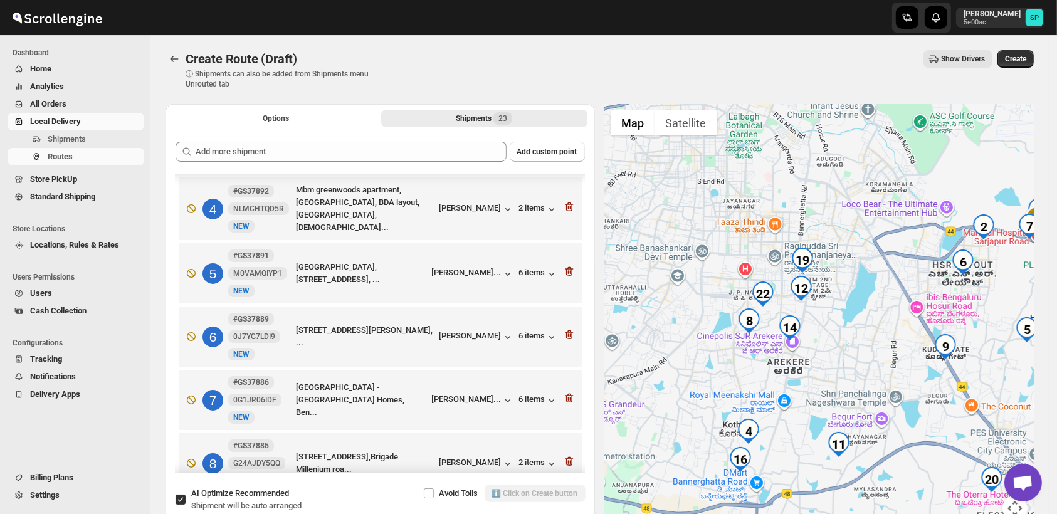
scroll to position [175, 0]
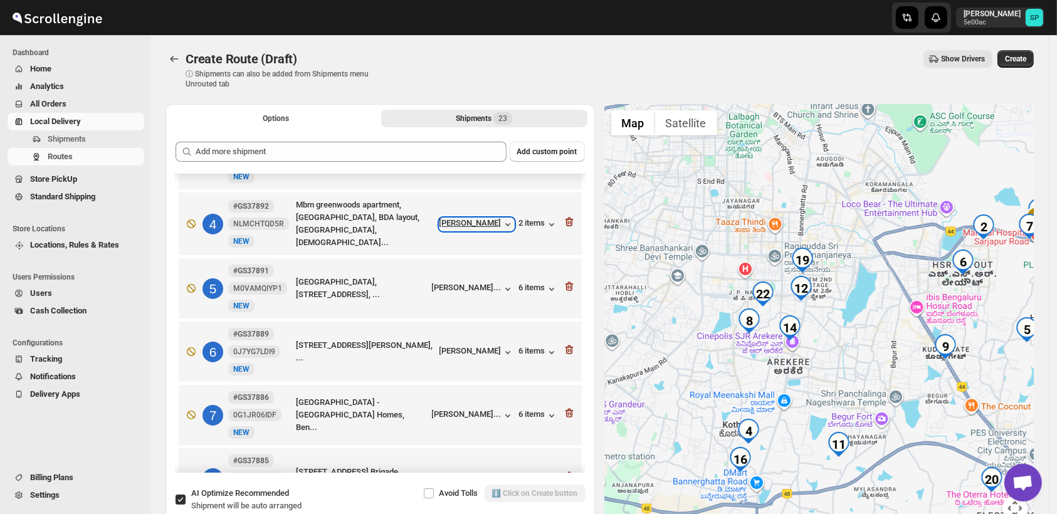
click at [502, 219] on icon "button" at bounding box center [508, 224] width 13 height 13
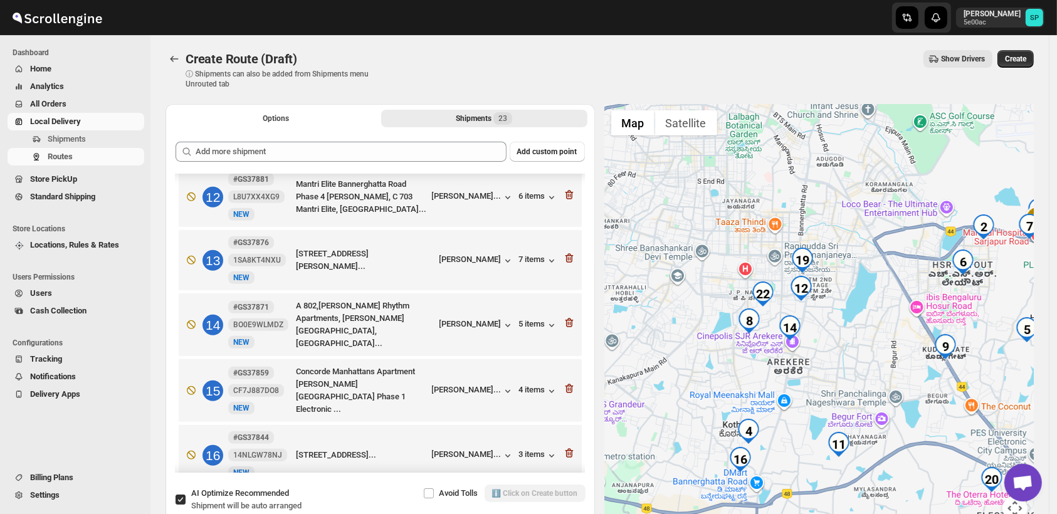
scroll to position [802, 0]
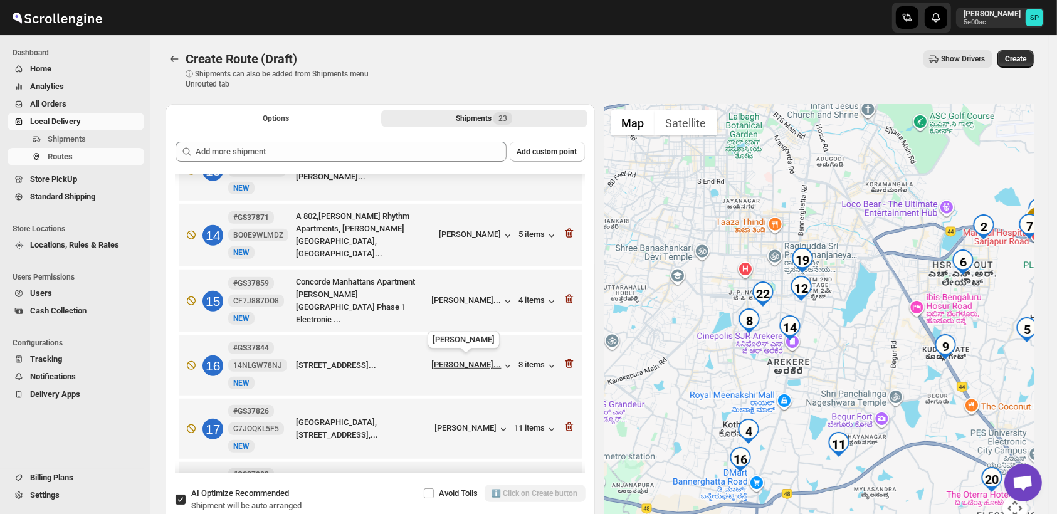
click at [470, 363] on div "[PERSON_NAME]..." at bounding box center [467, 364] width 70 height 9
click at [522, 364] on div "3 items" at bounding box center [538, 366] width 39 height 13
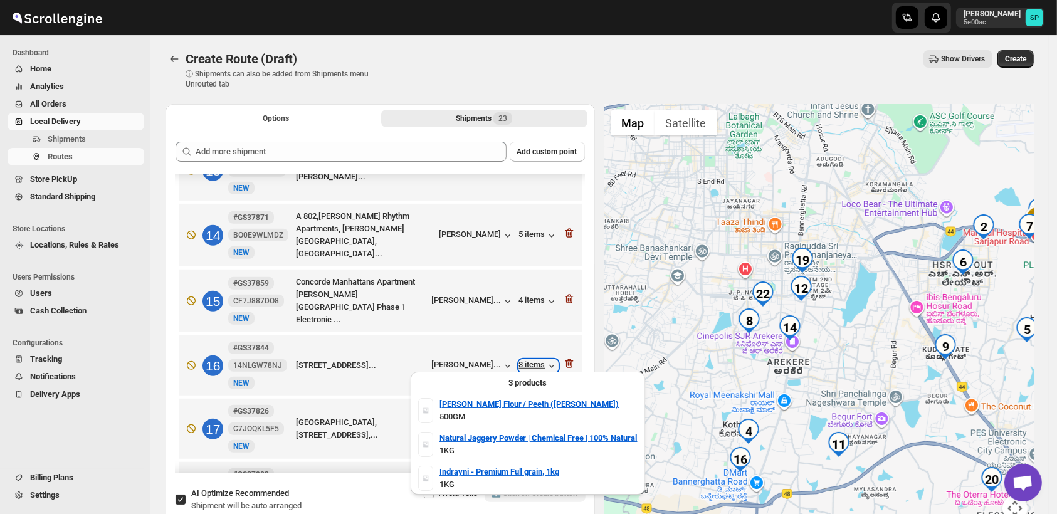
click at [522, 364] on div "3 items" at bounding box center [538, 366] width 39 height 13
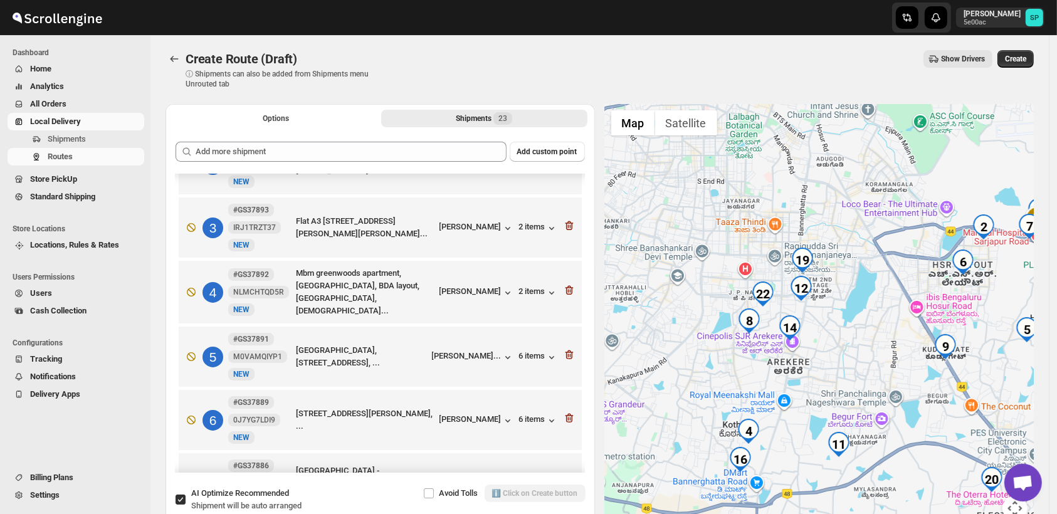
scroll to position [105, 0]
click at [529, 295] on div "2 items" at bounding box center [538, 294] width 39 height 13
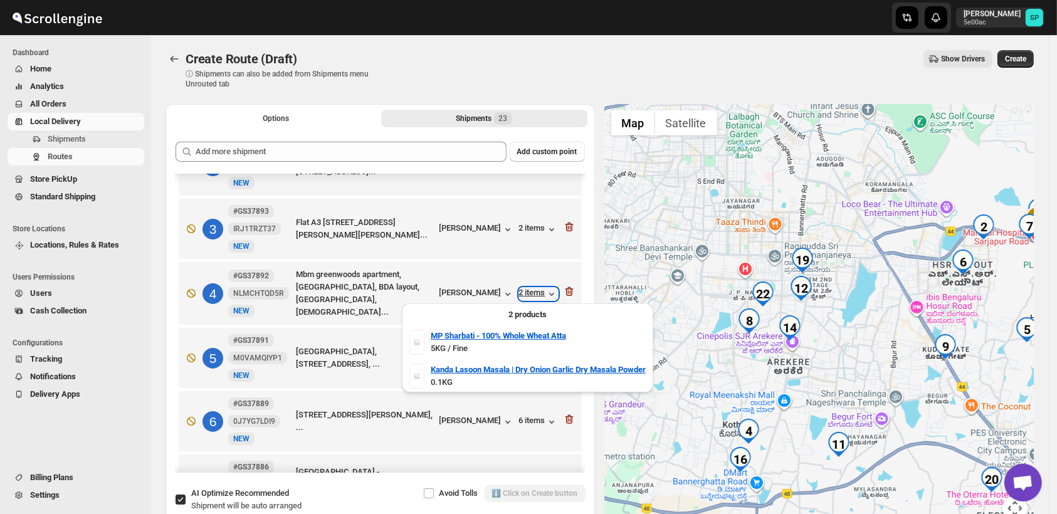
click at [529, 295] on div "2 items" at bounding box center [538, 294] width 39 height 13
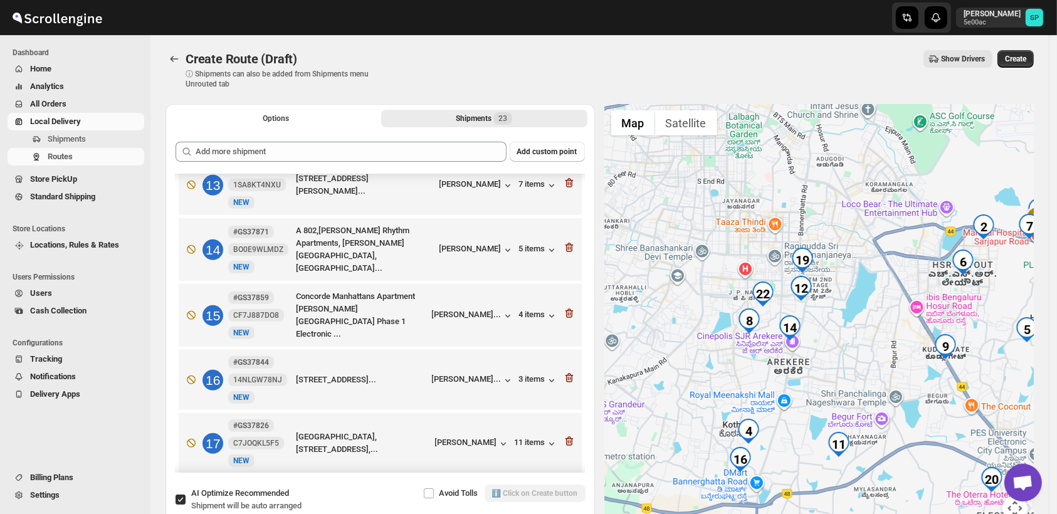
scroll to position [802, 0]
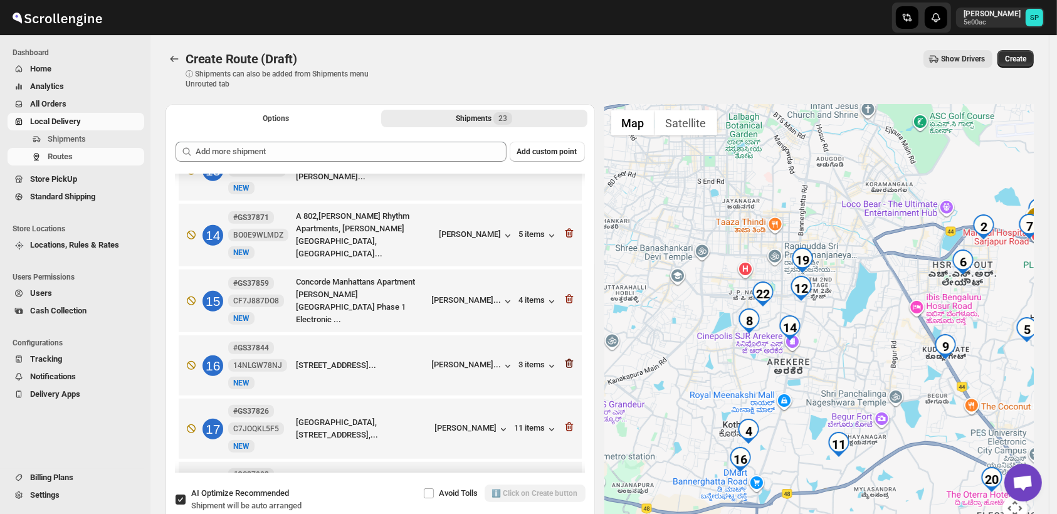
click at [565, 359] on icon "button" at bounding box center [569, 363] width 8 height 9
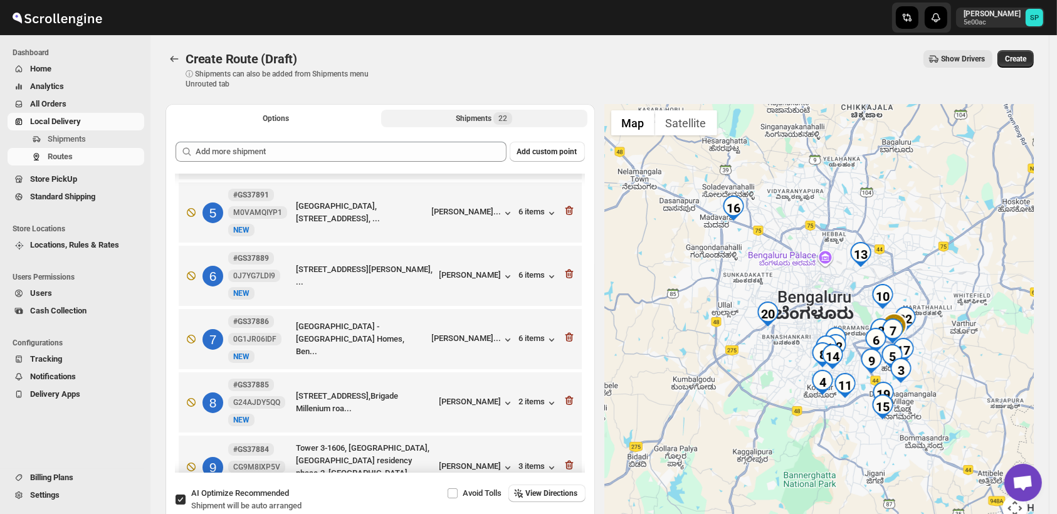
scroll to position [175, 0]
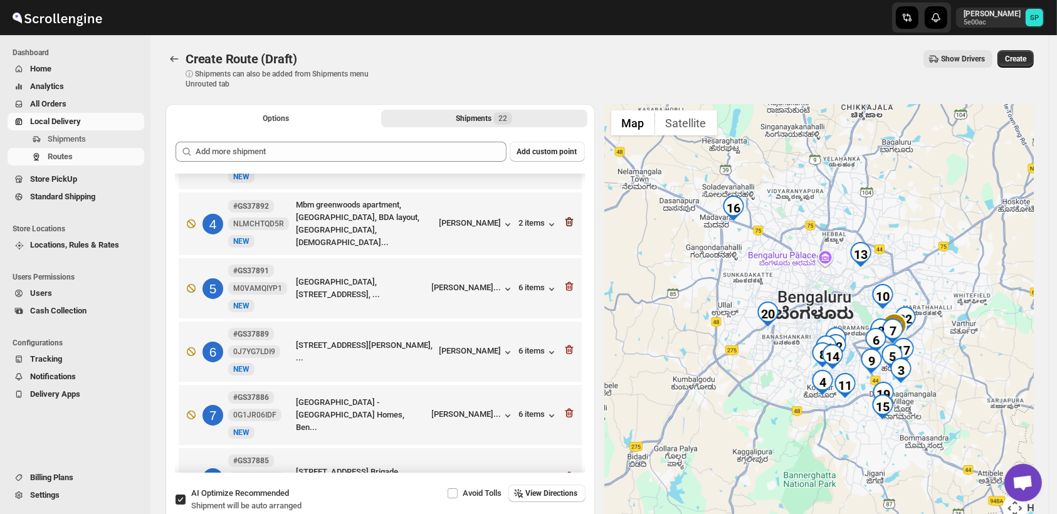
click at [565, 219] on icon "button" at bounding box center [569, 222] width 8 height 9
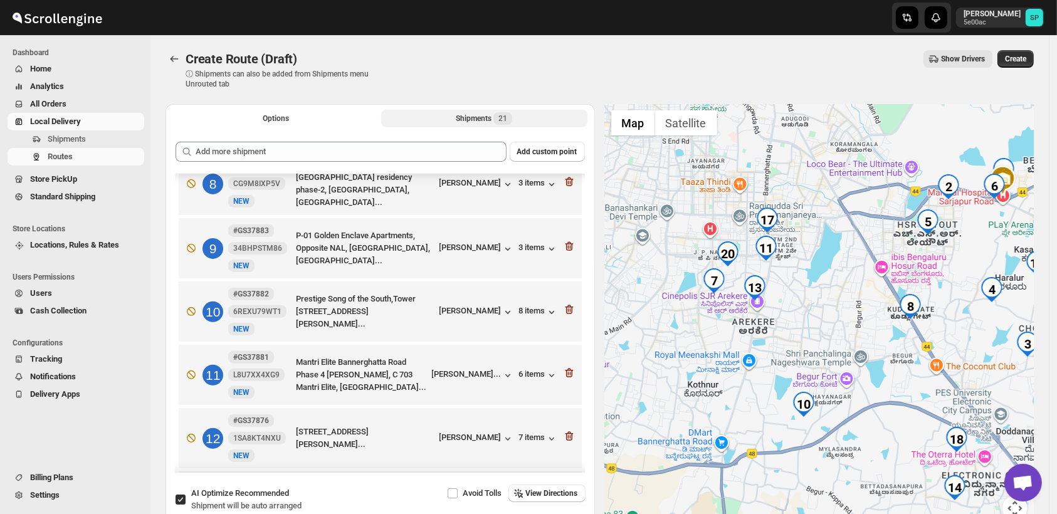
scroll to position [453, 0]
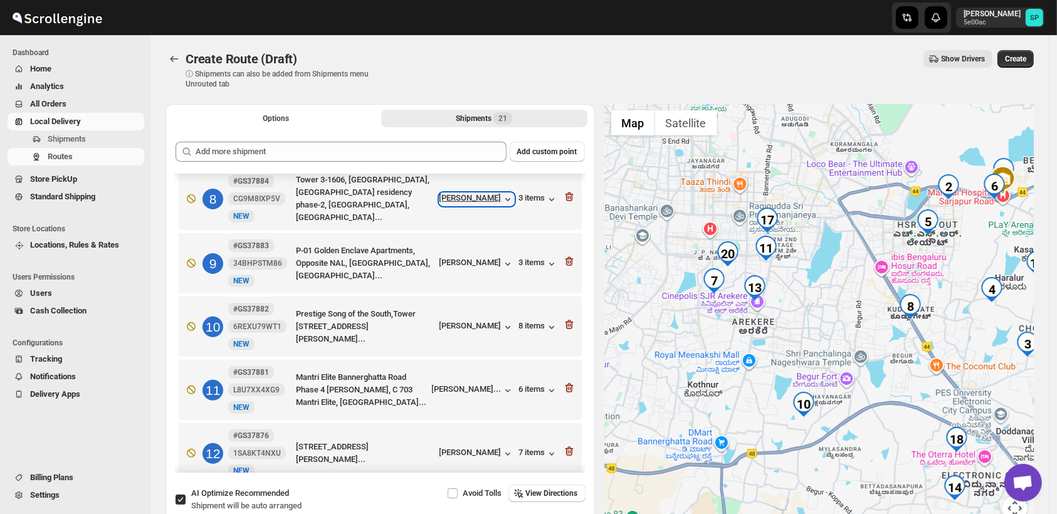
click at [482, 195] on div "[PERSON_NAME]" at bounding box center [477, 199] width 75 height 13
click at [468, 327] on div "[PERSON_NAME]" at bounding box center [477, 327] width 75 height 13
click at [522, 324] on div "8 items" at bounding box center [538, 327] width 39 height 13
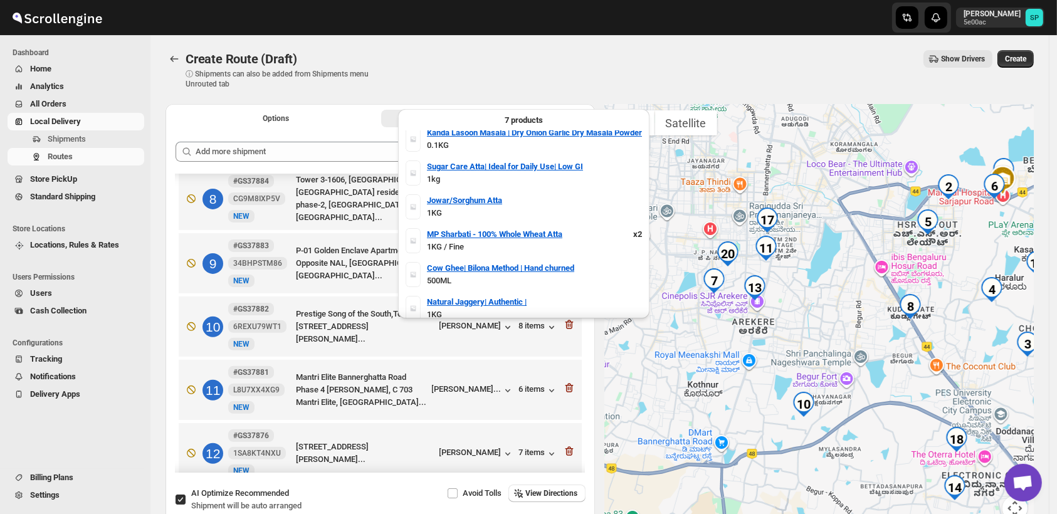
scroll to position [0, 0]
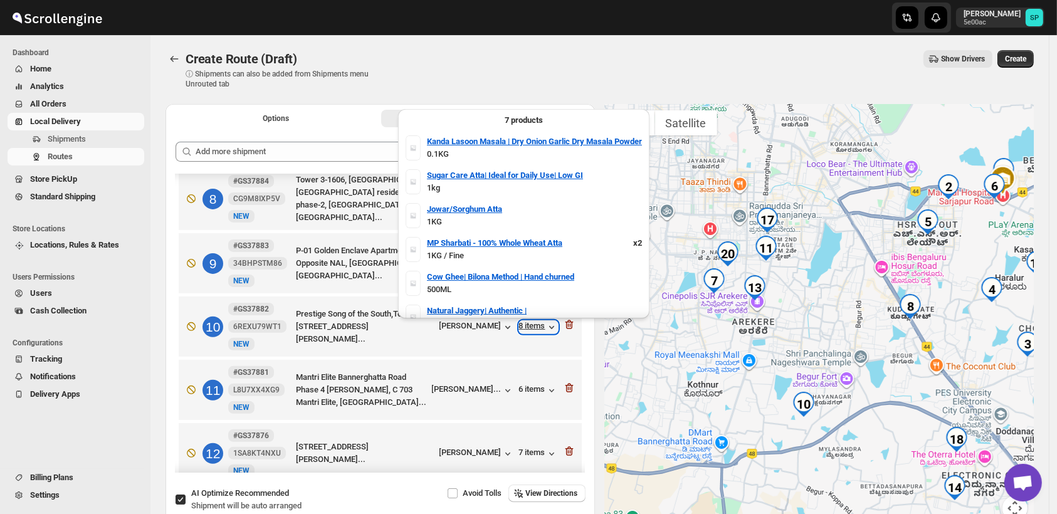
click at [527, 324] on div "8 items" at bounding box center [538, 327] width 39 height 13
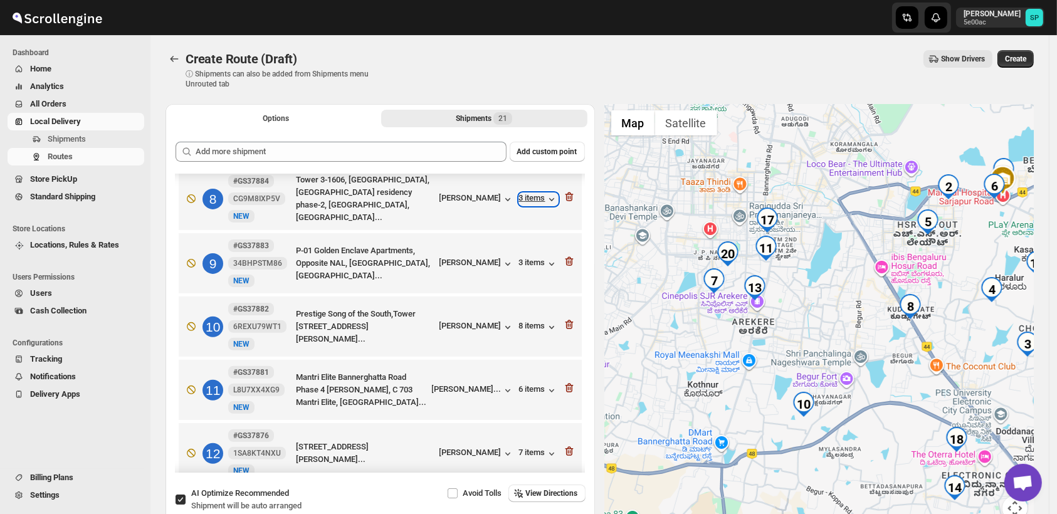
click at [532, 203] on div "3 items" at bounding box center [538, 199] width 39 height 13
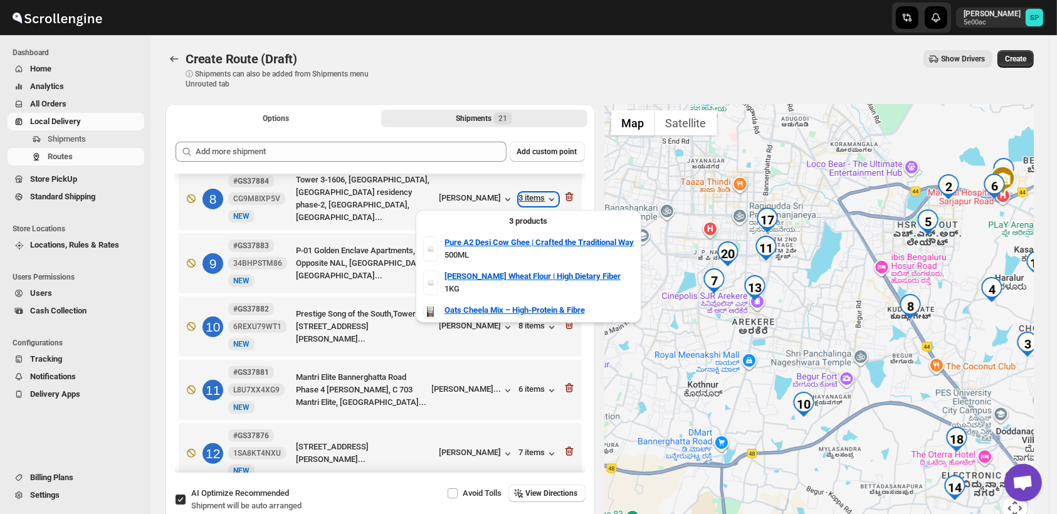
click at [532, 203] on div "3 items" at bounding box center [538, 199] width 39 height 13
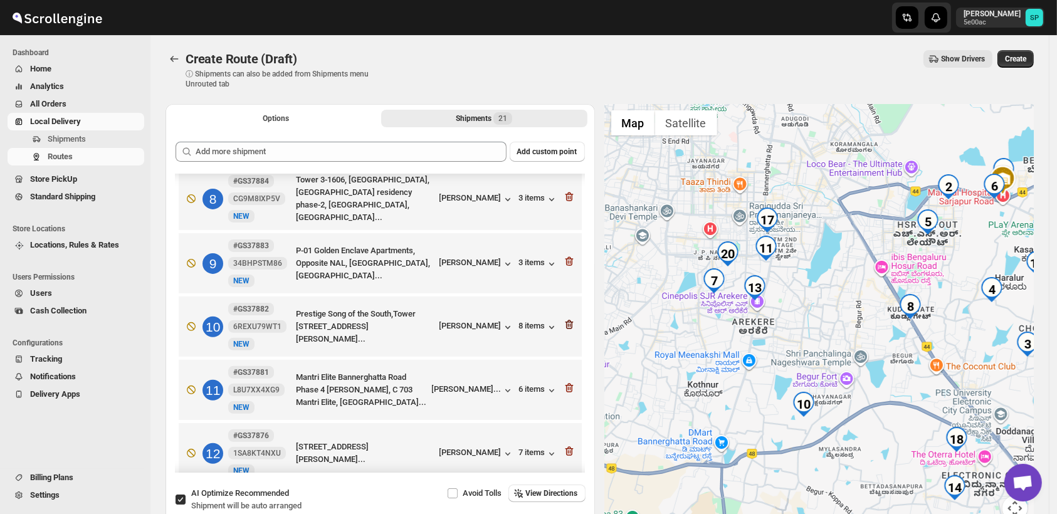
click at [569, 325] on icon "button" at bounding box center [569, 325] width 13 height 13
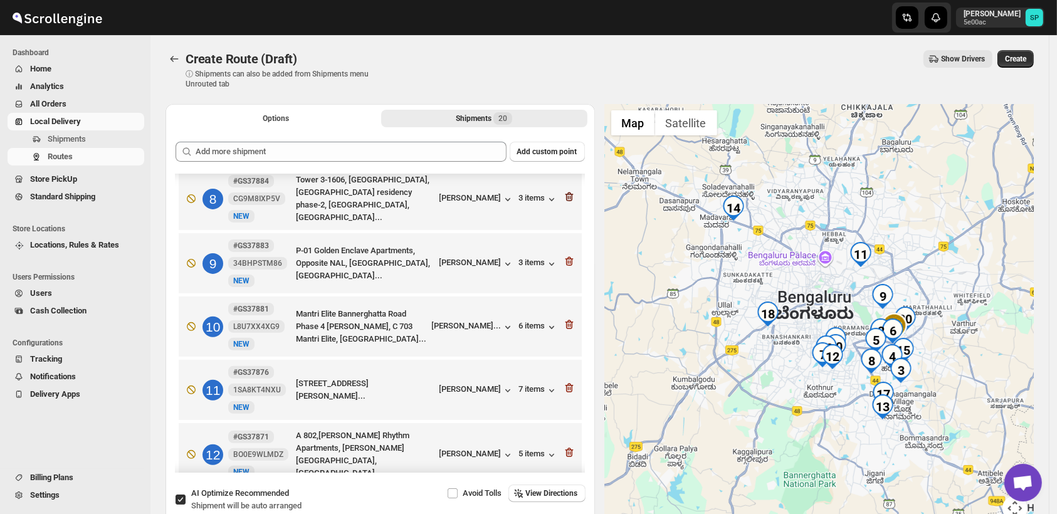
click at [564, 198] on icon "button" at bounding box center [569, 197] width 13 height 13
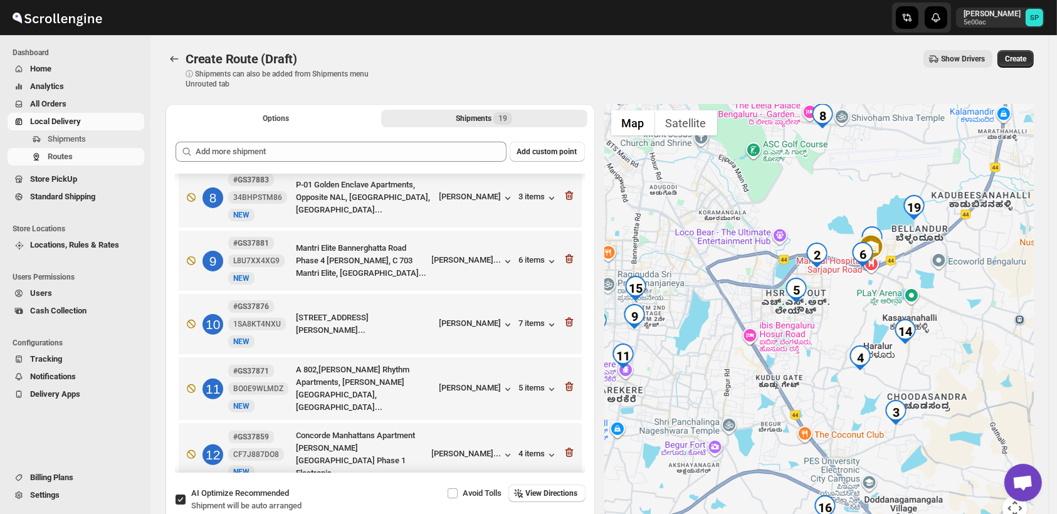
drag, startPoint x: 915, startPoint y: 410, endPoint x: 707, endPoint y: 342, distance: 218.9
click at [707, 342] on div at bounding box center [820, 320] width 430 height 432
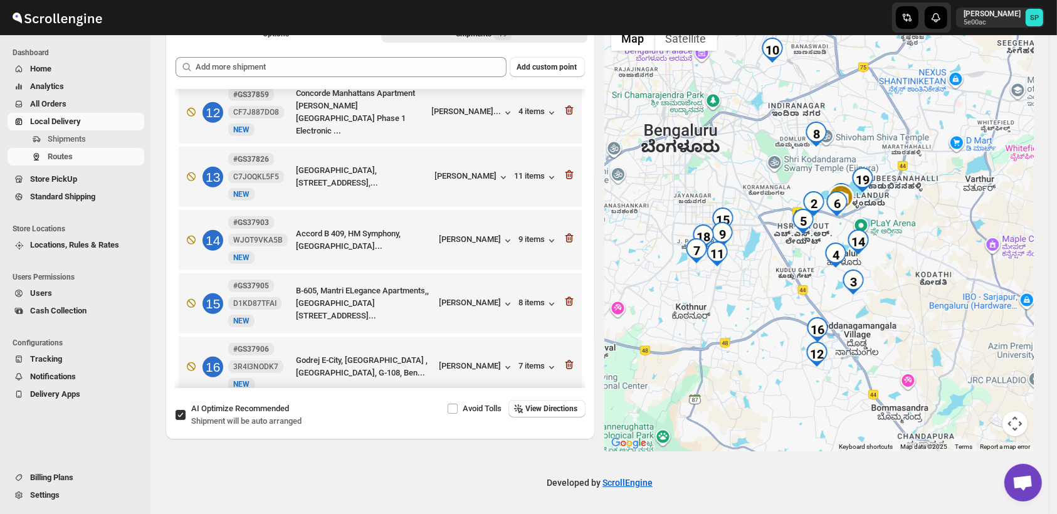
scroll to position [779, 0]
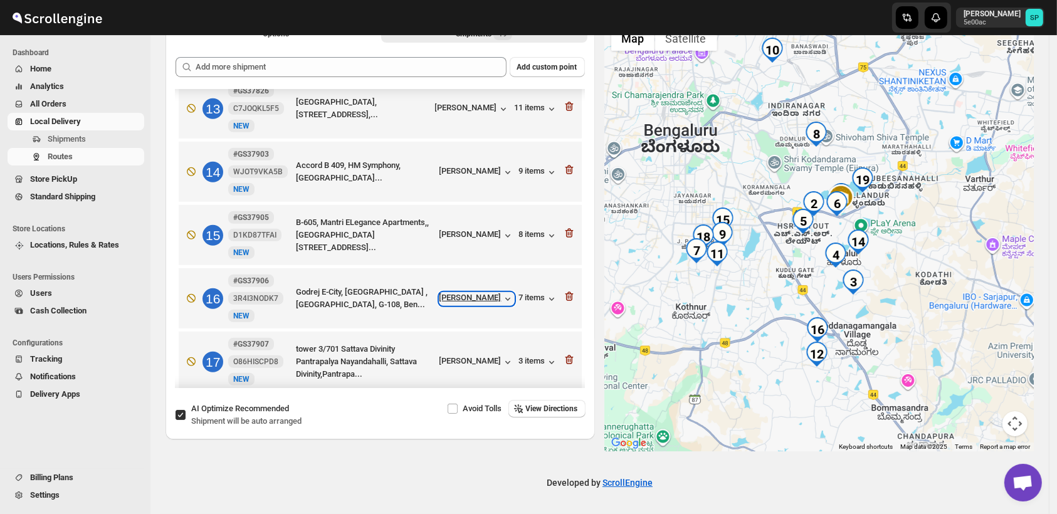
click at [472, 300] on div "[PERSON_NAME]" at bounding box center [477, 299] width 75 height 13
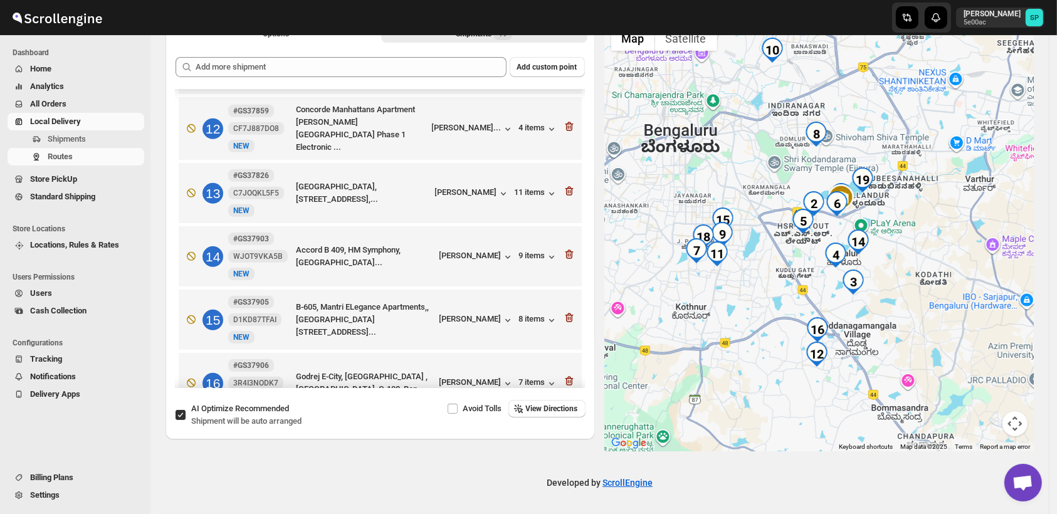
scroll to position [640, 0]
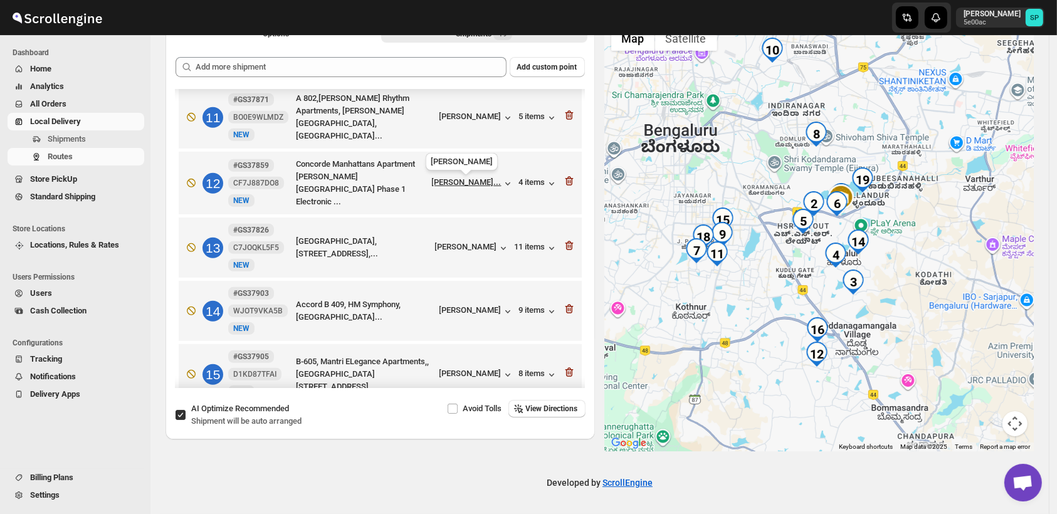
click at [445, 186] on div "[PERSON_NAME]..." at bounding box center [467, 181] width 70 height 9
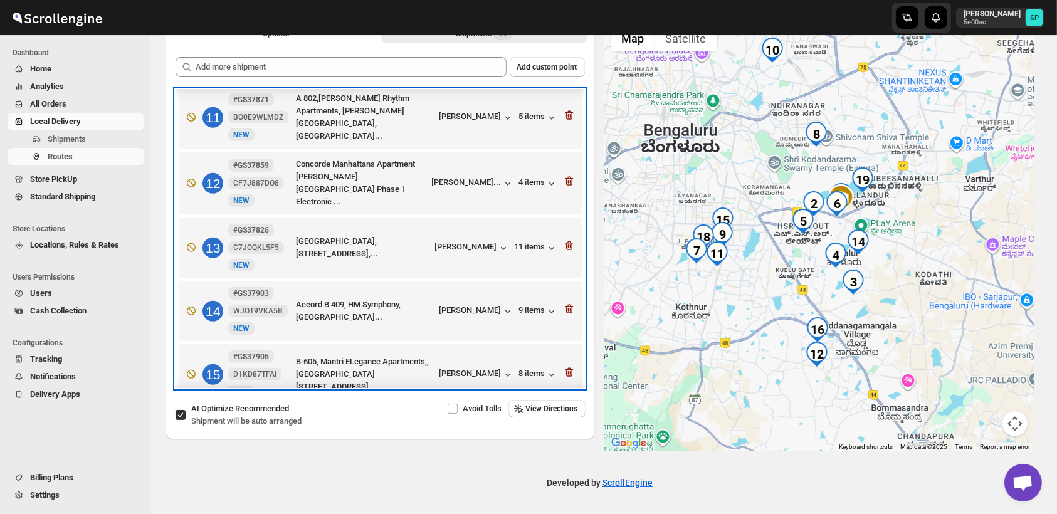
click at [512, 182] on div "12 #GS37859 CF7J887DO8 [GEOGRAPHIC_DATA][PERSON_NAME] Phase 1 Electronic ... [P…" at bounding box center [378, 180] width 396 height 55
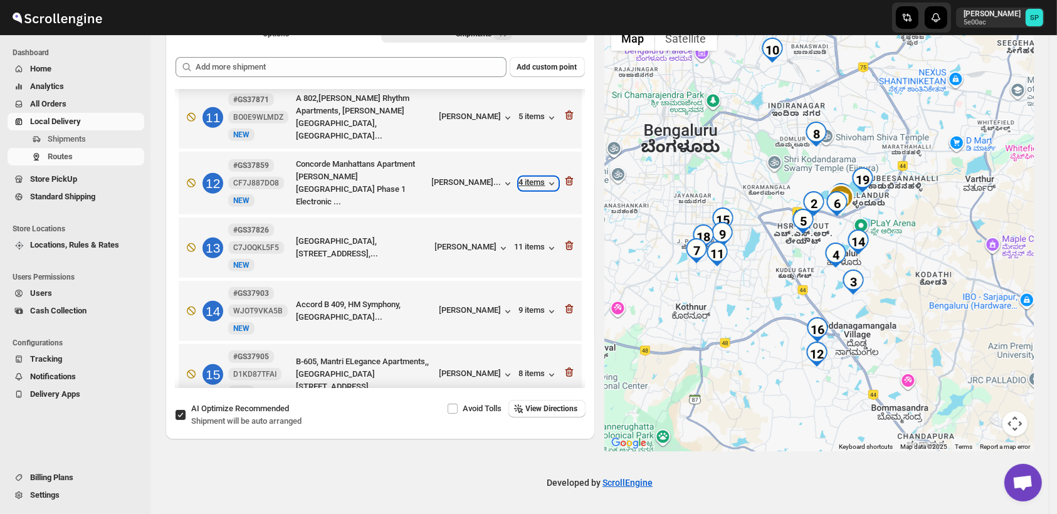
click at [519, 182] on div "4 items" at bounding box center [538, 183] width 39 height 13
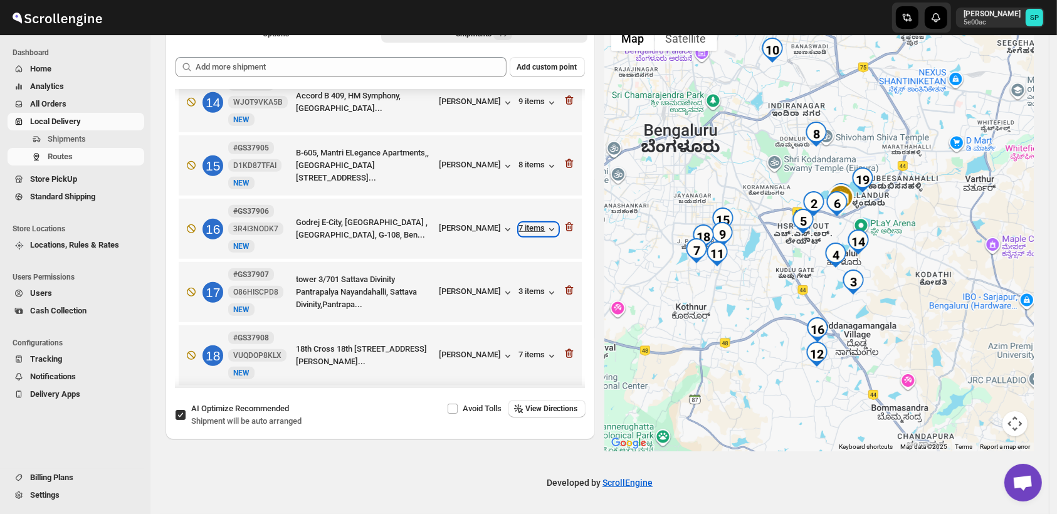
click at [524, 230] on div "7 items" at bounding box center [538, 229] width 39 height 13
click at [565, 232] on icon "button" at bounding box center [569, 227] width 8 height 9
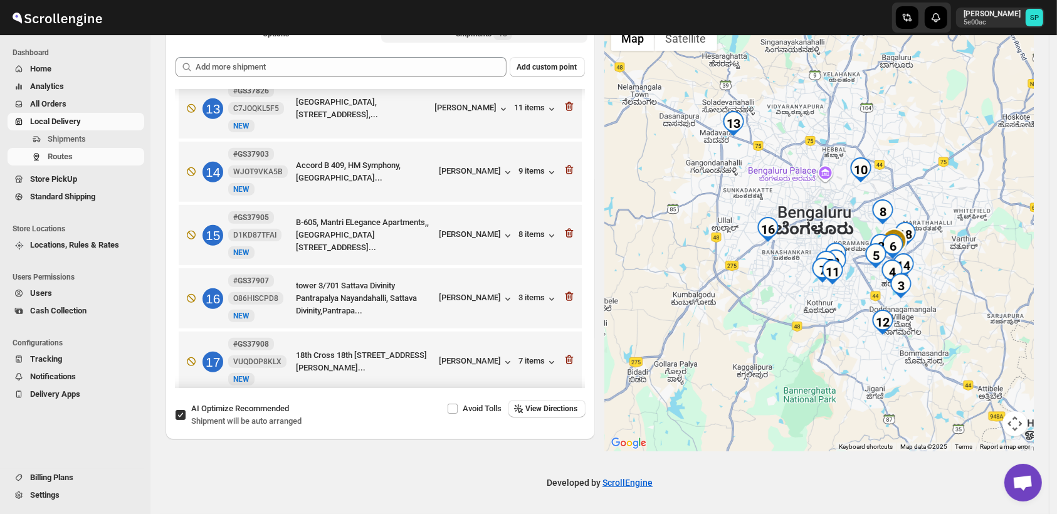
scroll to position [640, 0]
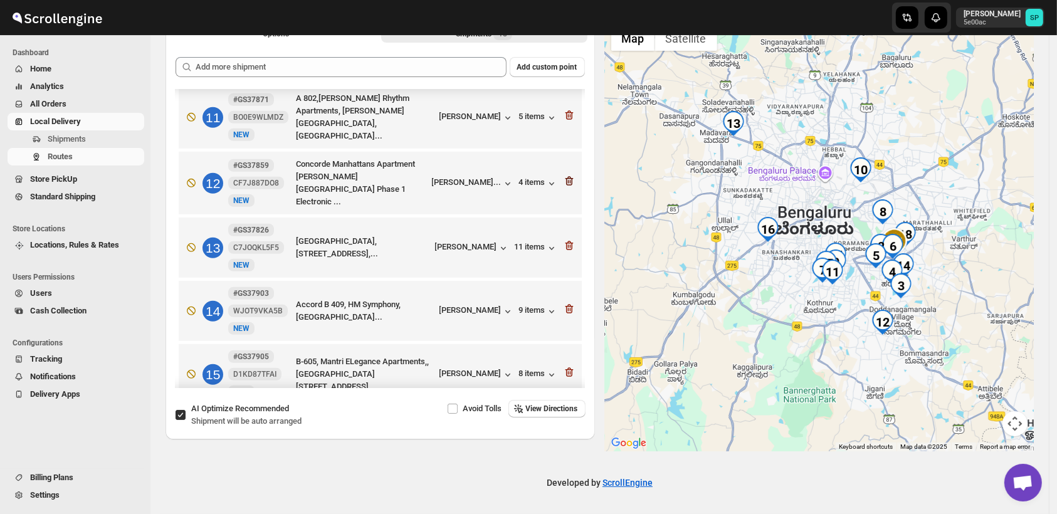
click at [565, 184] on icon "button" at bounding box center [569, 181] width 13 height 13
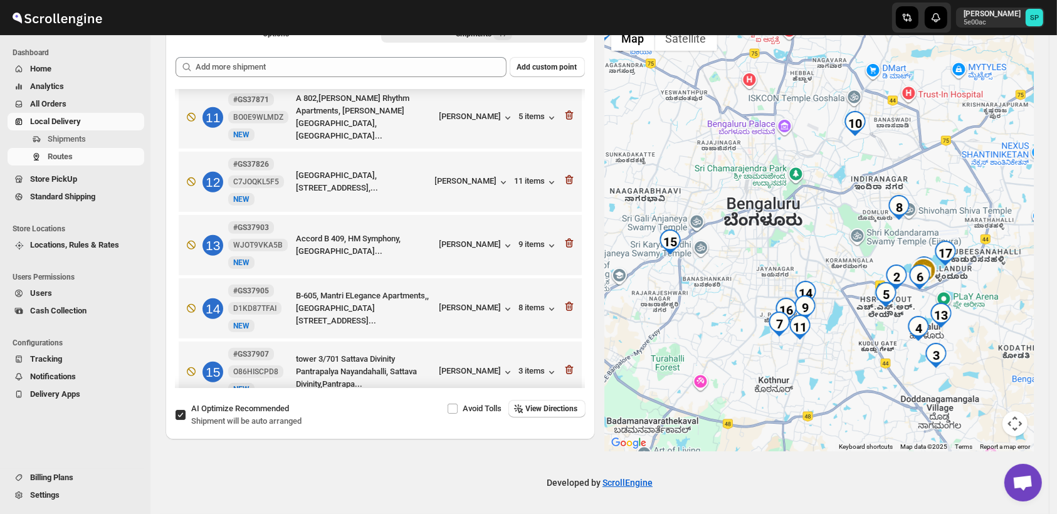
drag, startPoint x: 920, startPoint y: 278, endPoint x: 871, endPoint y: 243, distance: 60.7
click at [871, 243] on div at bounding box center [820, 235] width 430 height 432
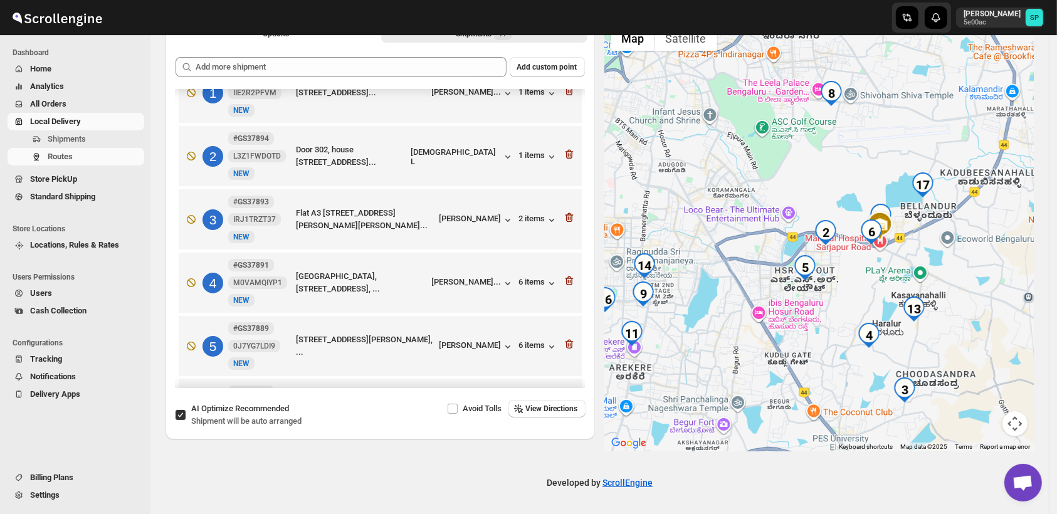
scroll to position [0, 0]
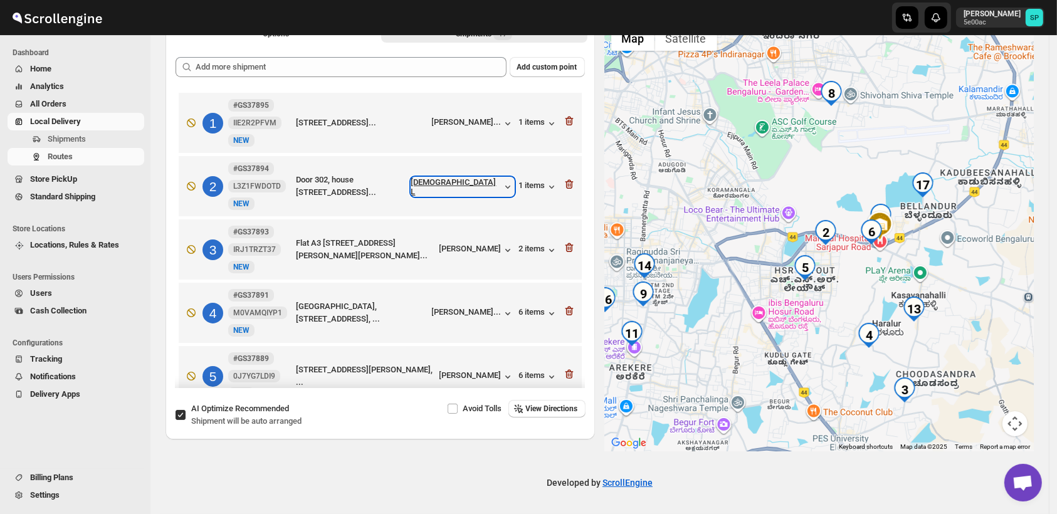
click at [487, 191] on div "[DEMOGRAPHIC_DATA] L" at bounding box center [462, 186] width 103 height 19
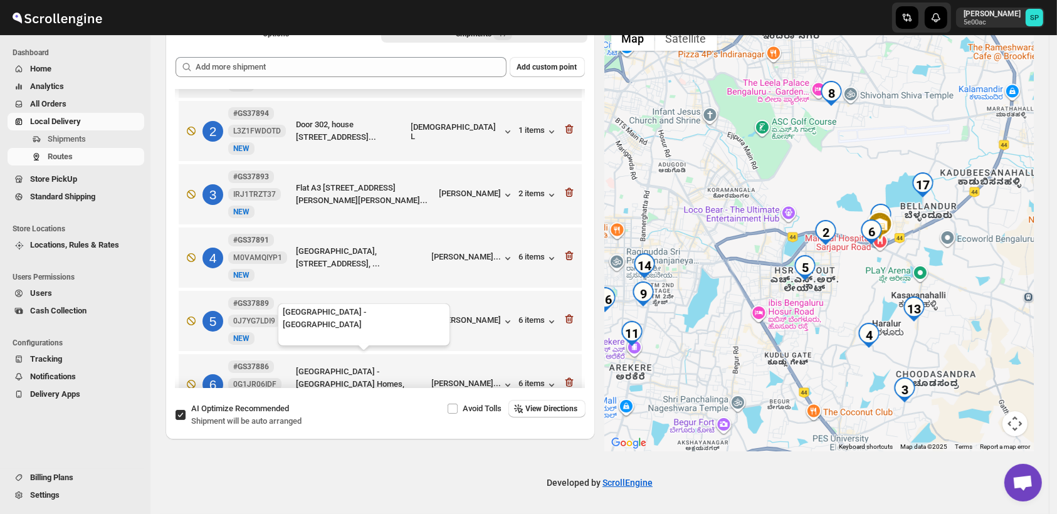
scroll to position [70, 0]
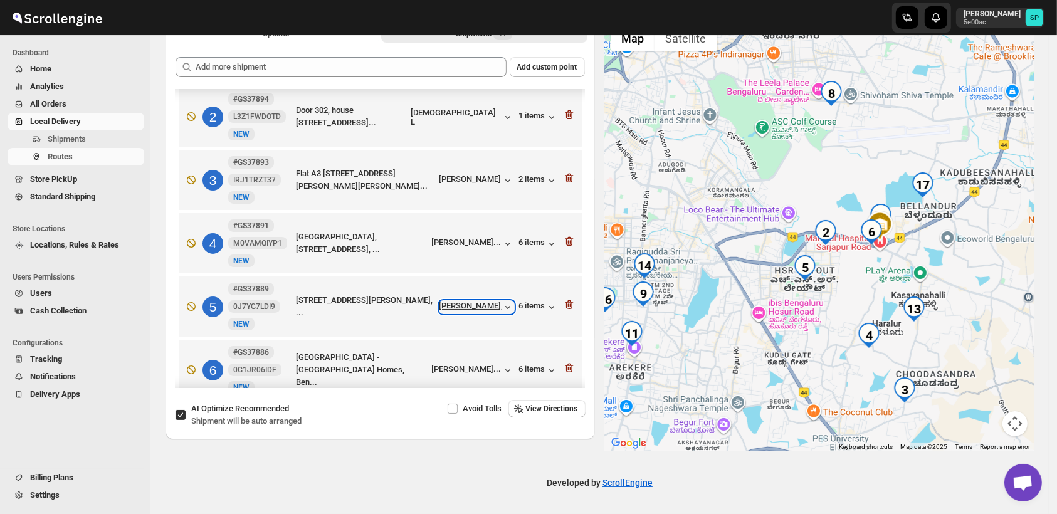
click at [468, 314] on div "[PERSON_NAME]" at bounding box center [477, 307] width 75 height 13
click at [527, 305] on div "6 items" at bounding box center [538, 307] width 39 height 13
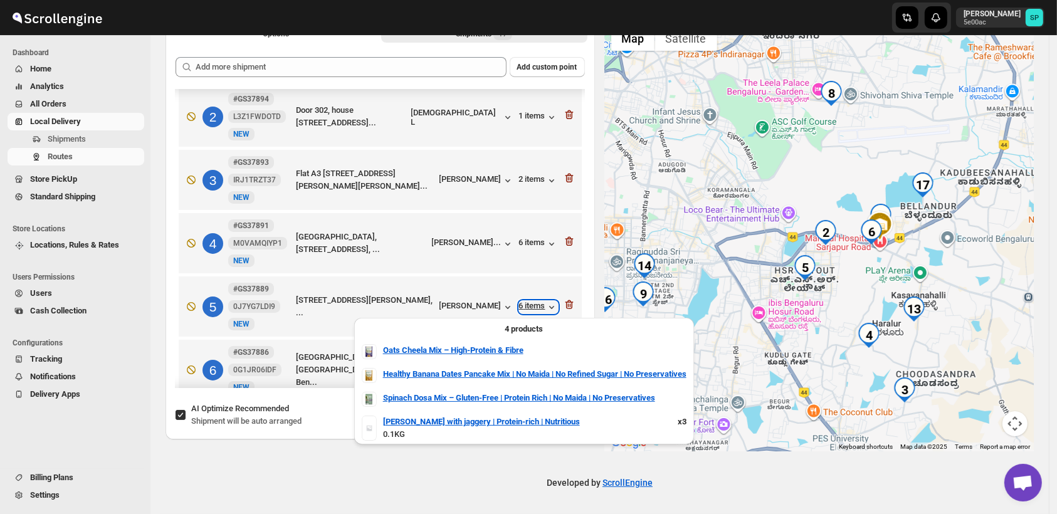
click at [529, 307] on div "6 items" at bounding box center [538, 307] width 39 height 13
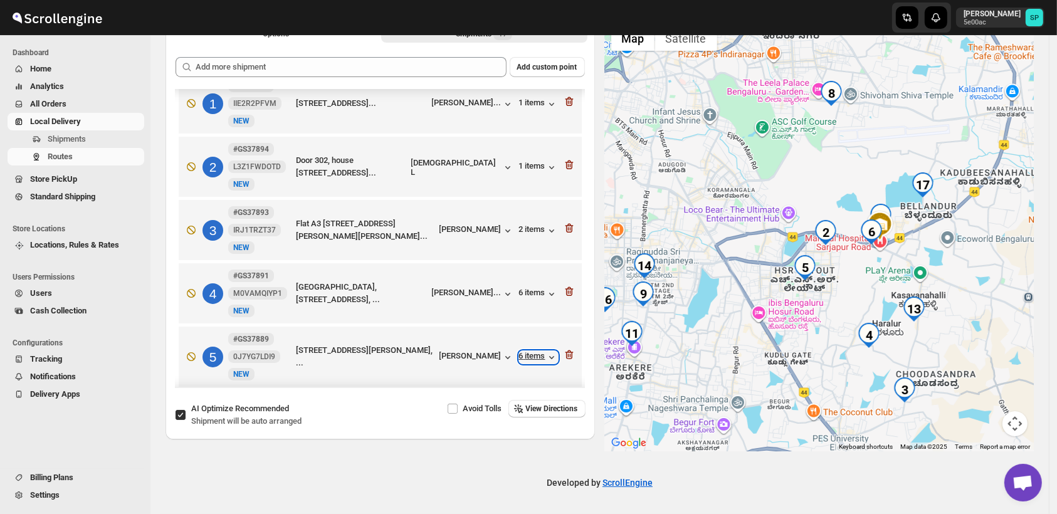
scroll to position [0, 0]
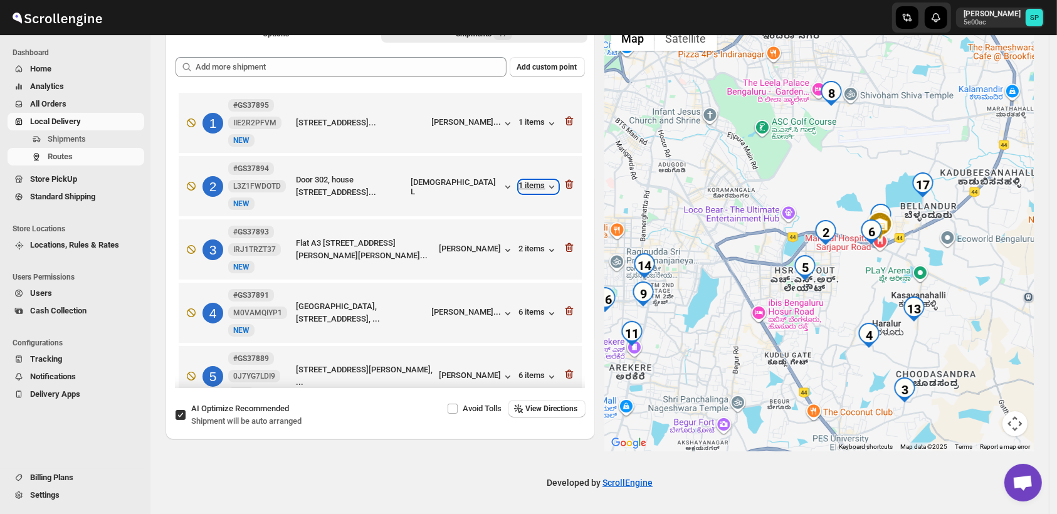
click at [546, 183] on icon "button" at bounding box center [552, 187] width 13 height 13
click at [566, 375] on icon "button" at bounding box center [569, 374] width 13 height 13
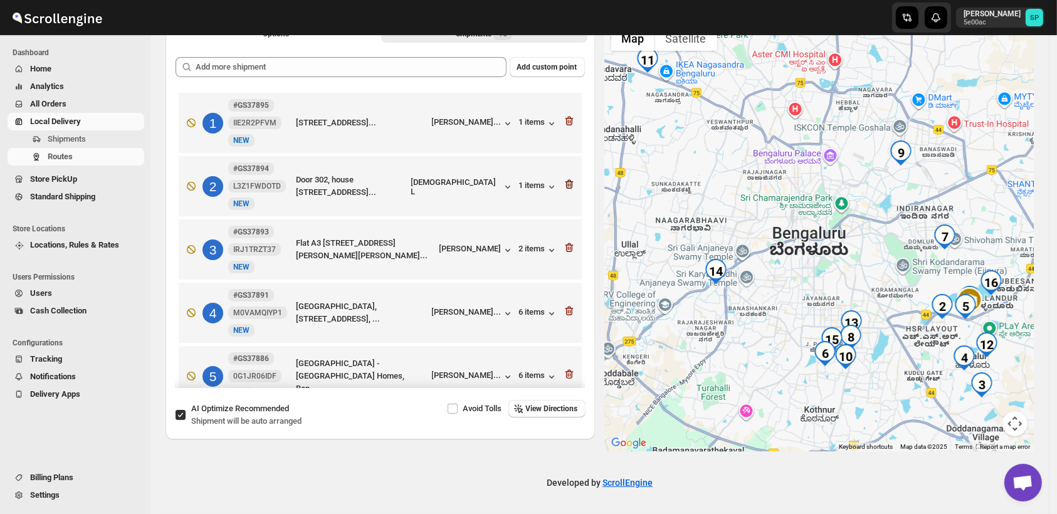
click at [569, 184] on icon "button" at bounding box center [569, 185] width 1 height 4
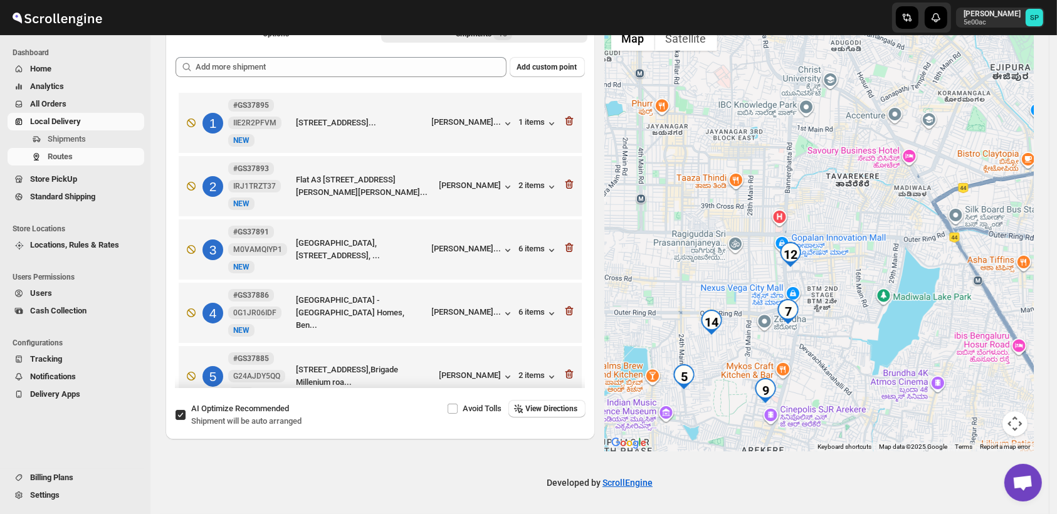
drag, startPoint x: 865, startPoint y: 269, endPoint x: 871, endPoint y: 237, distance: 32.6
click at [871, 237] on div at bounding box center [820, 235] width 430 height 432
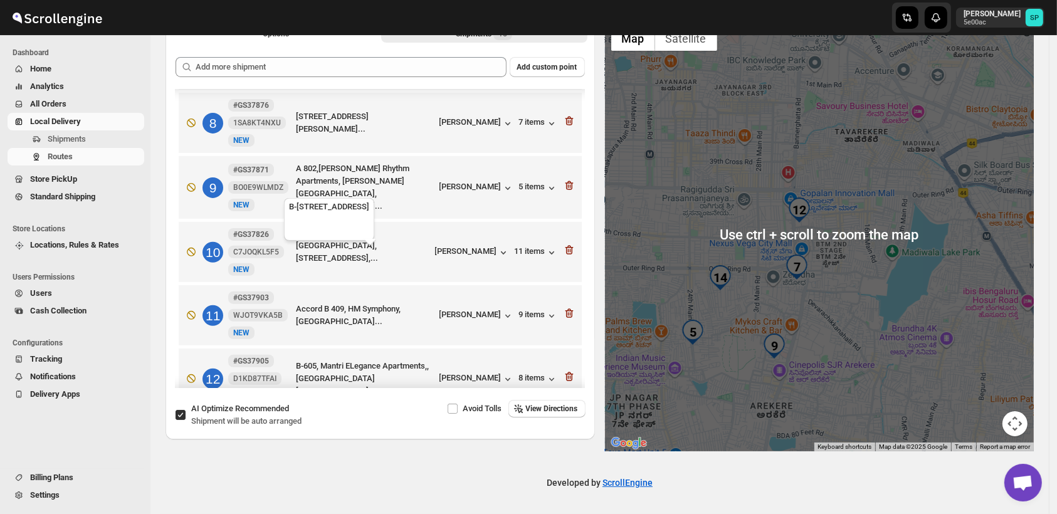
scroll to position [557, 0]
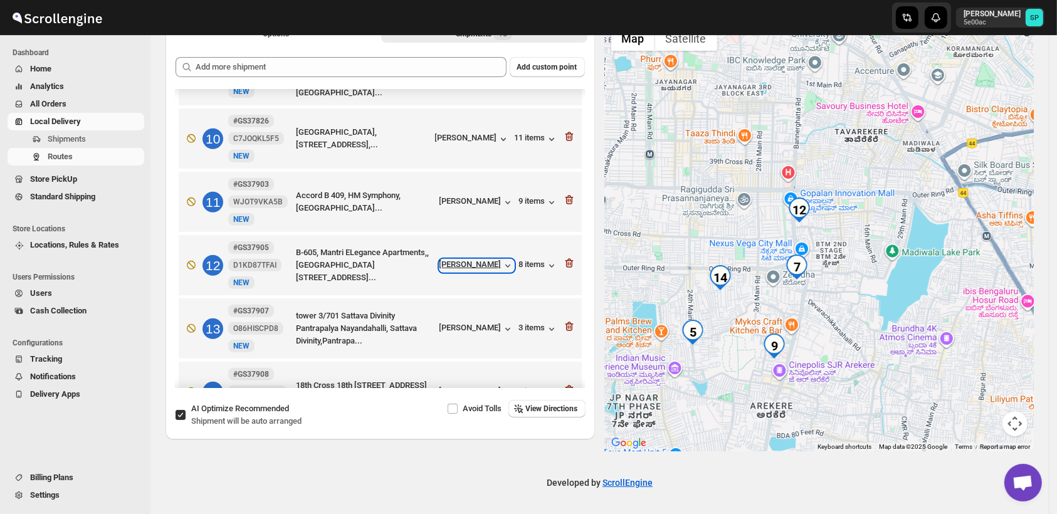
click at [473, 270] on div "[PERSON_NAME]" at bounding box center [477, 266] width 75 height 13
click at [467, 270] on div "[PERSON_NAME]" at bounding box center [477, 266] width 75 height 13
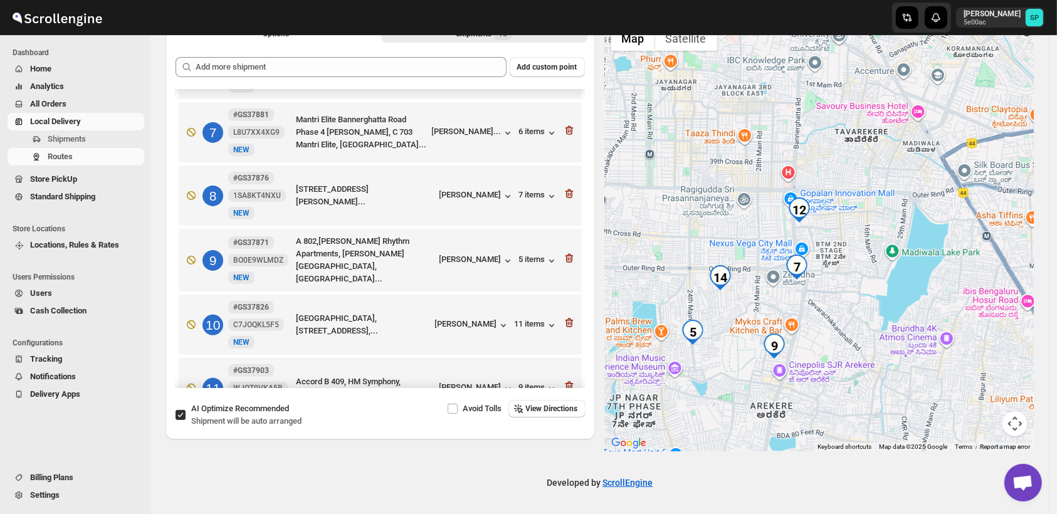
scroll to position [348, 0]
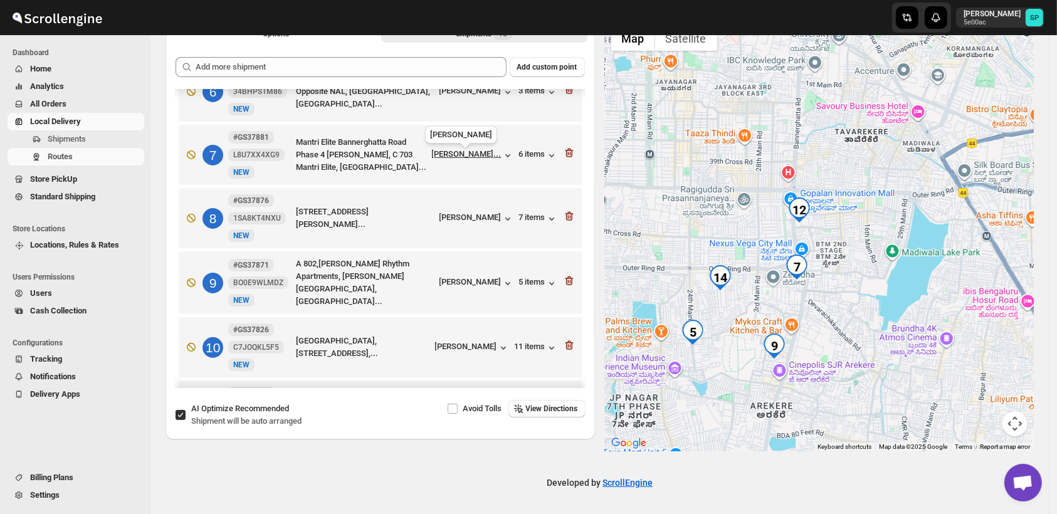
click at [451, 158] on div "[PERSON_NAME]..." at bounding box center [467, 153] width 70 height 9
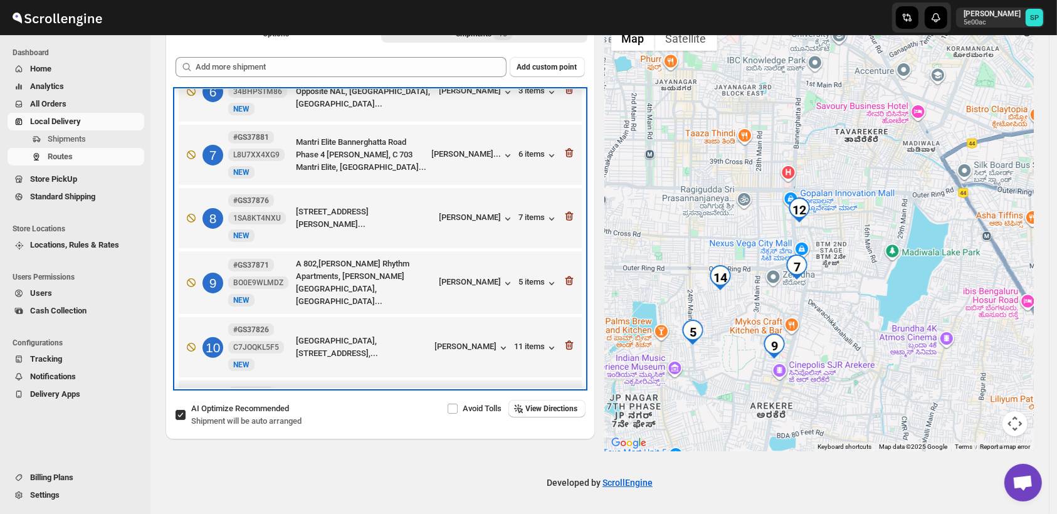
click at [458, 277] on div "9 #GS37871 BO0E9WLMDZ New NEW A 802,[PERSON_NAME] Rhythm Apartments, [PERSON_NA…" at bounding box center [378, 280] width 396 height 55
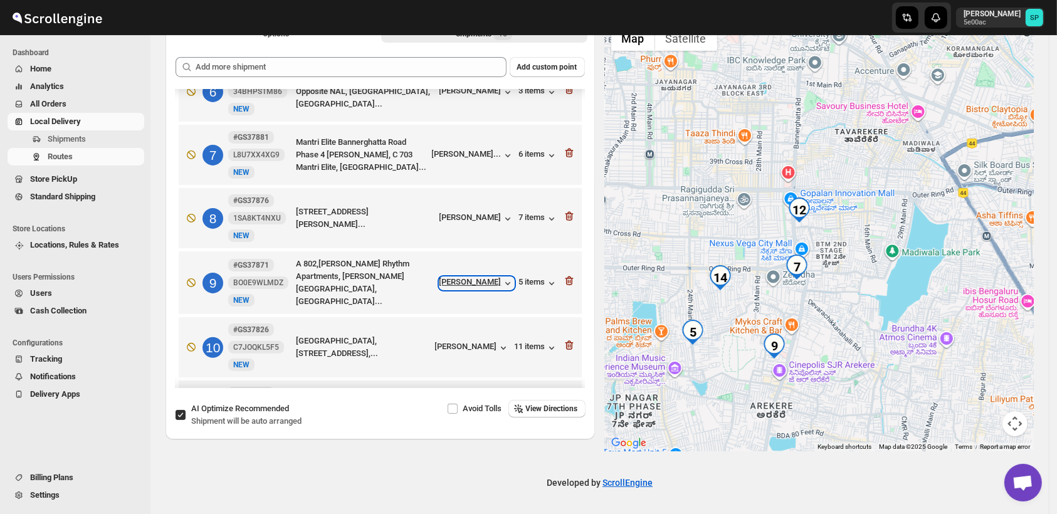
click at [459, 282] on div "[PERSON_NAME]" at bounding box center [477, 283] width 75 height 13
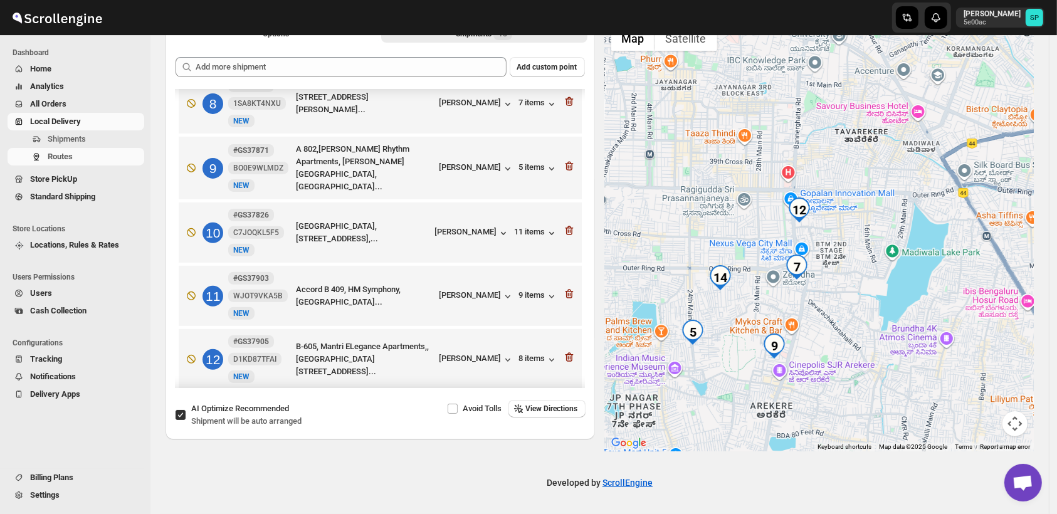
scroll to position [557, 0]
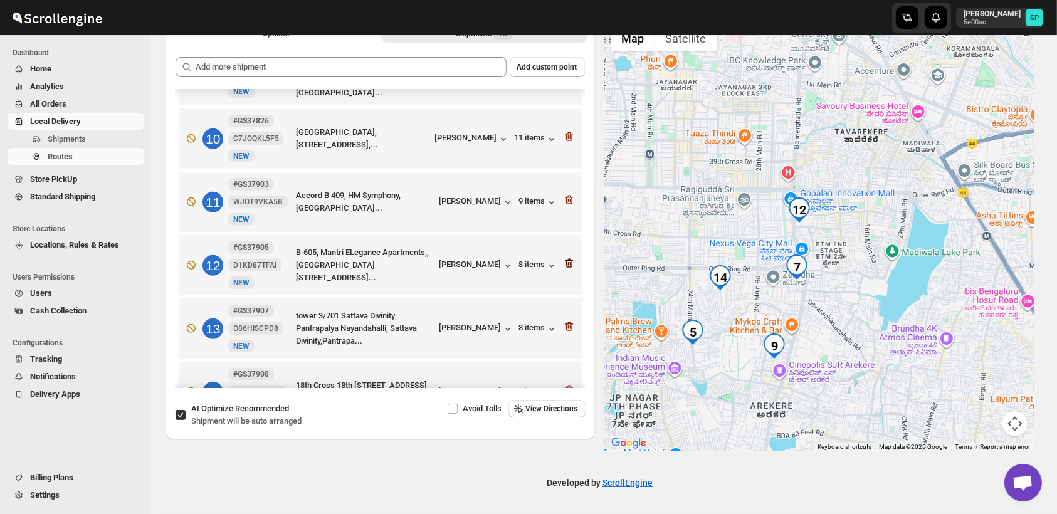
click at [563, 267] on icon "button" at bounding box center [569, 263] width 13 height 13
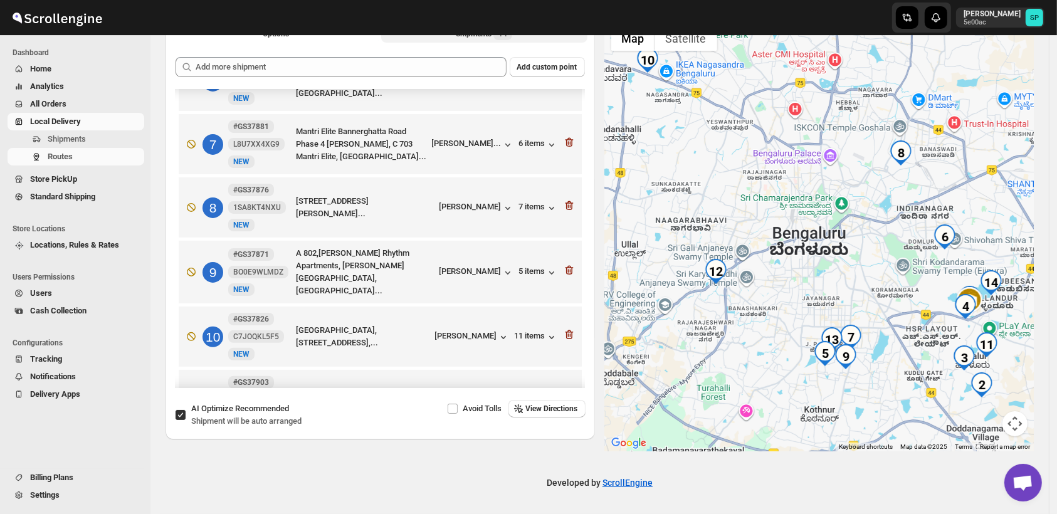
scroll to position [278, 0]
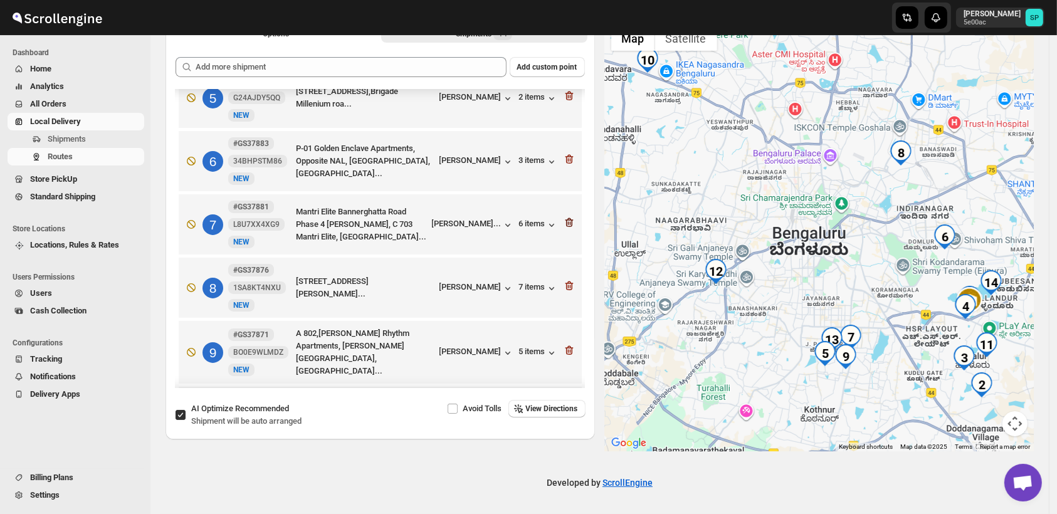
click at [566, 225] on icon "button" at bounding box center [569, 222] width 13 height 13
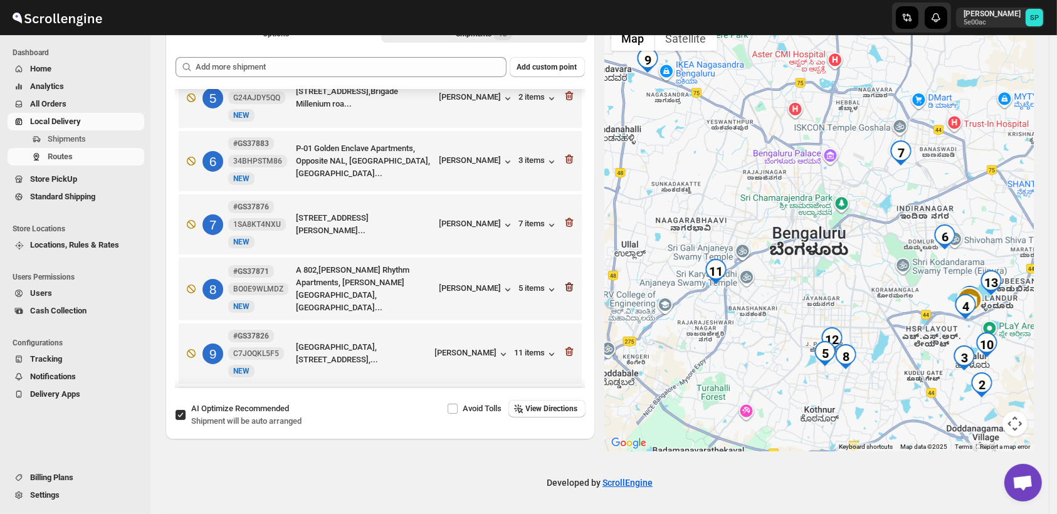
click at [567, 286] on icon "button" at bounding box center [569, 287] width 8 height 9
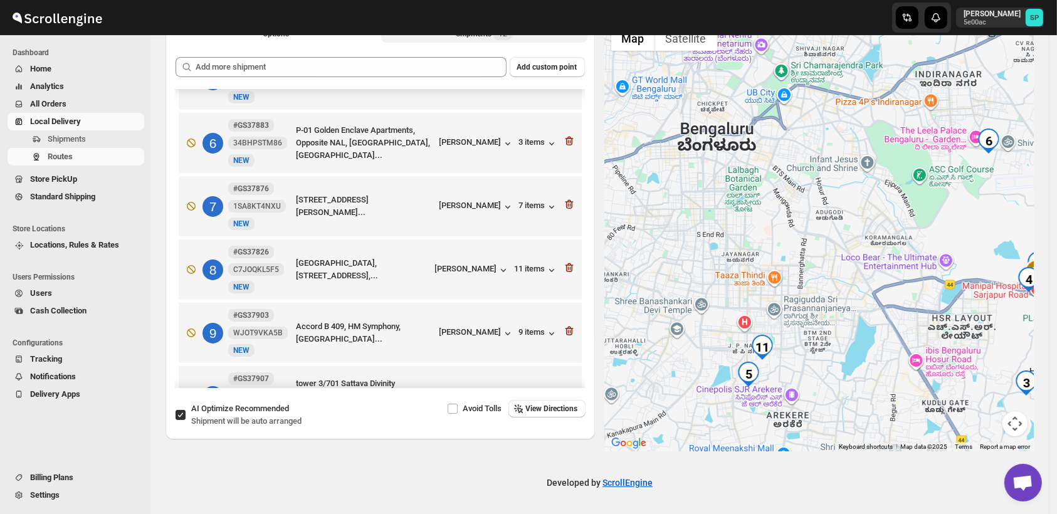
scroll to position [473, 0]
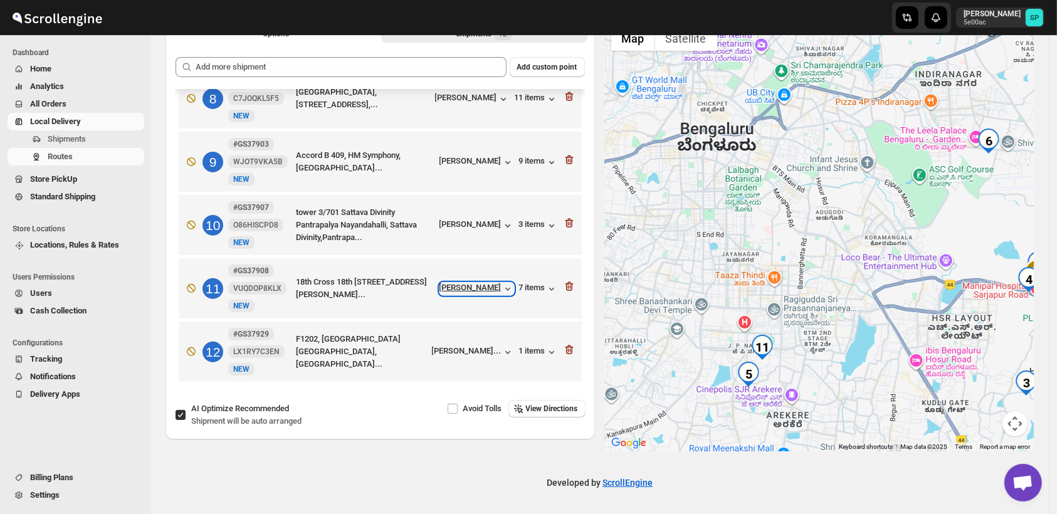
click at [483, 285] on div "[PERSON_NAME]" at bounding box center [477, 289] width 75 height 13
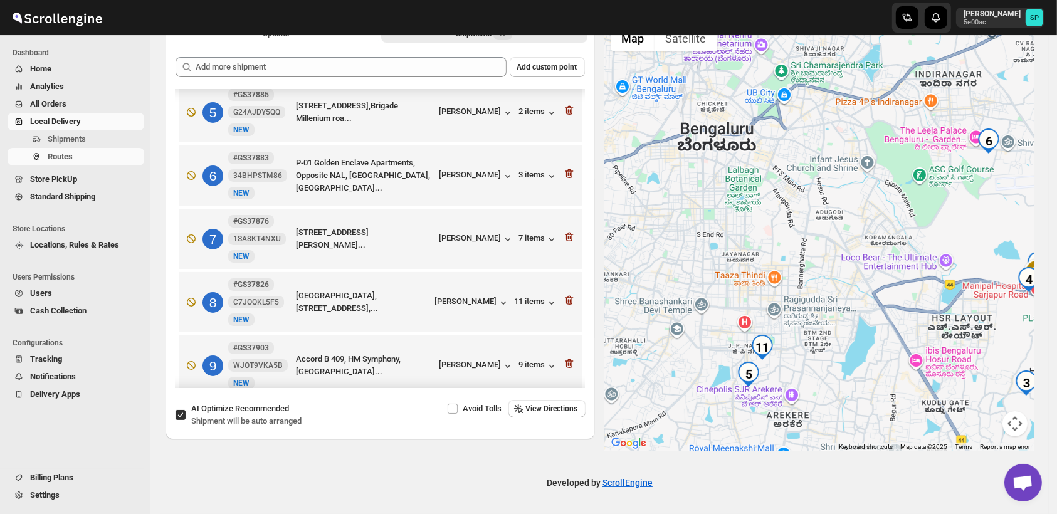
scroll to position [194, 0]
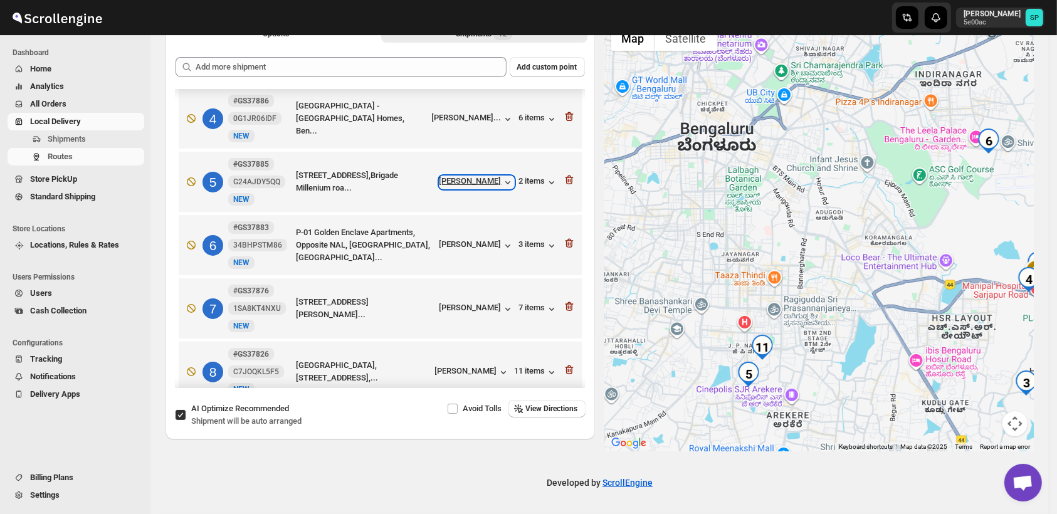
click at [493, 186] on div "[PERSON_NAME]" at bounding box center [477, 182] width 75 height 13
click at [531, 184] on div "2 items" at bounding box center [538, 182] width 39 height 13
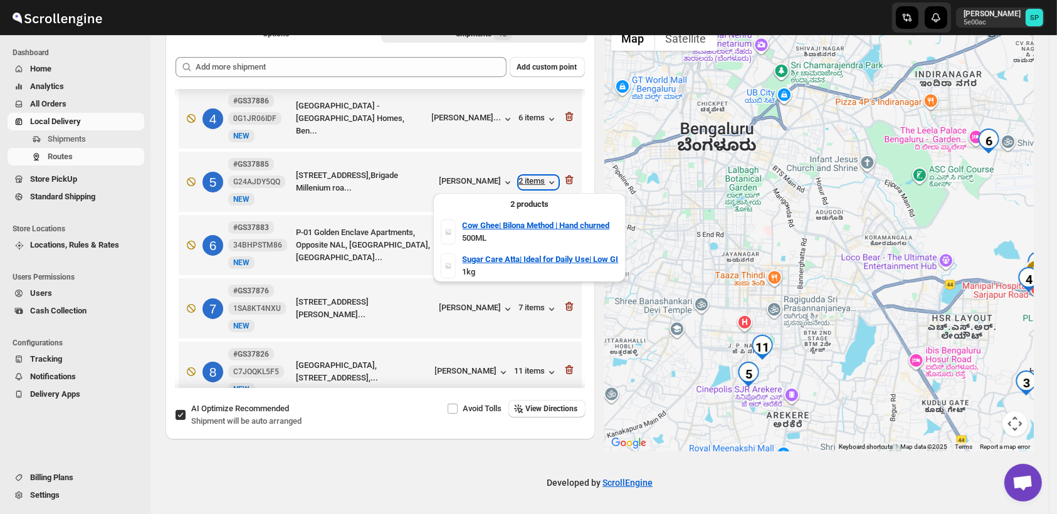
click at [531, 184] on div "2 items" at bounding box center [538, 182] width 39 height 13
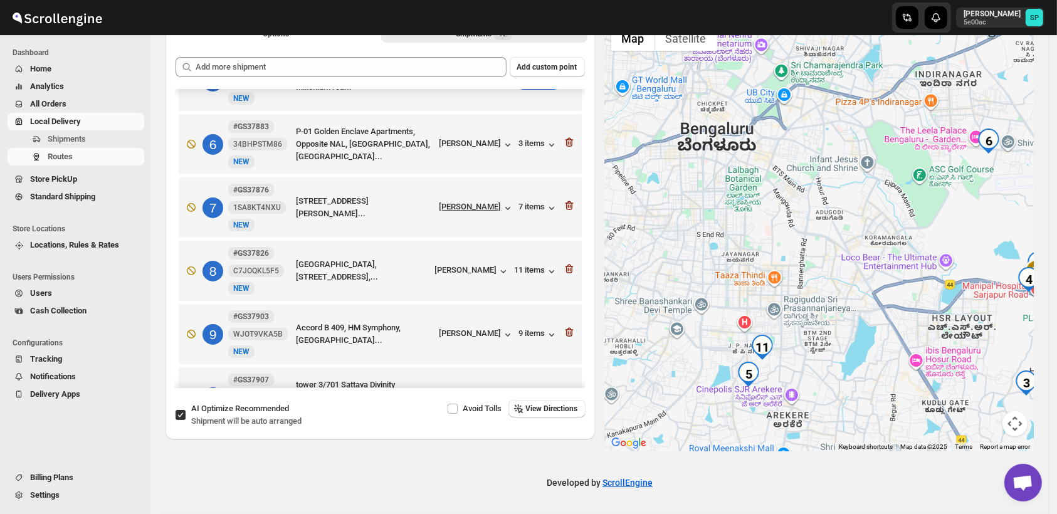
scroll to position [403, 0]
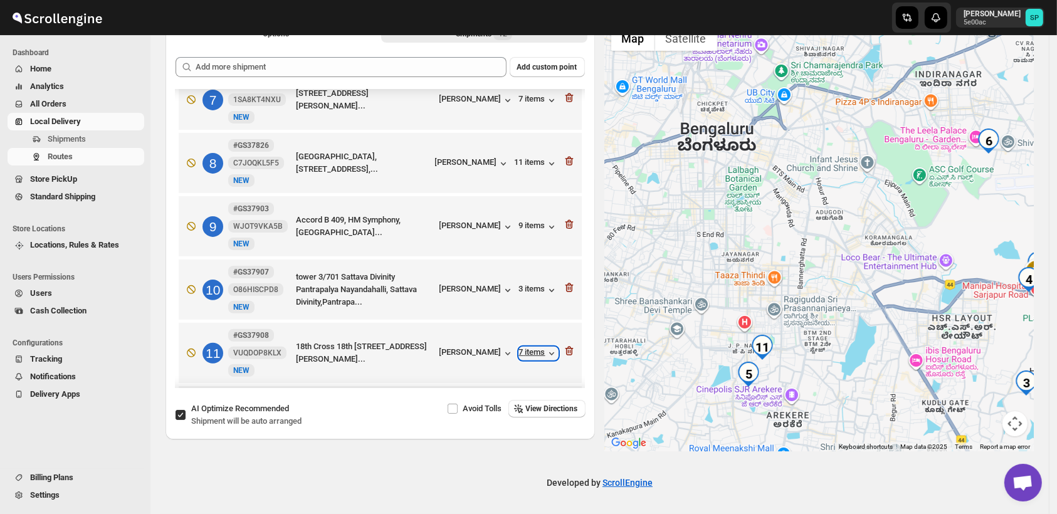
click at [529, 359] on div "7 items" at bounding box center [538, 353] width 39 height 13
click at [565, 356] on icon "button" at bounding box center [569, 351] width 13 height 13
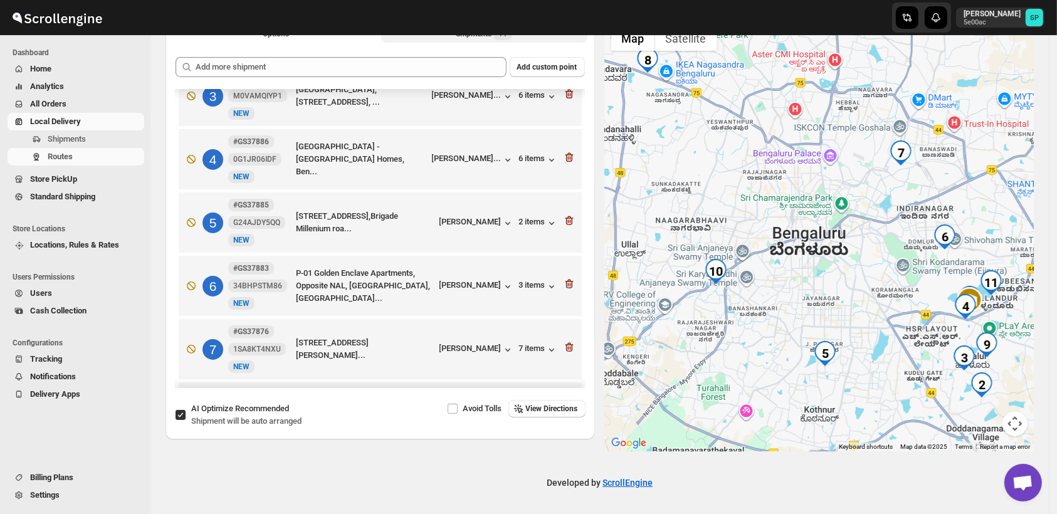
scroll to position [125, 0]
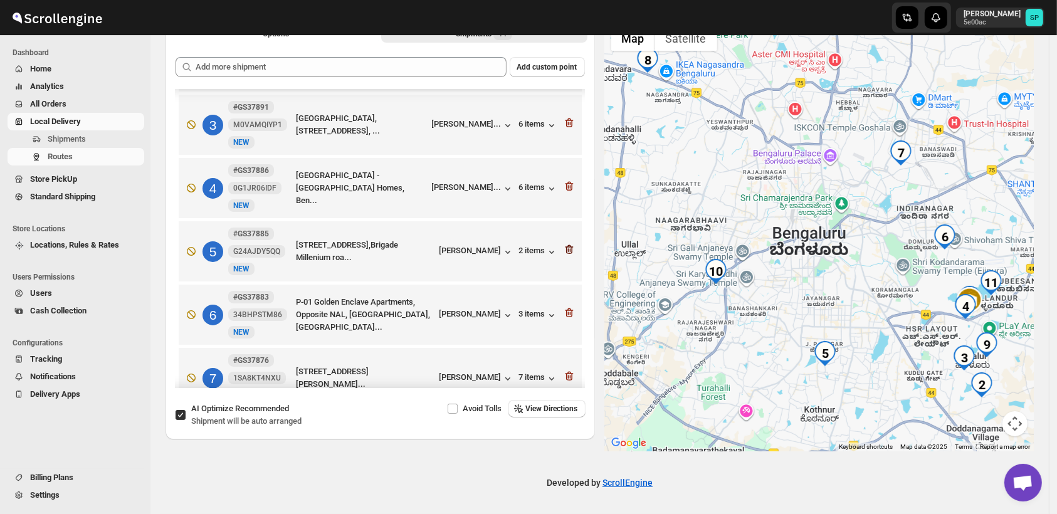
click at [567, 251] on icon "button" at bounding box center [567, 250] width 1 height 4
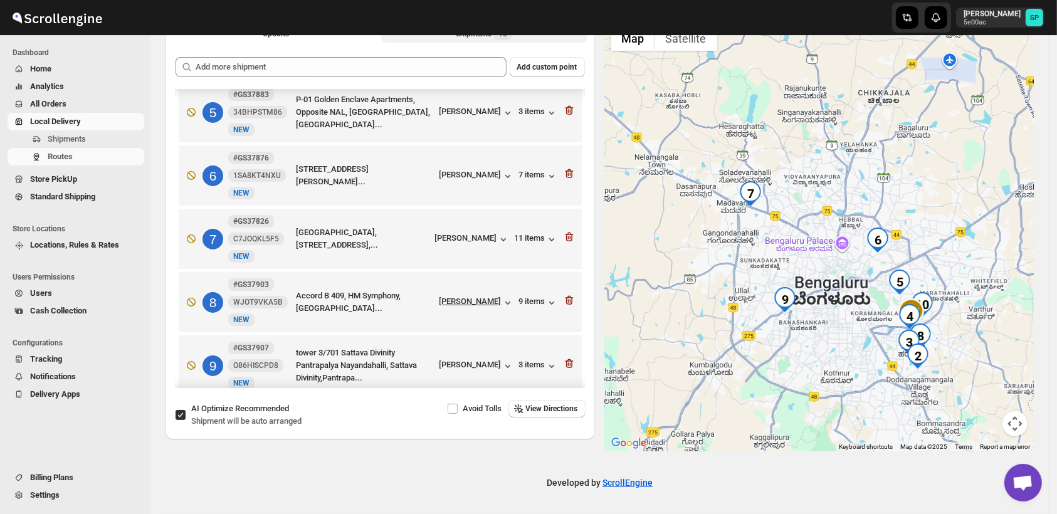
scroll to position [334, 0]
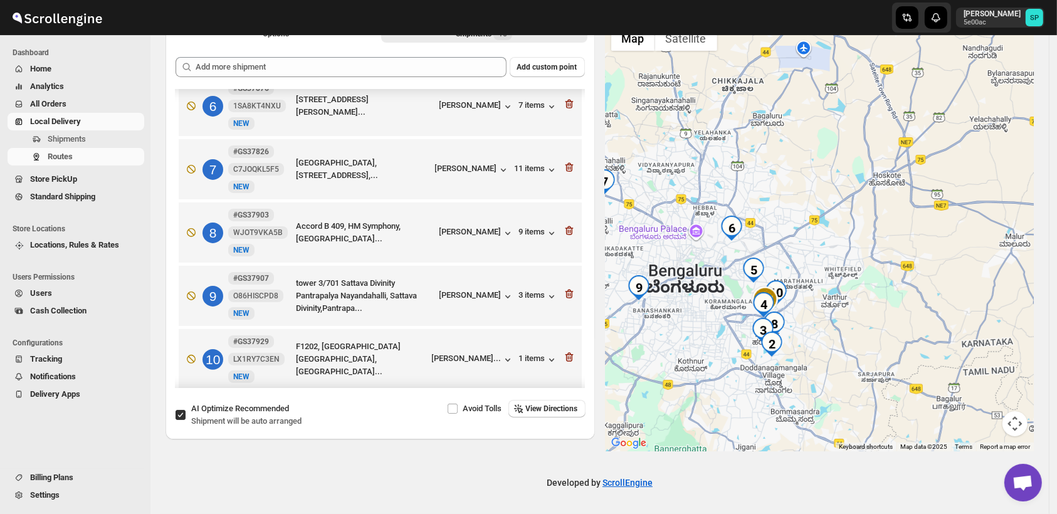
drag, startPoint x: 864, startPoint y: 386, endPoint x: 714, endPoint y: 372, distance: 150.5
click at [714, 372] on div at bounding box center [820, 235] width 430 height 432
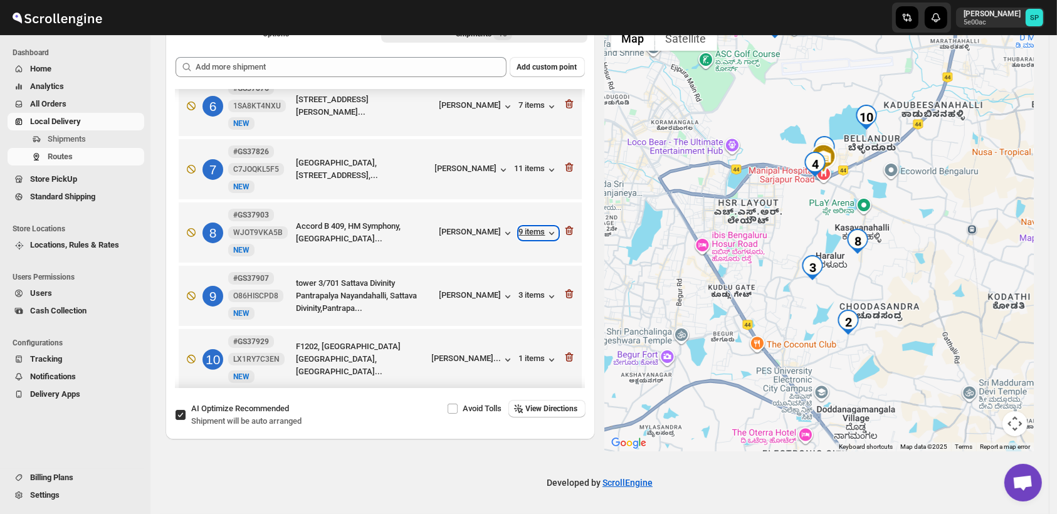
click at [533, 236] on div "9 items" at bounding box center [538, 233] width 39 height 13
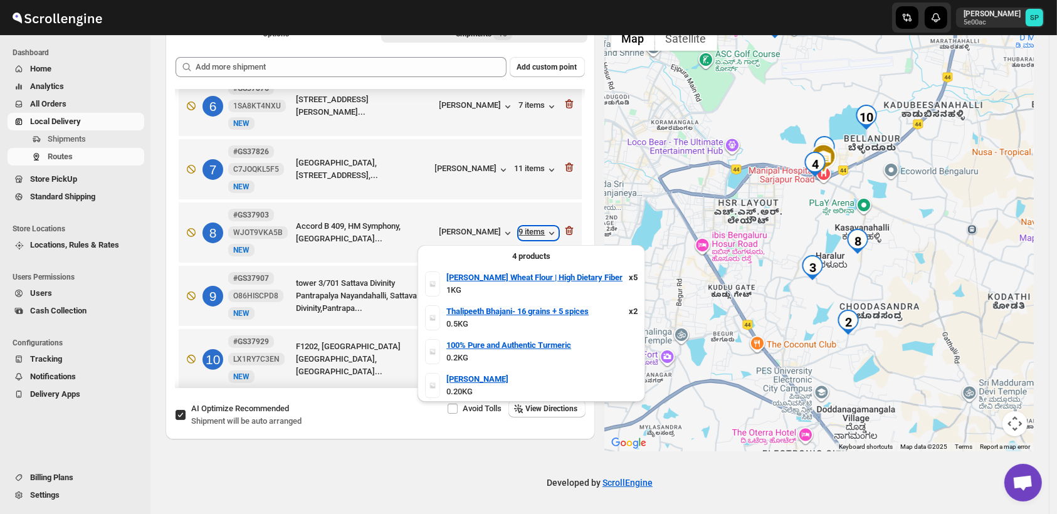
click at [533, 236] on div "9 items" at bounding box center [538, 233] width 39 height 13
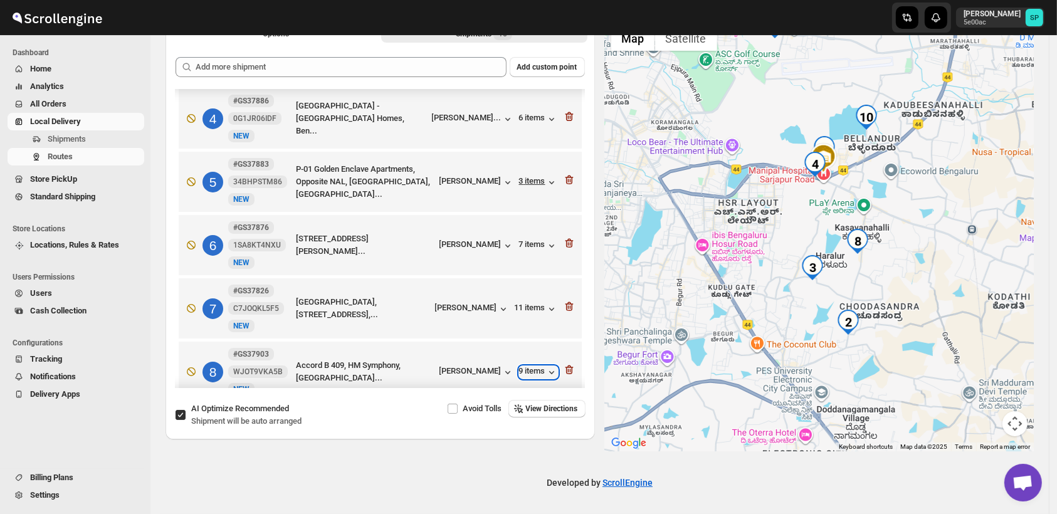
scroll to position [125, 0]
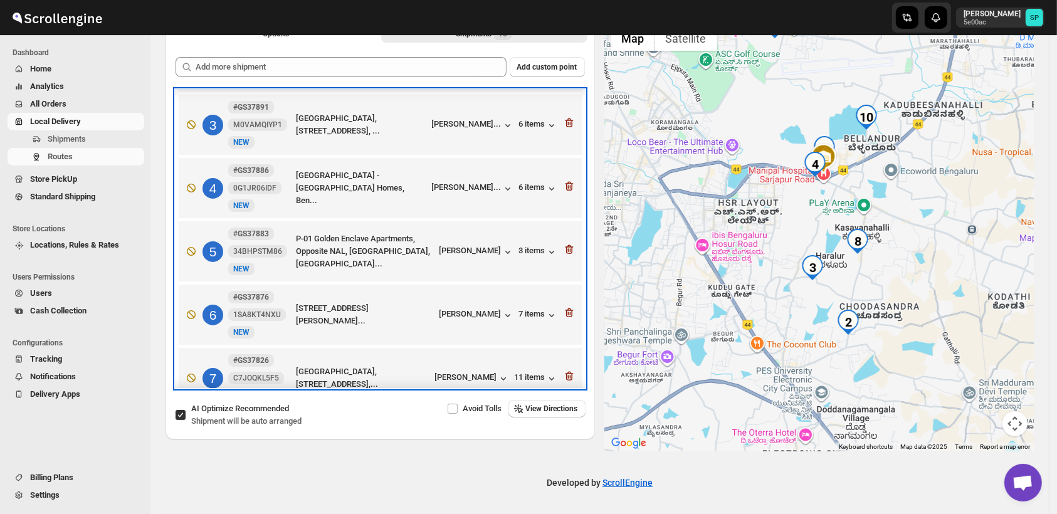
click at [532, 118] on div "3 #GS37891 M0VAMQIYP1 [STREET_ADDRESS], ... Kishore Pisapat... 6 items" at bounding box center [378, 122] width 396 height 53
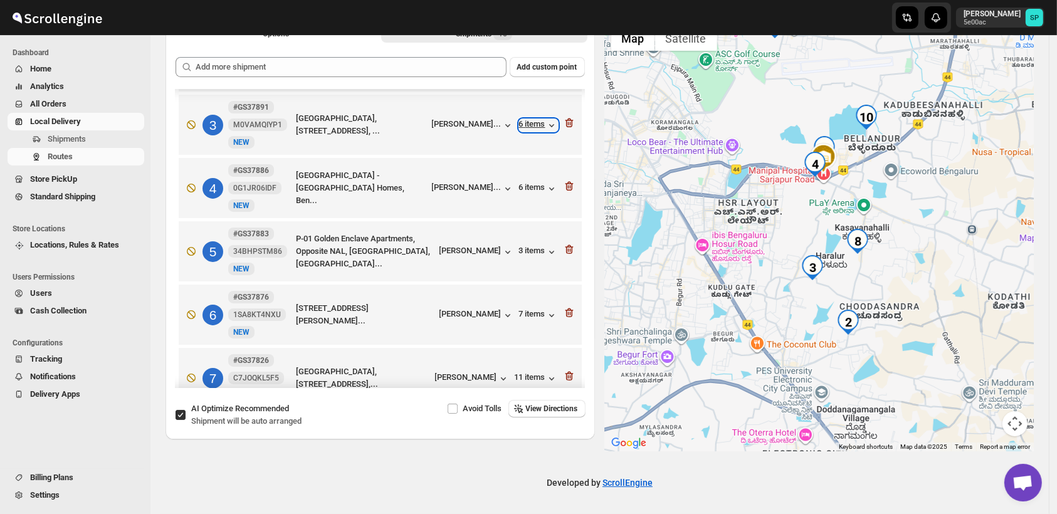
click at [533, 130] on div "6 items" at bounding box center [538, 125] width 39 height 13
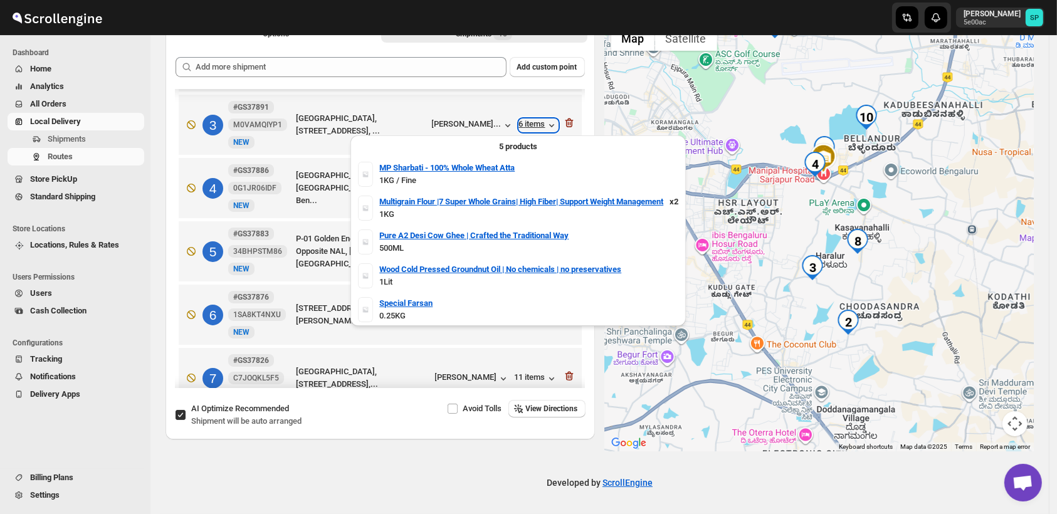
click at [534, 128] on div "6 items" at bounding box center [538, 125] width 39 height 13
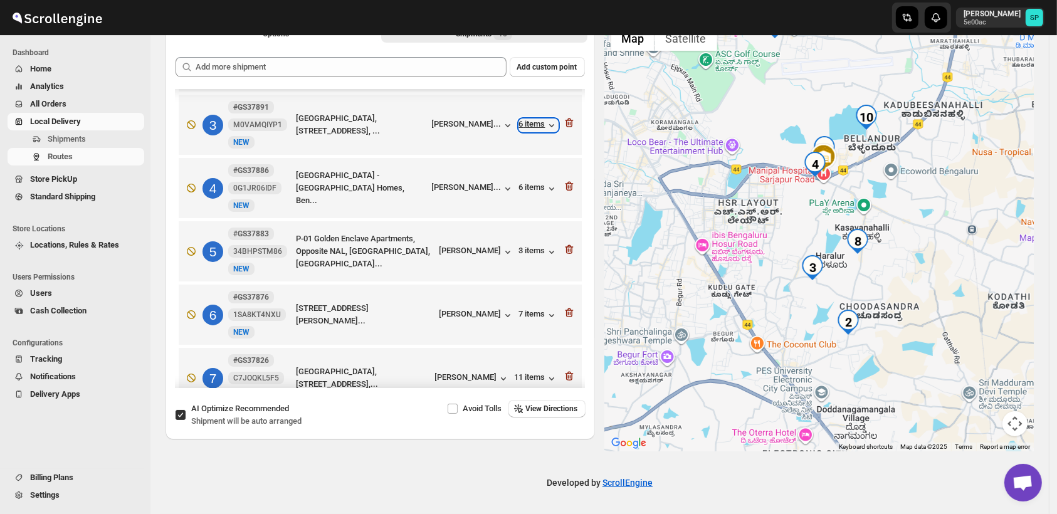
click at [534, 128] on div "6 items" at bounding box center [538, 125] width 39 height 13
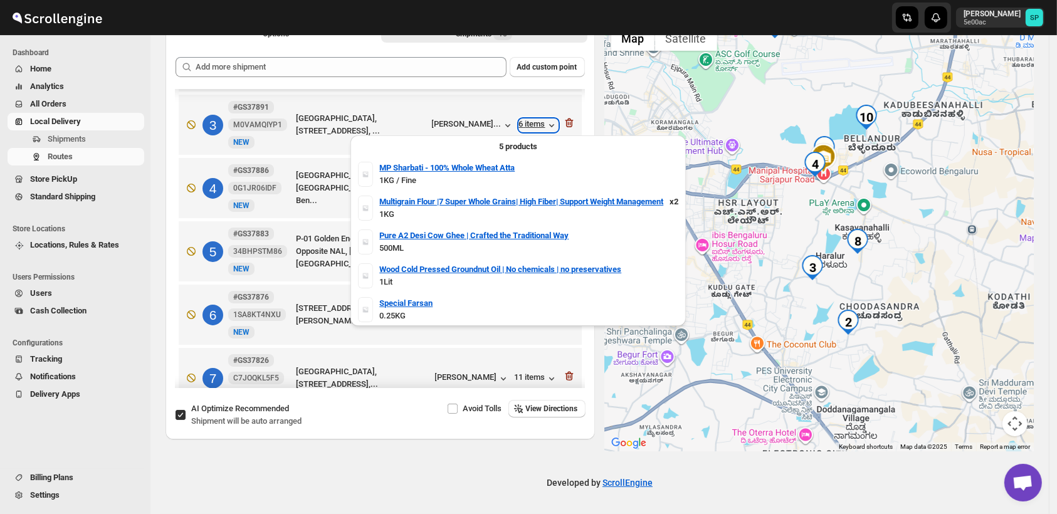
click at [534, 128] on div "6 items" at bounding box center [538, 125] width 39 height 13
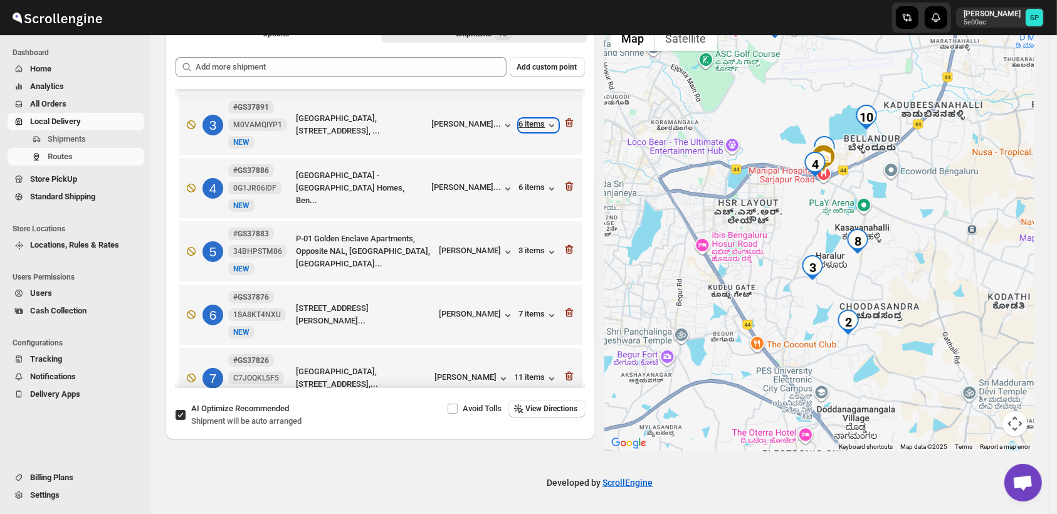
scroll to position [55, 0]
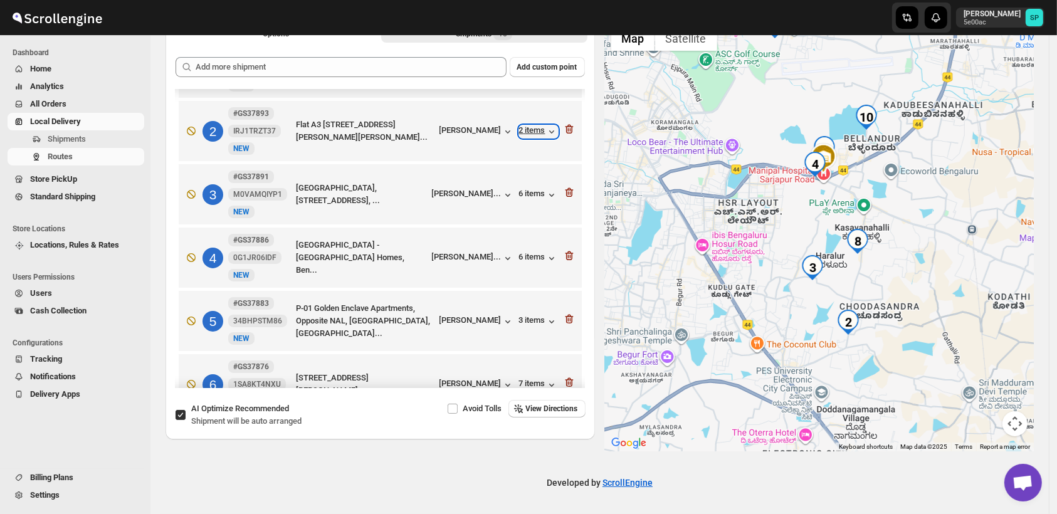
click at [534, 129] on div "2 items" at bounding box center [538, 131] width 39 height 13
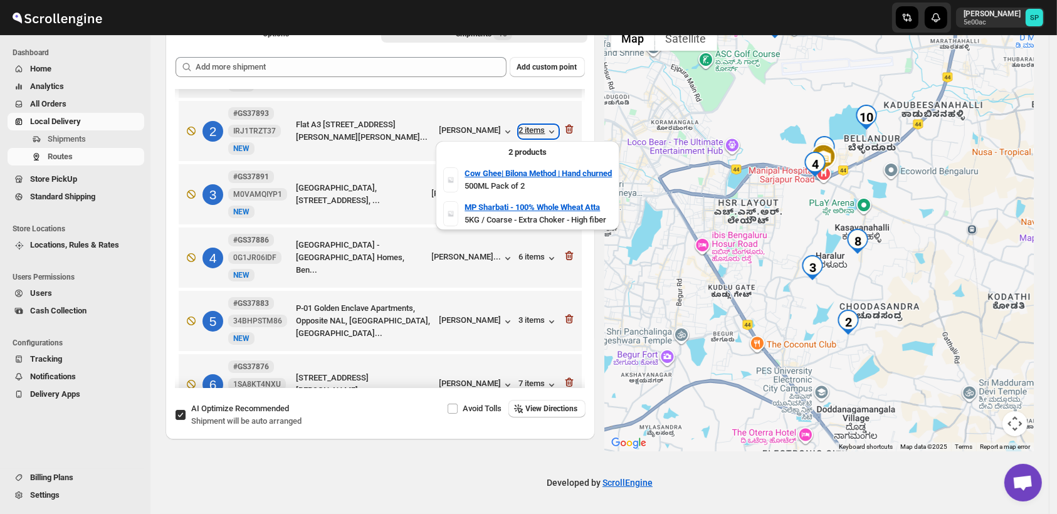
click at [534, 130] on div "2 items" at bounding box center [538, 131] width 39 height 13
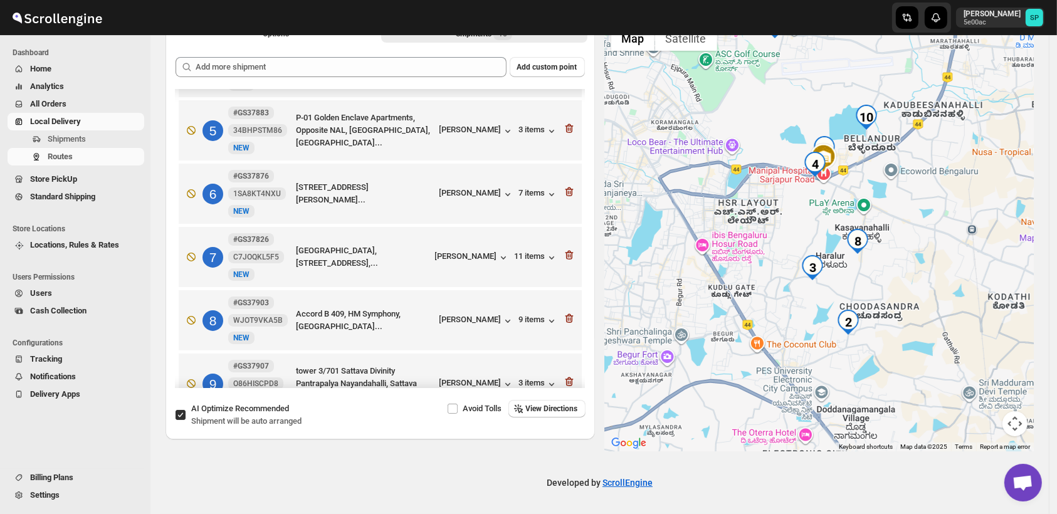
scroll to position [278, 0]
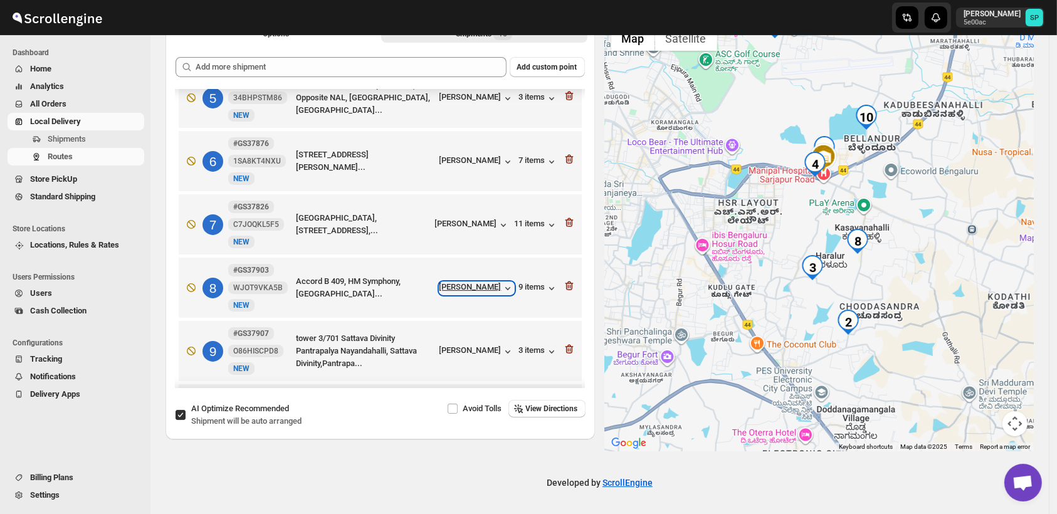
click at [468, 287] on div "[PERSON_NAME]" at bounding box center [477, 288] width 75 height 13
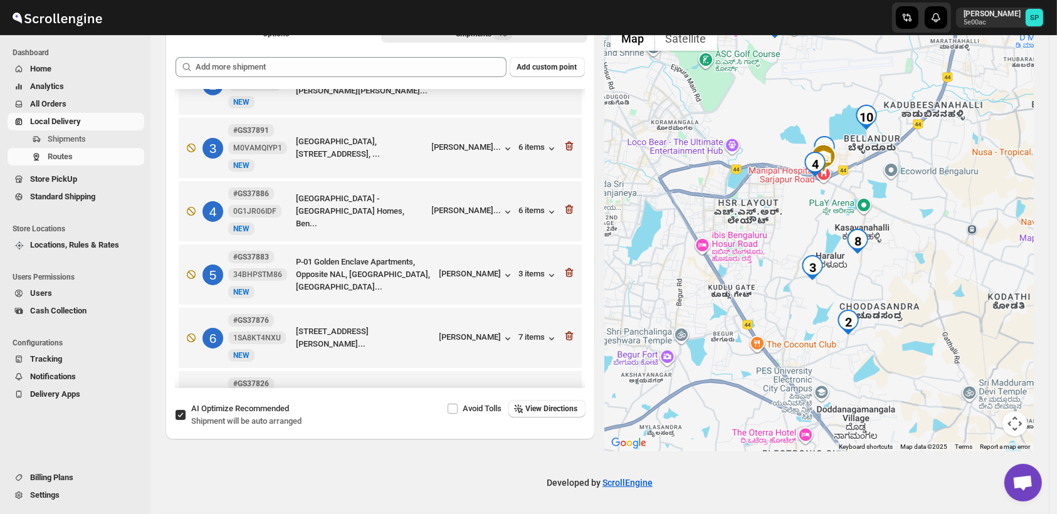
scroll to position [70, 0]
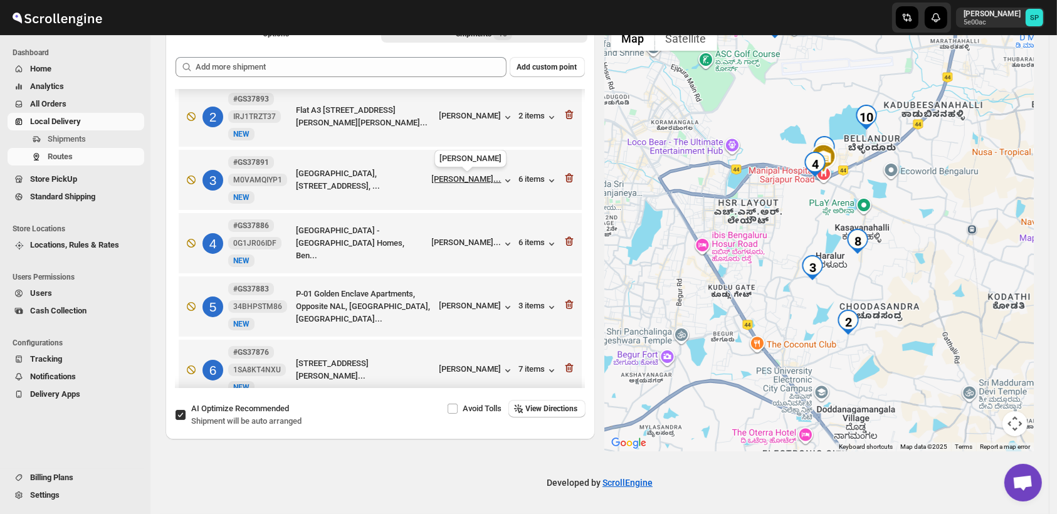
click at [480, 183] on div "[PERSON_NAME]..." at bounding box center [467, 178] width 70 height 9
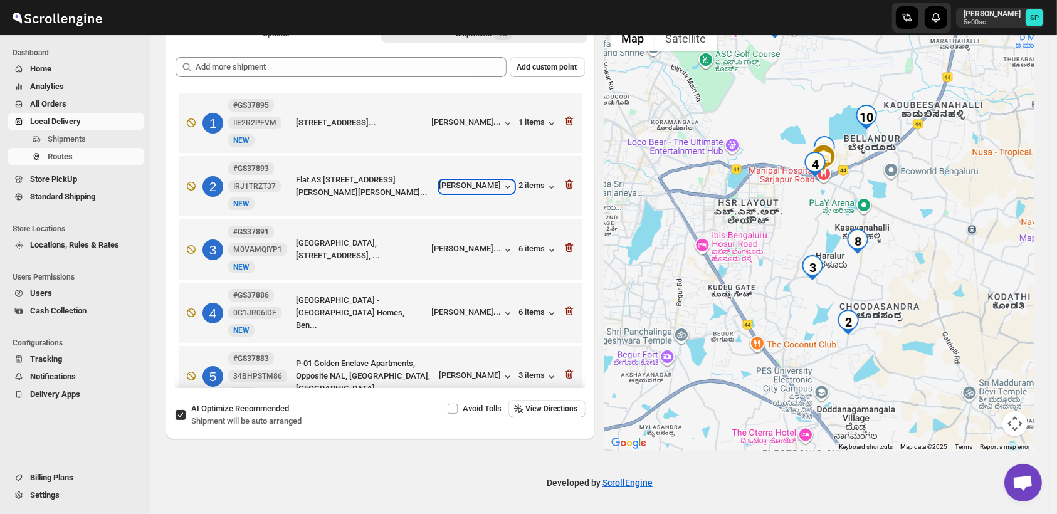
click at [470, 187] on div "[PERSON_NAME]" at bounding box center [477, 187] width 75 height 13
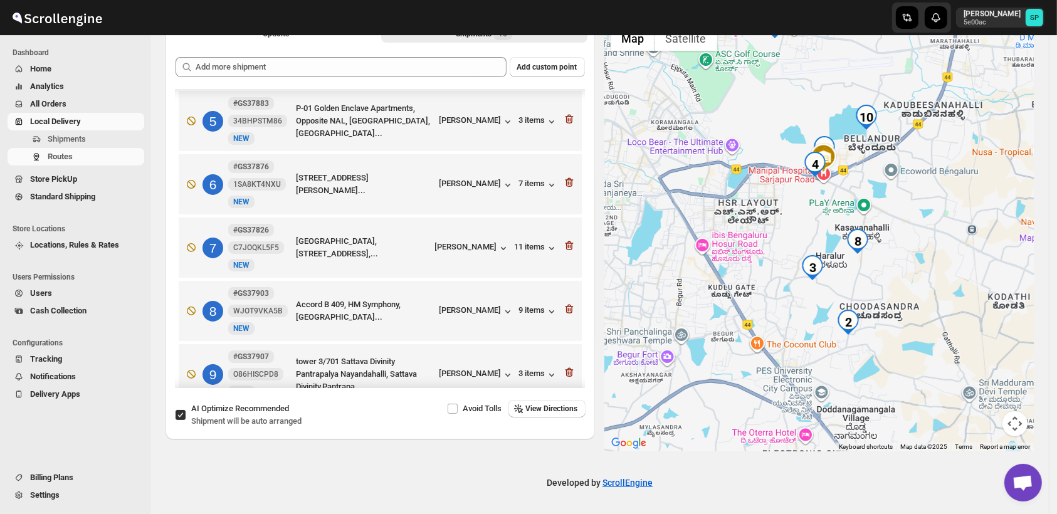
scroll to position [278, 0]
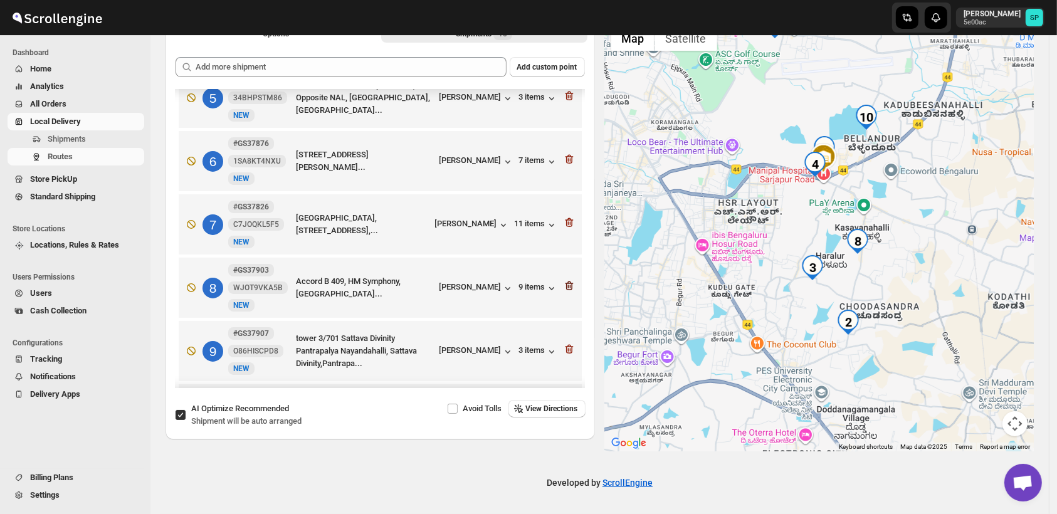
click at [565, 288] on icon "button" at bounding box center [569, 286] width 8 height 9
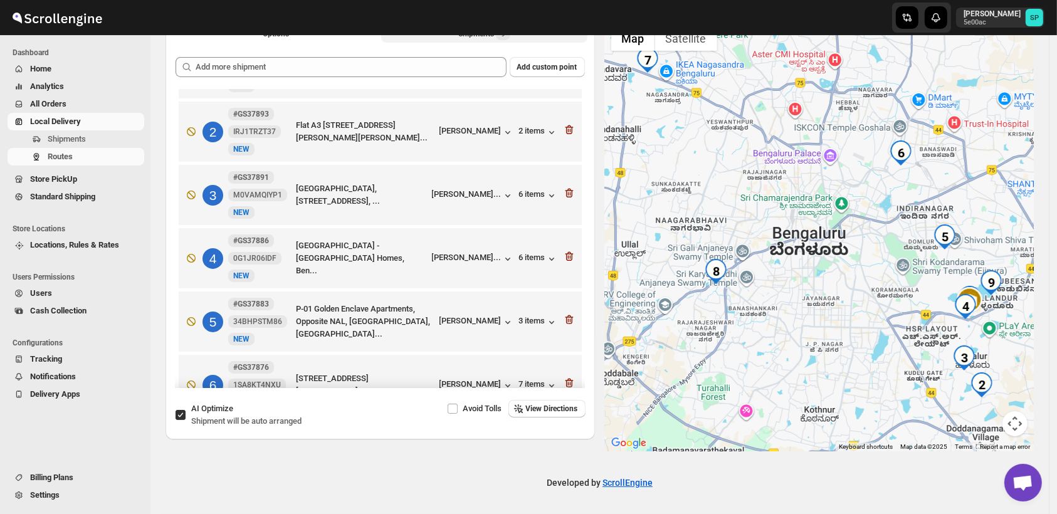
scroll to position [0, 0]
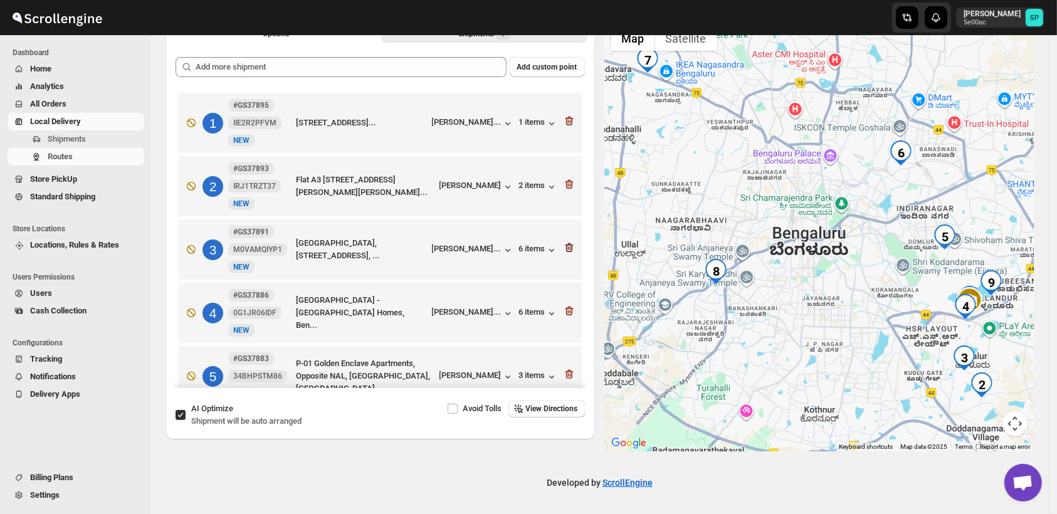
click at [569, 250] on icon "button" at bounding box center [569, 248] width 1 height 4
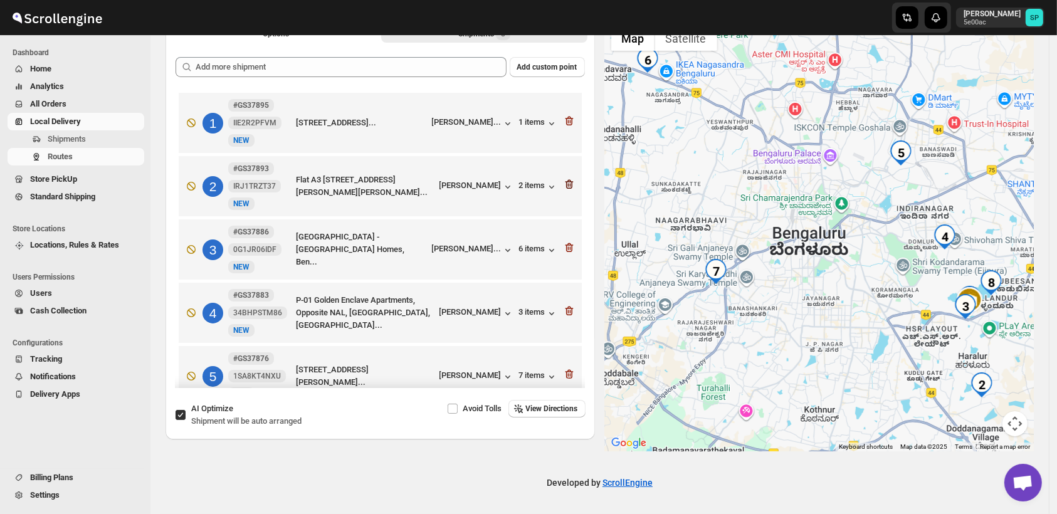
click at [567, 187] on icon "button" at bounding box center [567, 185] width 1 height 4
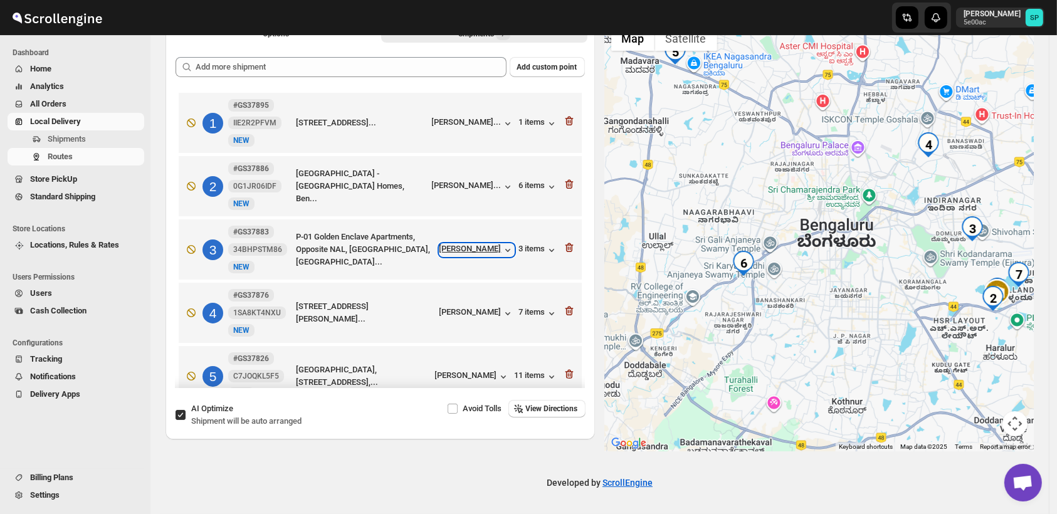
click at [458, 250] on div "[PERSON_NAME]" at bounding box center [477, 250] width 75 height 13
click at [485, 312] on div "[PERSON_NAME]" at bounding box center [477, 313] width 75 height 13
click at [530, 309] on div "7 items" at bounding box center [538, 313] width 39 height 13
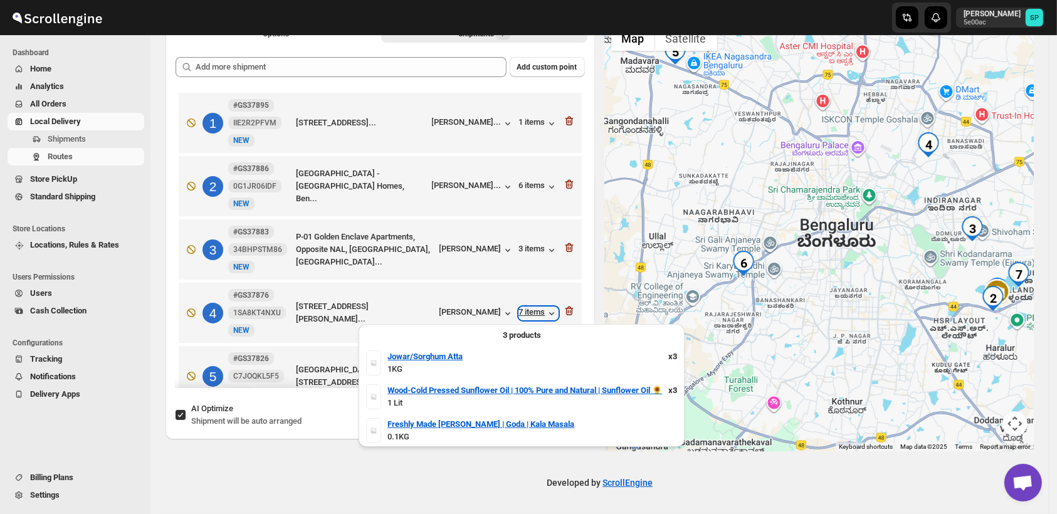
click at [532, 309] on div "7 items" at bounding box center [538, 313] width 39 height 13
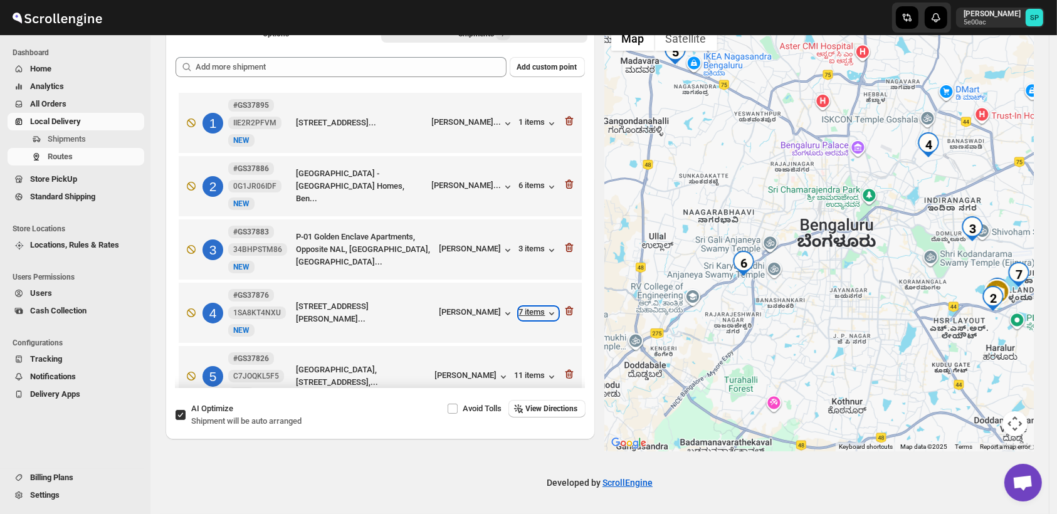
click at [532, 310] on div "7 items" at bounding box center [538, 313] width 39 height 13
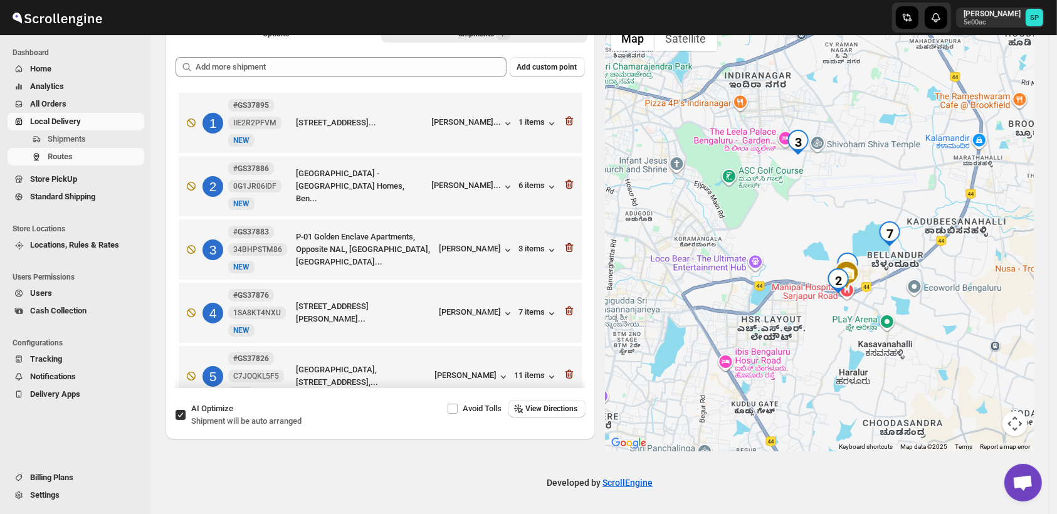
click at [866, 352] on div at bounding box center [820, 235] width 430 height 432
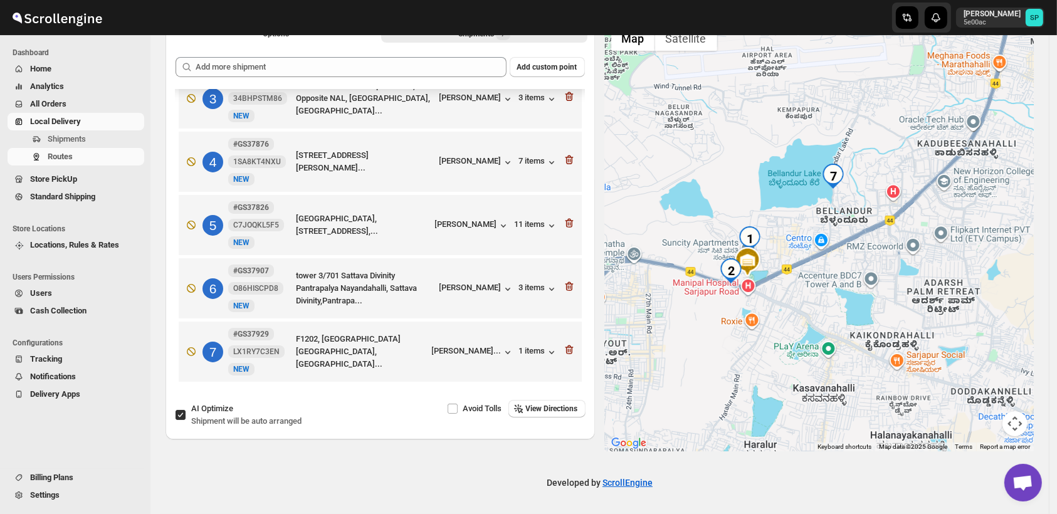
scroll to position [154, 0]
click at [448, 356] on div "[PERSON_NAME]..." at bounding box center [467, 350] width 70 height 9
click at [530, 356] on div "1 items" at bounding box center [538, 352] width 39 height 13
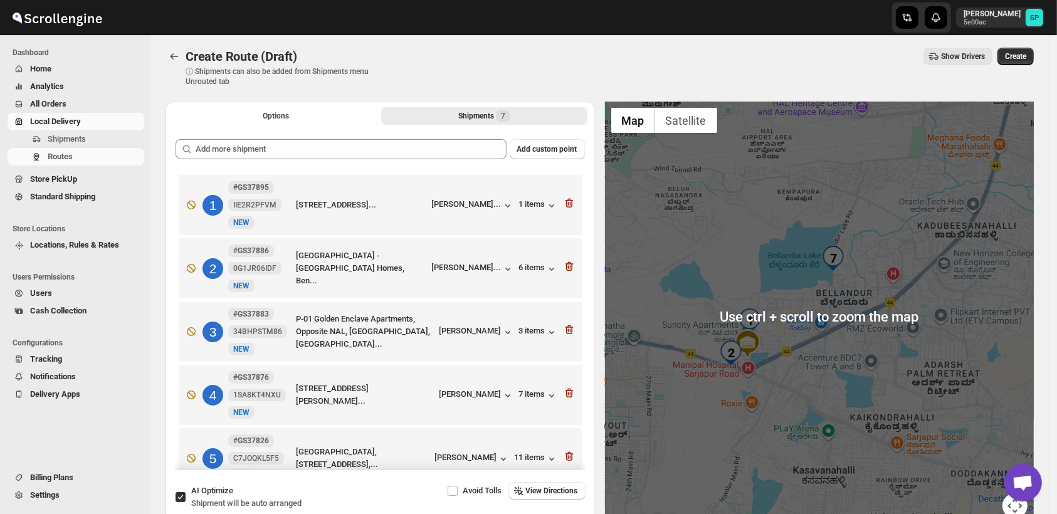
scroll to position [0, 0]
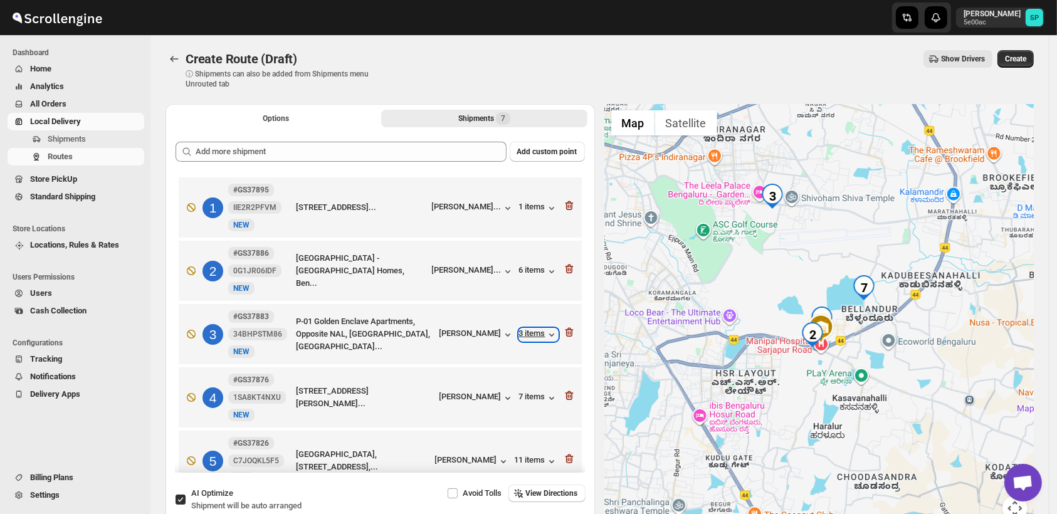
click at [535, 337] on div "3 items" at bounding box center [538, 335] width 39 height 13
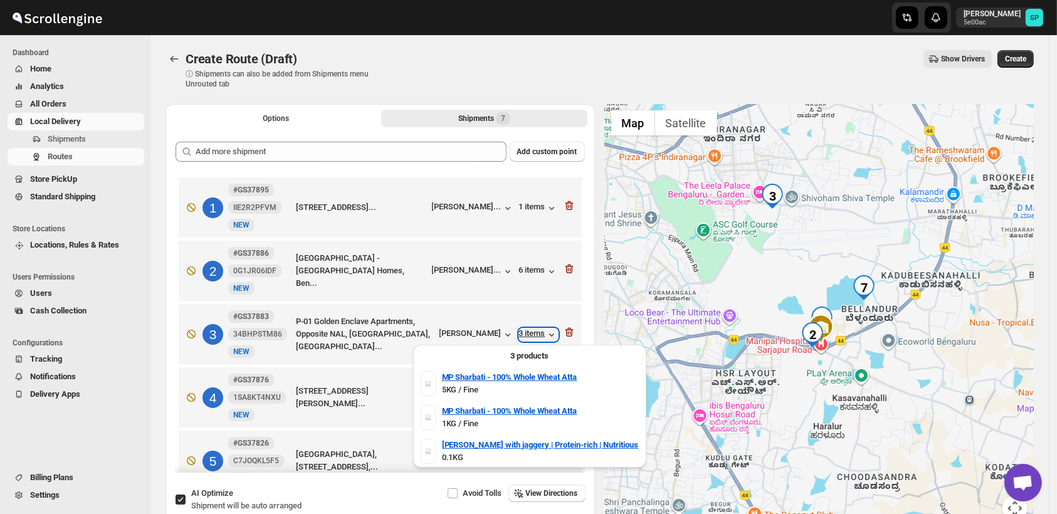
click at [535, 337] on div "3 items" at bounding box center [538, 335] width 39 height 13
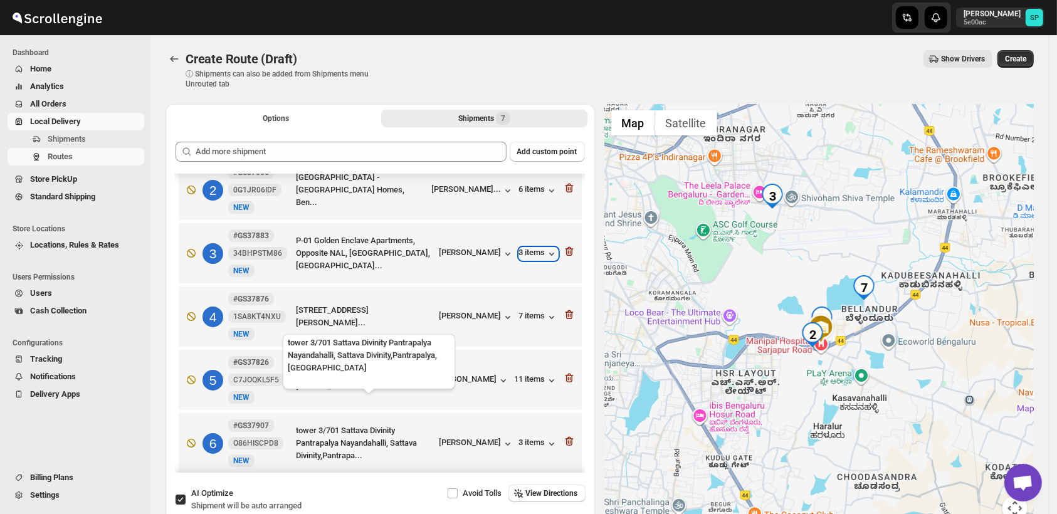
scroll to position [154, 0]
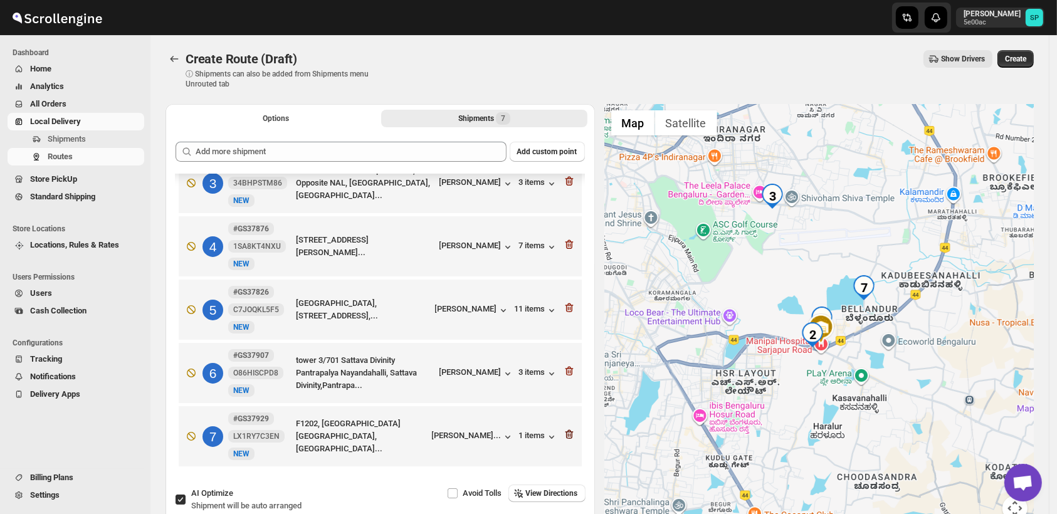
click at [567, 434] on icon "button" at bounding box center [569, 434] width 13 height 13
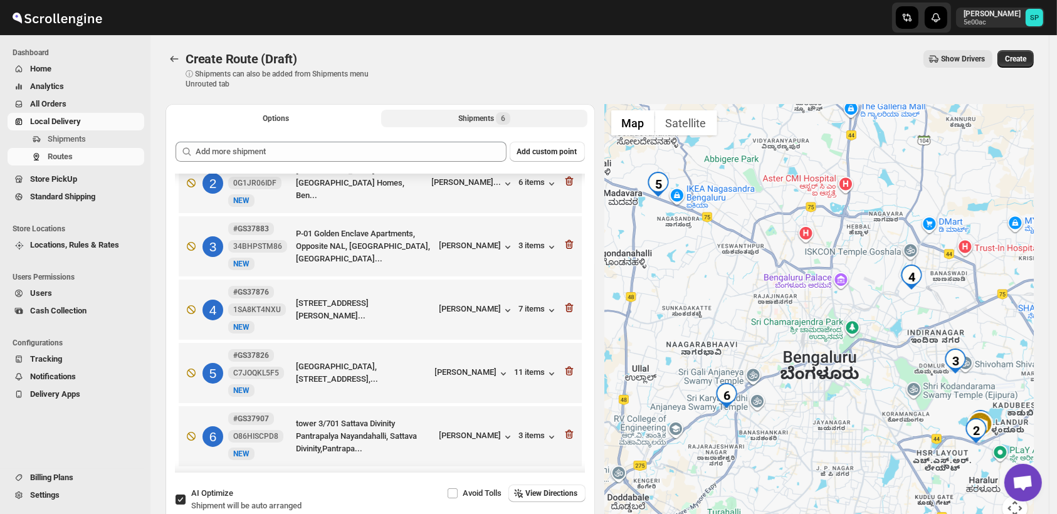
scroll to position [21, 0]
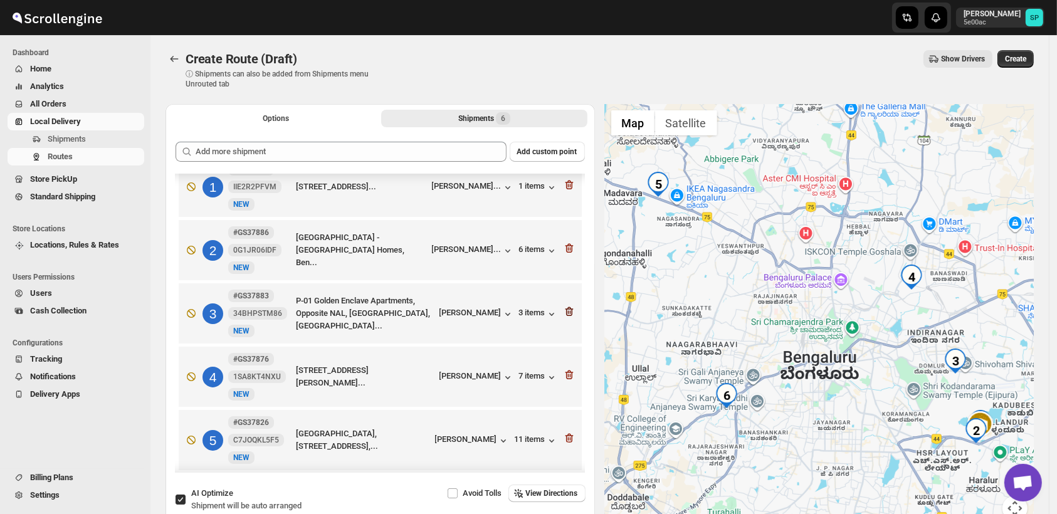
click at [566, 310] on icon "button" at bounding box center [569, 311] width 13 height 13
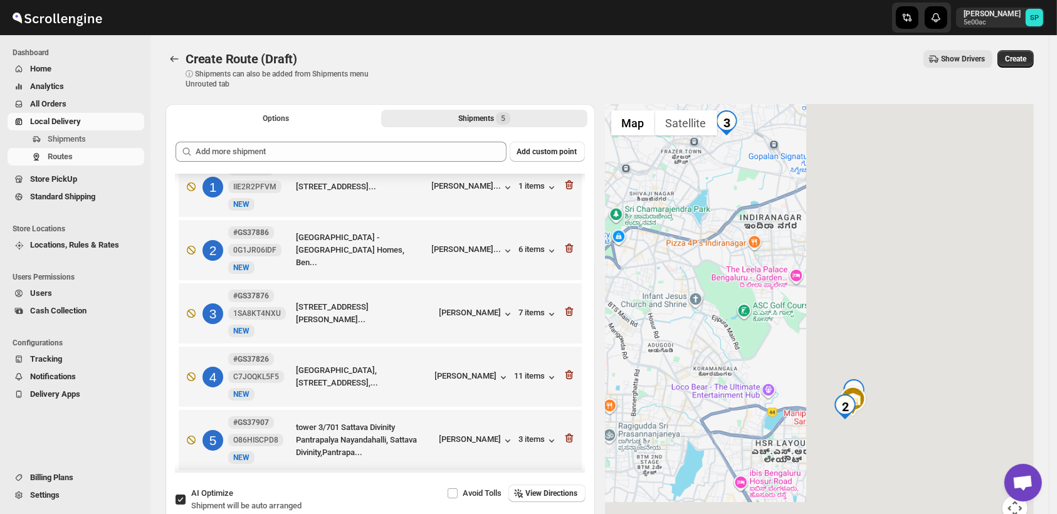
click at [593, 335] on div "Options Shipments 5 More views Options Shipments 5 More views Add custom point …" at bounding box center [595, 315] width 878 height 442
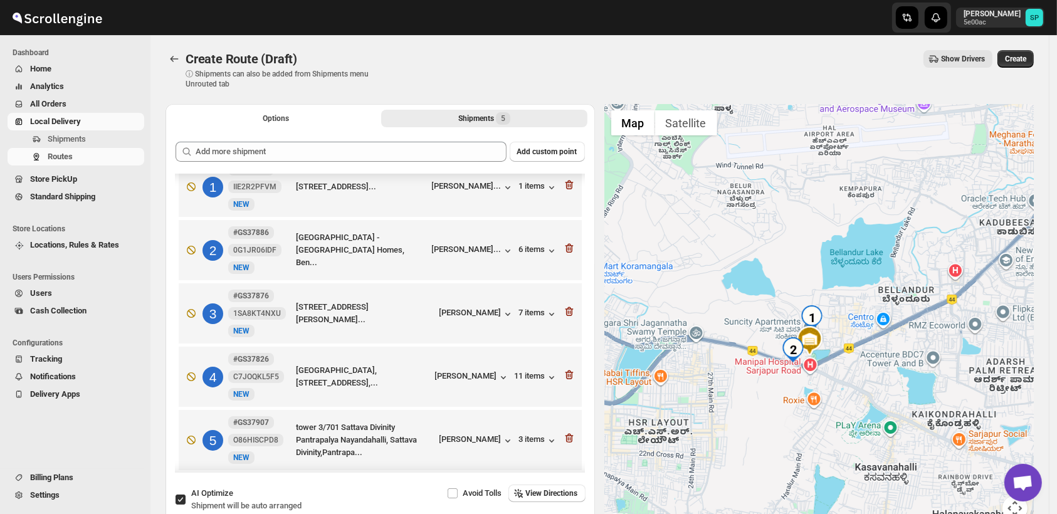
drag, startPoint x: 843, startPoint y: 384, endPoint x: 828, endPoint y: 324, distance: 61.9
click at [831, 321] on div at bounding box center [820, 320] width 430 height 432
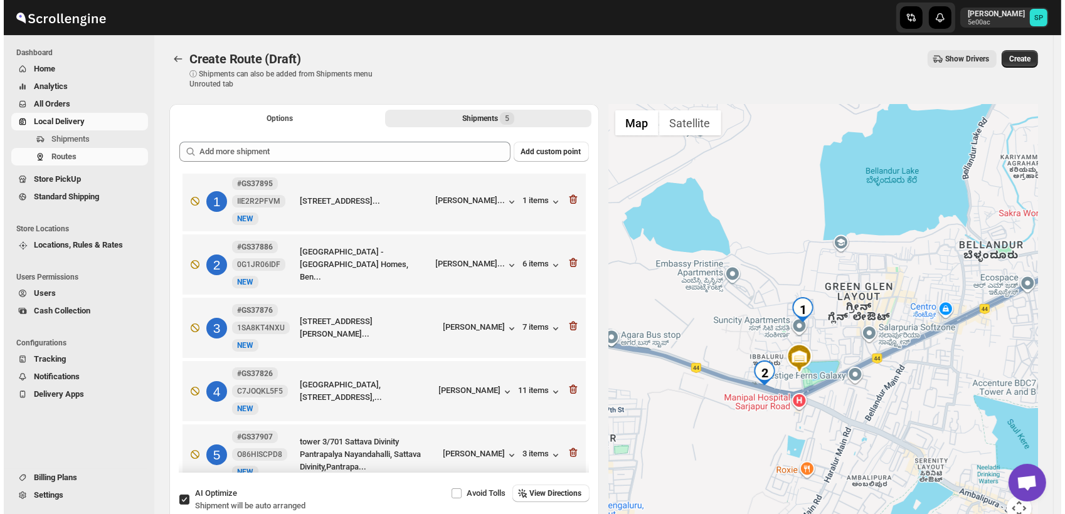
scroll to position [0, 0]
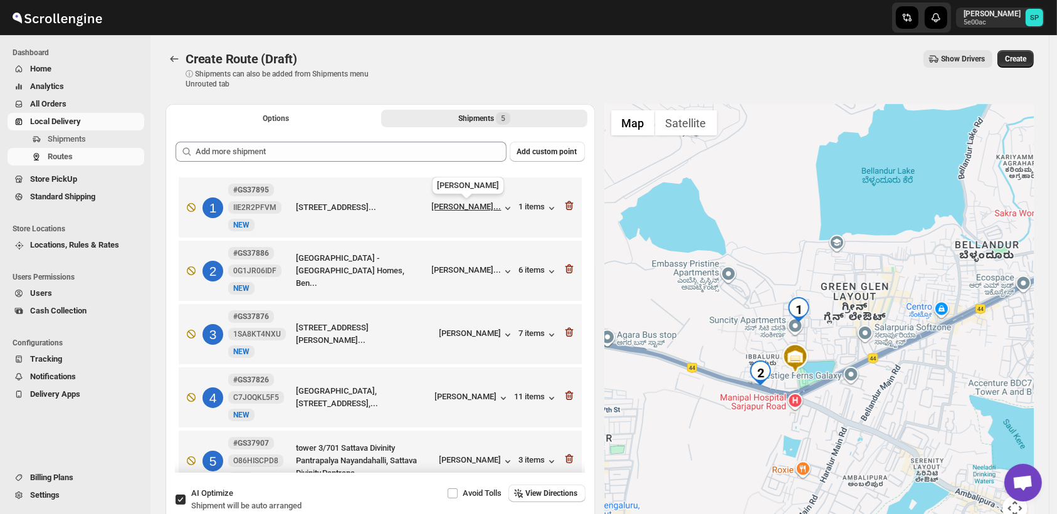
click at [477, 213] on span "[PERSON_NAME]..." at bounding box center [467, 208] width 70 height 13
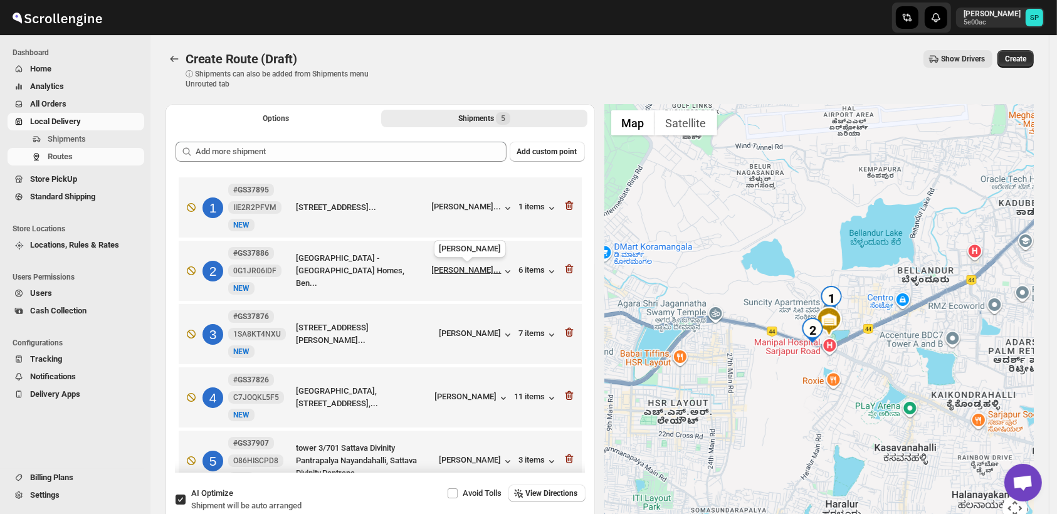
click at [476, 275] on div "[PERSON_NAME]..." at bounding box center [467, 269] width 70 height 9
click at [492, 206] on div "[PERSON_NAME]..." at bounding box center [467, 206] width 70 height 9
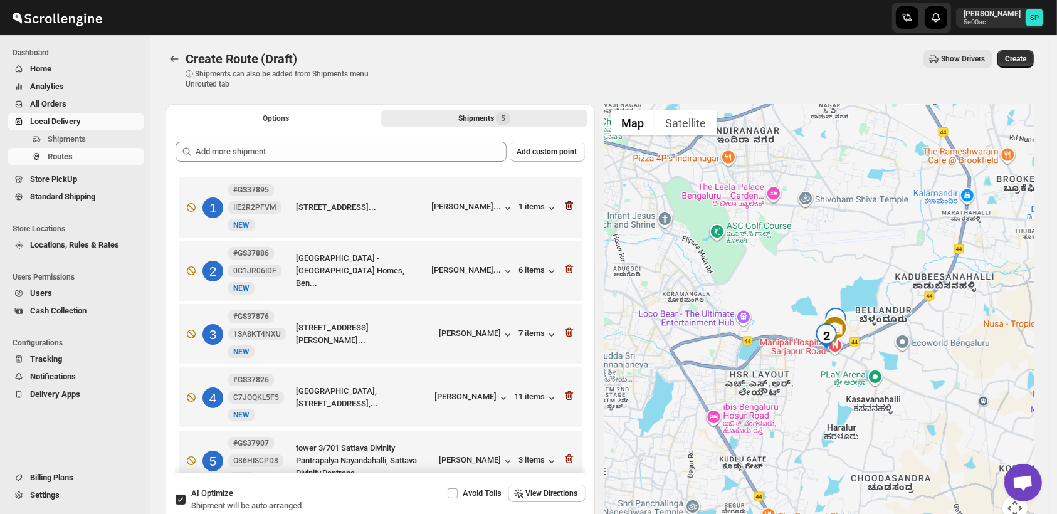
click at [564, 204] on icon "button" at bounding box center [569, 205] width 13 height 13
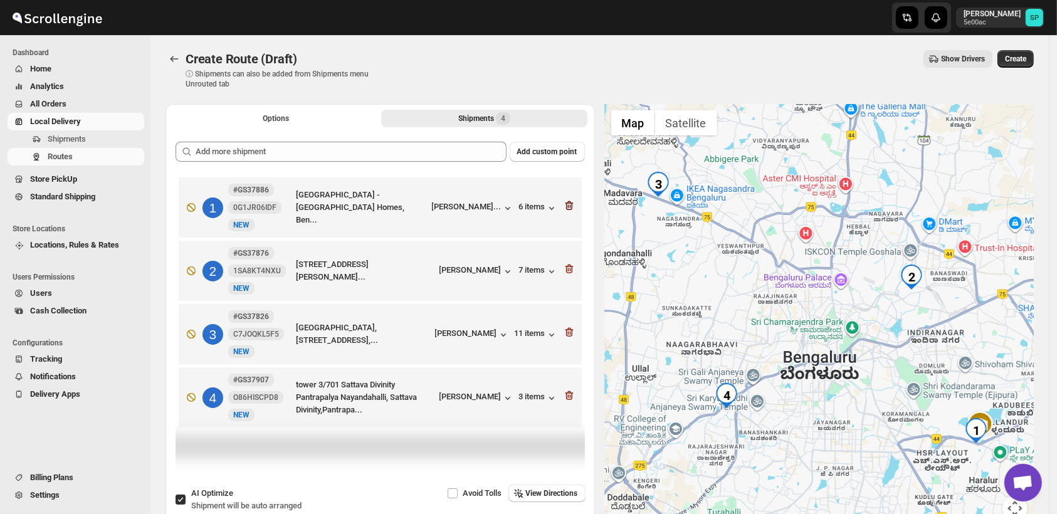
click at [567, 201] on icon "button" at bounding box center [569, 205] width 13 height 13
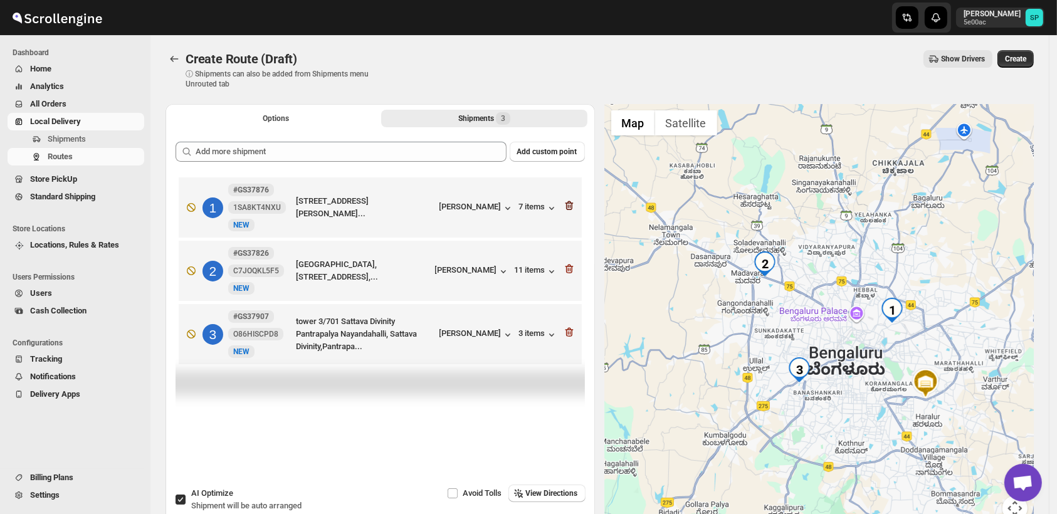
click at [569, 203] on icon "button" at bounding box center [569, 205] width 8 height 9
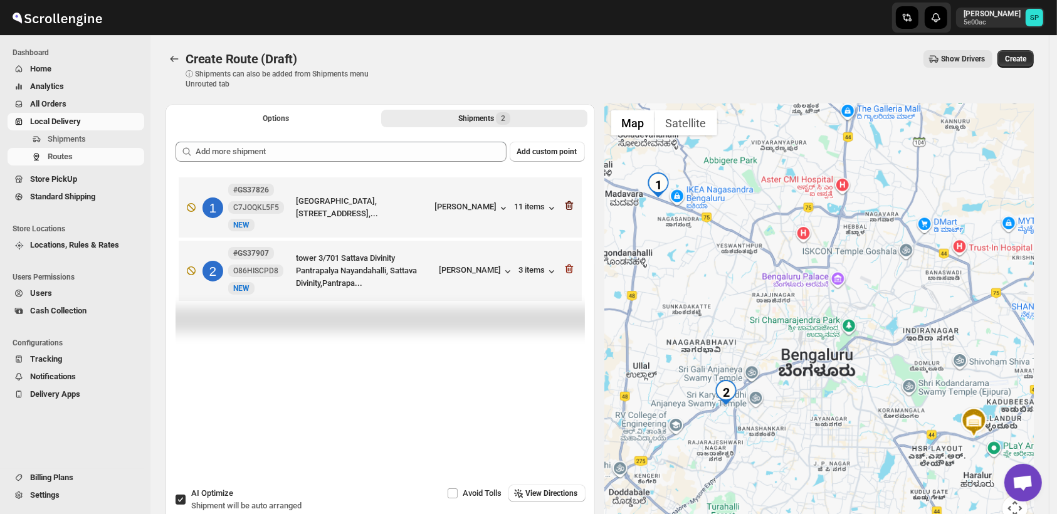
click at [569, 204] on icon "button" at bounding box center [569, 205] width 13 height 13
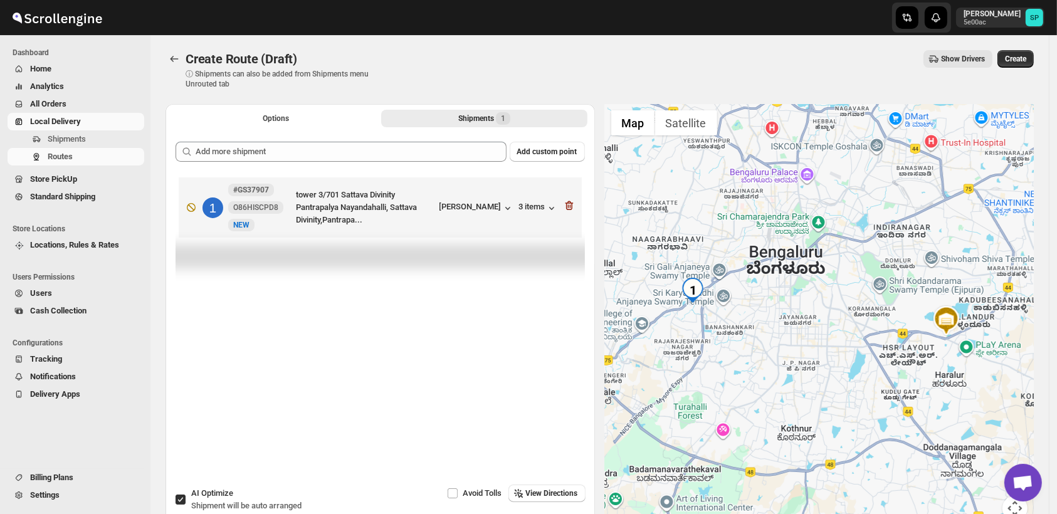
click at [569, 204] on icon "button" at bounding box center [569, 205] width 13 height 13
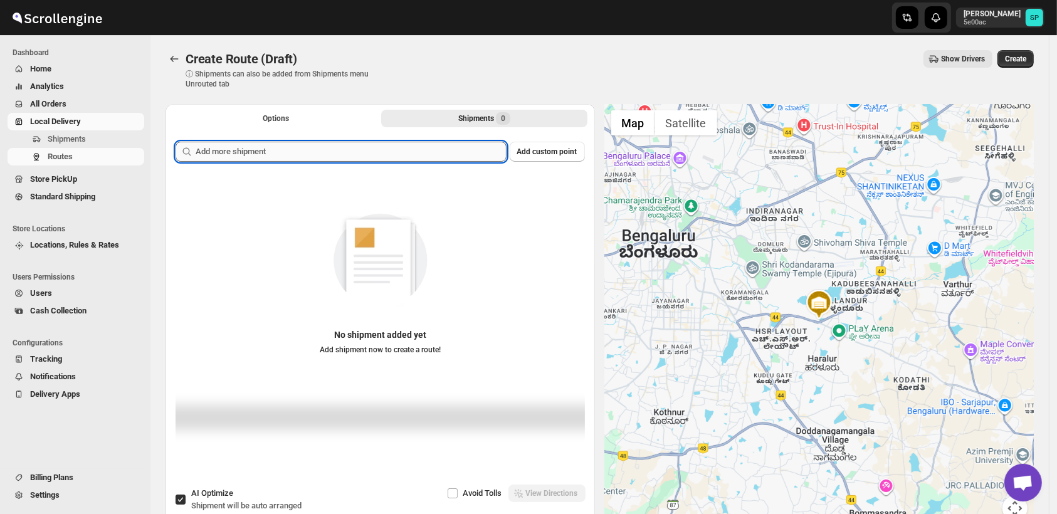
click at [436, 153] on input "text" at bounding box center [351, 152] width 311 height 20
click at [557, 150] on span "Add custom point" at bounding box center [547, 152] width 60 height 10
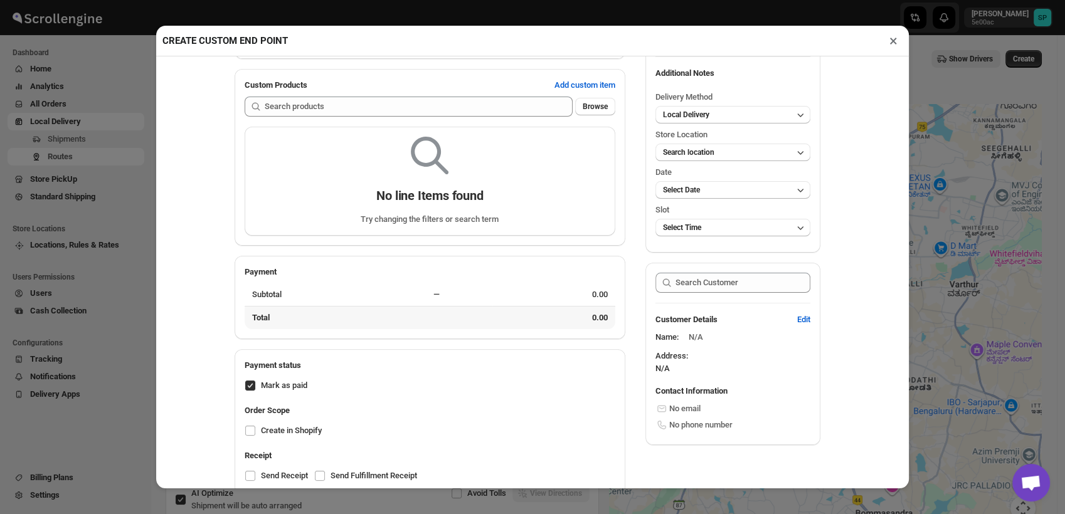
scroll to position [123, 0]
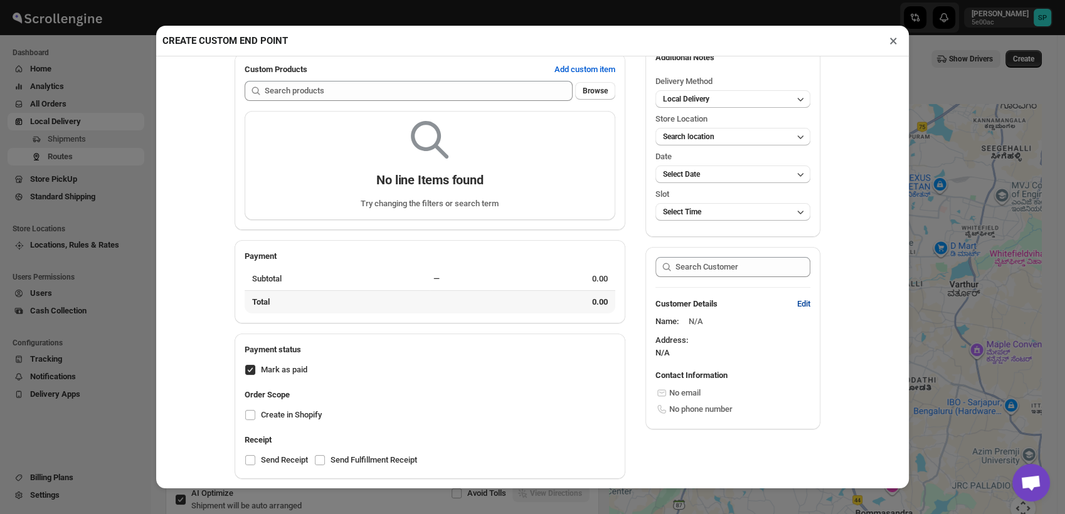
click at [803, 309] on span "Edit" at bounding box center [803, 304] width 13 height 13
select select "US"
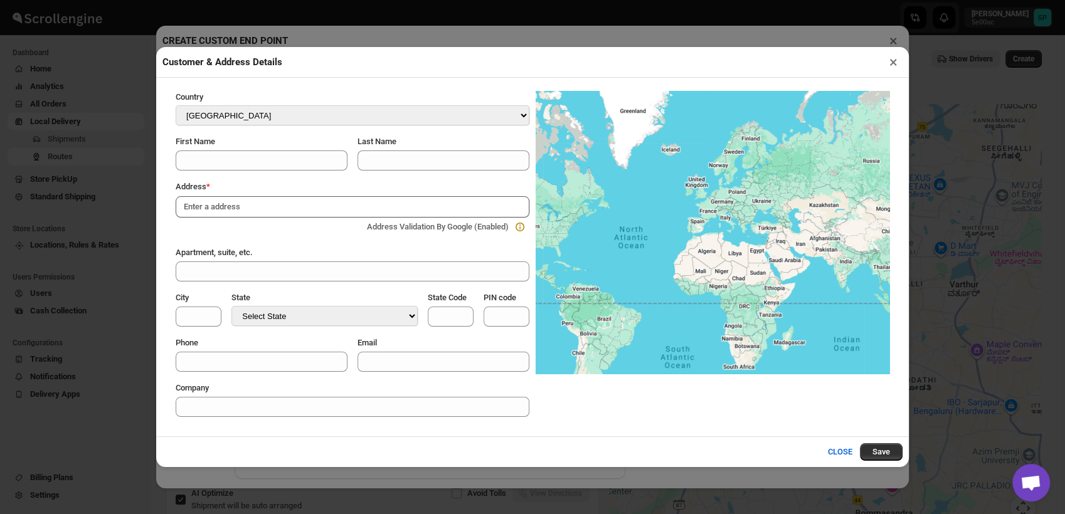
click at [258, 214] on input at bounding box center [353, 206] width 354 height 21
paste input "salarpuria Sattva Aspire [GEOGRAPHIC_DATA]"
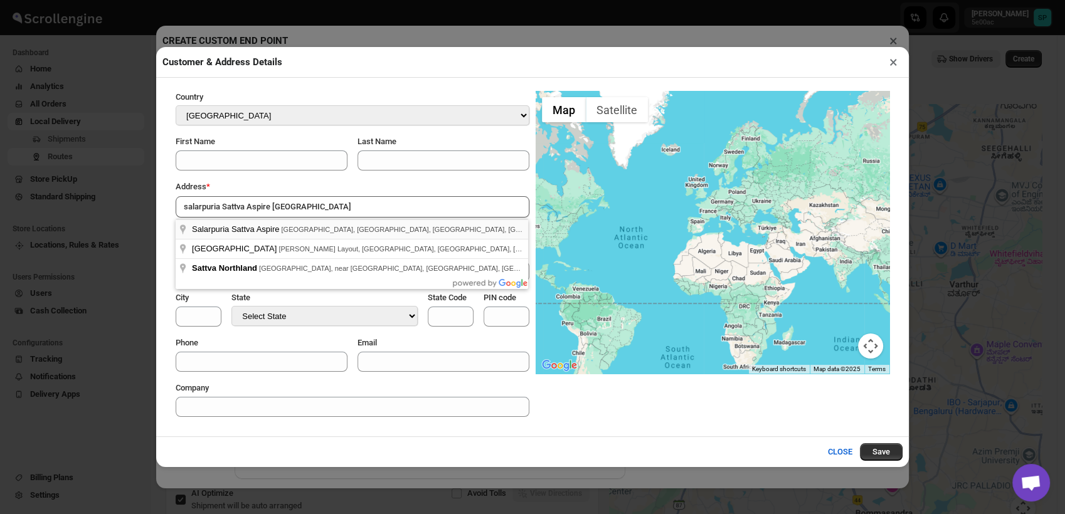
type input "Salarpuria Sattva Aspire, [GEOGRAPHIC_DATA], [GEOGRAPHIC_DATA], [GEOGRAPHIC_DAT…"
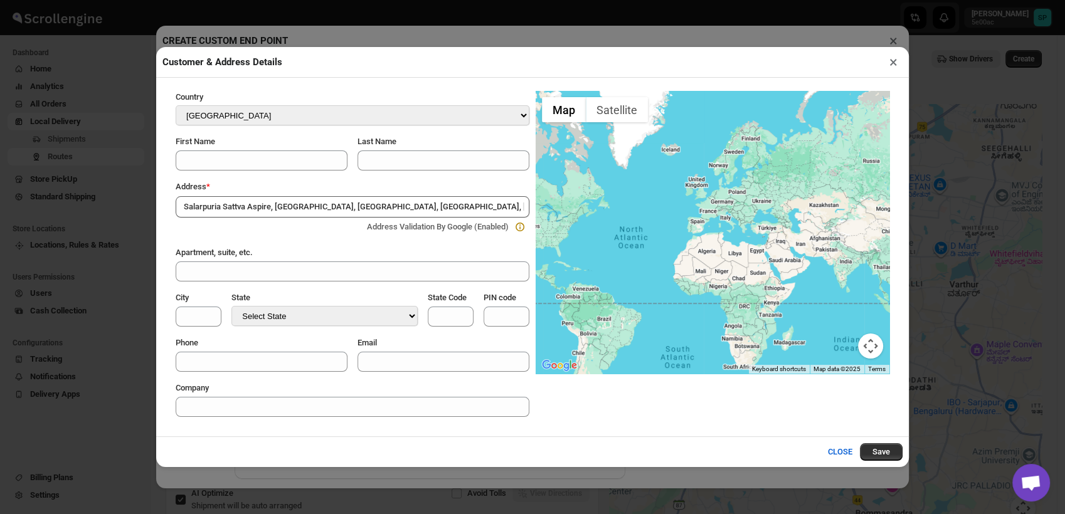
select select "IN"
type input "Bangalore Division"
type input "KA"
type input "560077"
select select "[GEOGRAPHIC_DATA]"
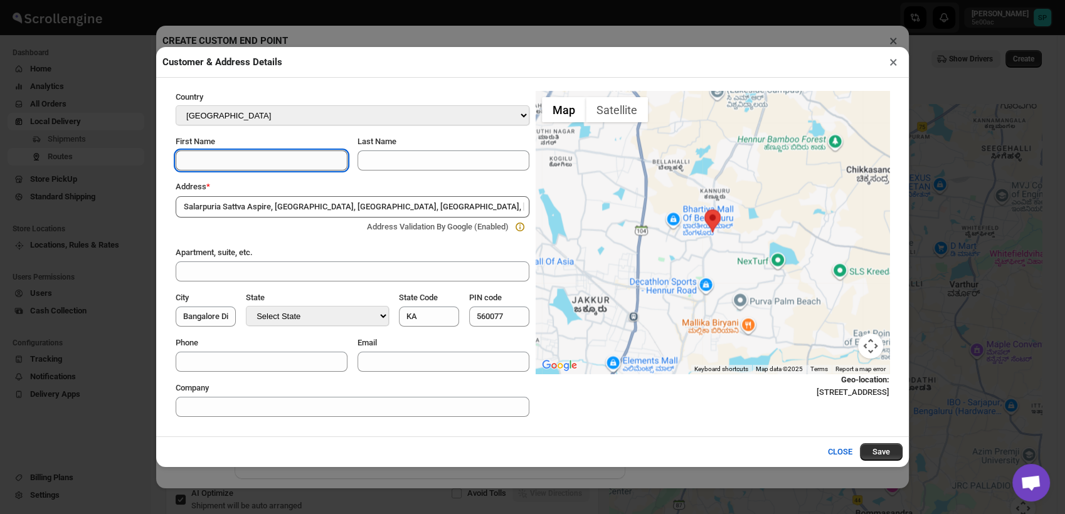
click at [227, 159] on input "First Name" at bounding box center [262, 160] width 172 height 20
paste input "[PERSON_NAME]"
type input "[PERSON_NAME]"
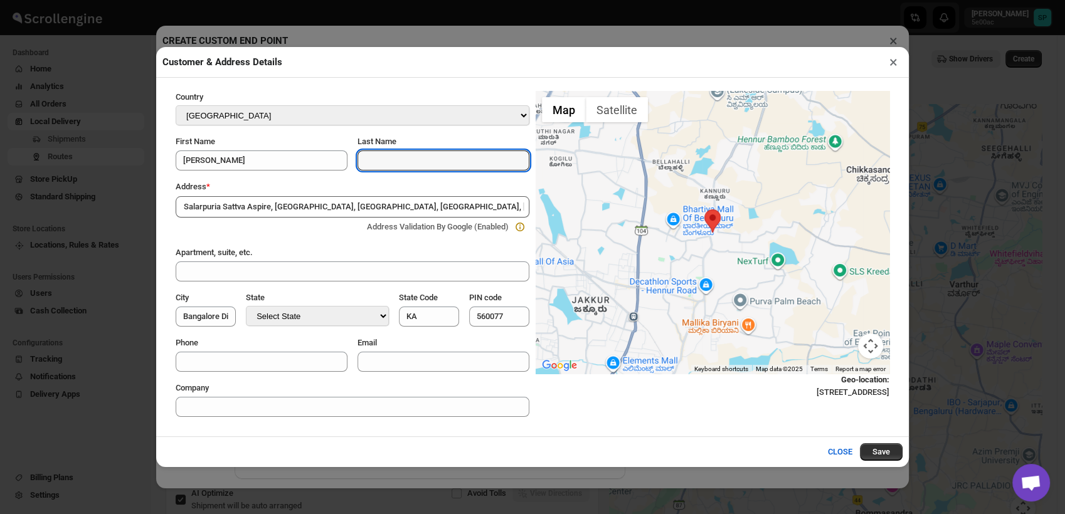
paste input "[PERSON_NAME]"
type input "[PERSON_NAME]"
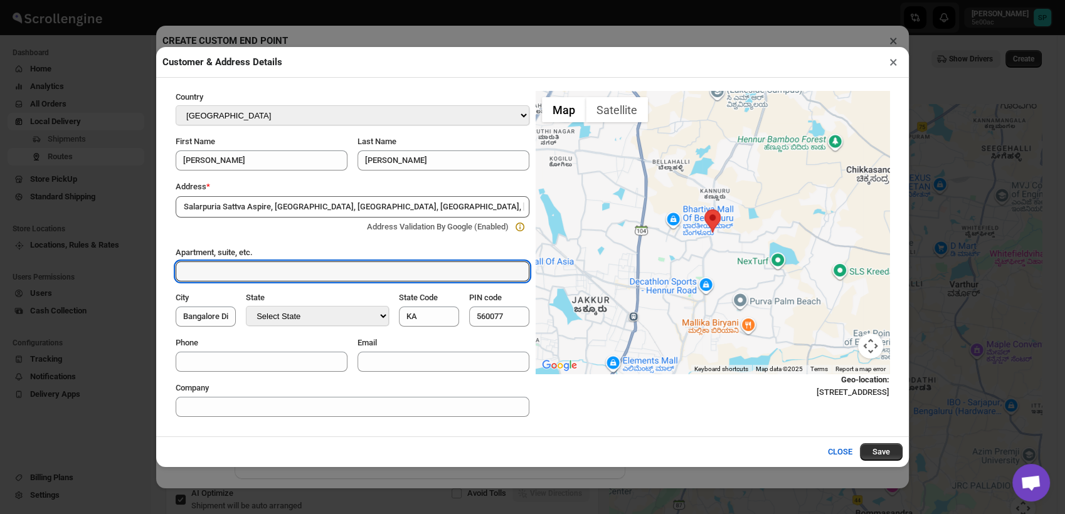
paste input "[PERSON_NAME] B604, salarpuria Sattva Aspire [GEOGRAPHIC_DATA]"
type input "[PERSON_NAME] B604, salarpuria Sattva Aspire [GEOGRAPHIC_DATA]"
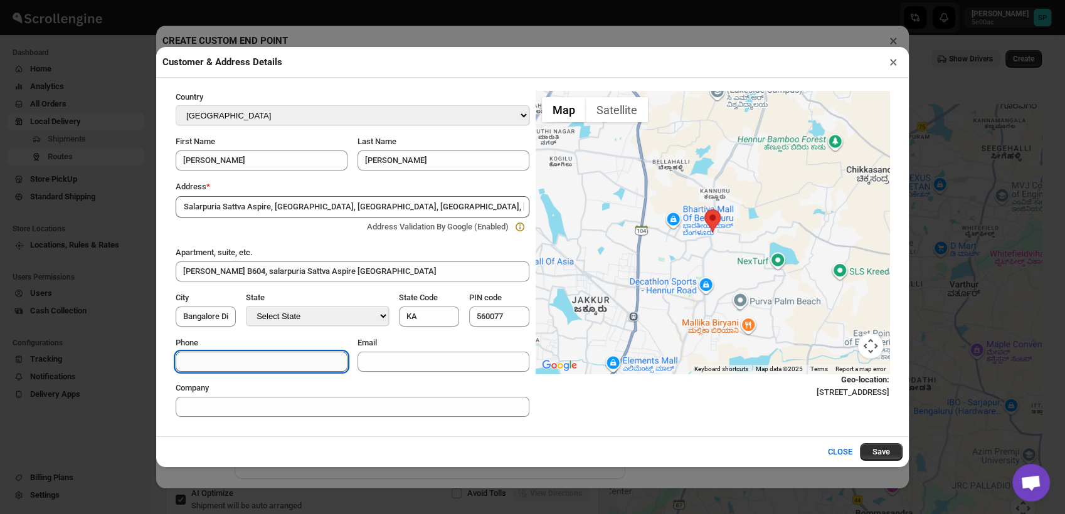
click at [294, 363] on input "Phone" at bounding box center [262, 362] width 172 height 20
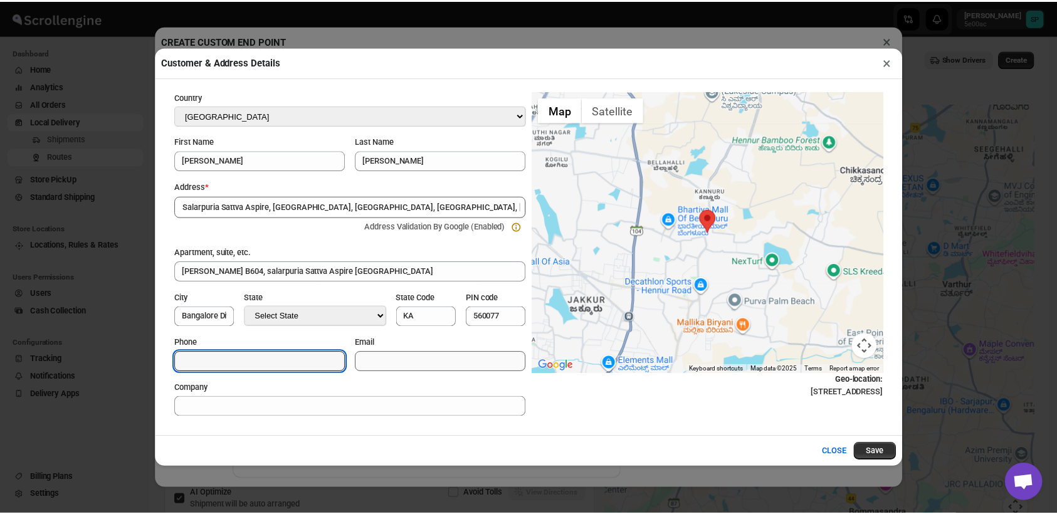
scroll to position [0, 0]
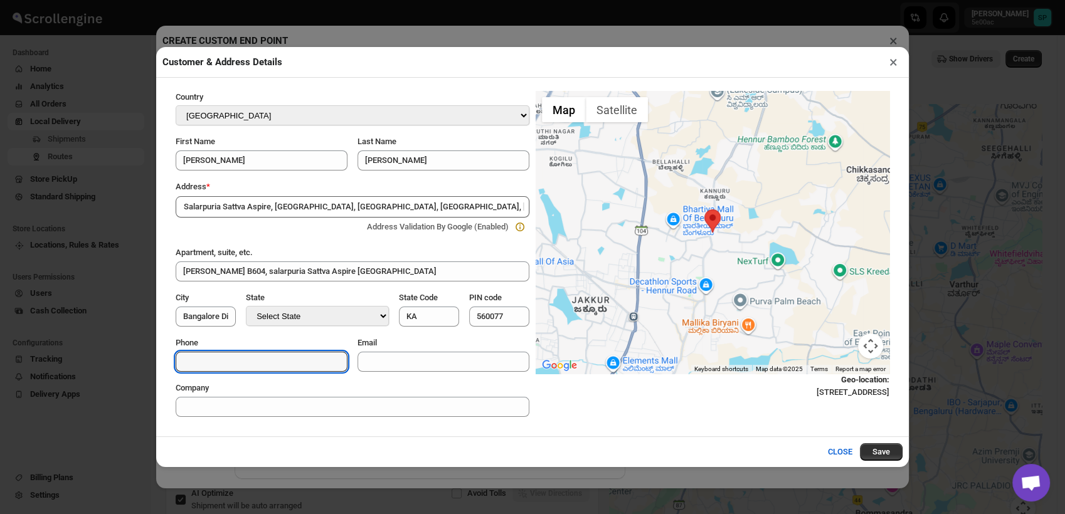
paste input "9820373237"
type input "9820373237"
click at [877, 450] on button "Save" at bounding box center [881, 452] width 43 height 18
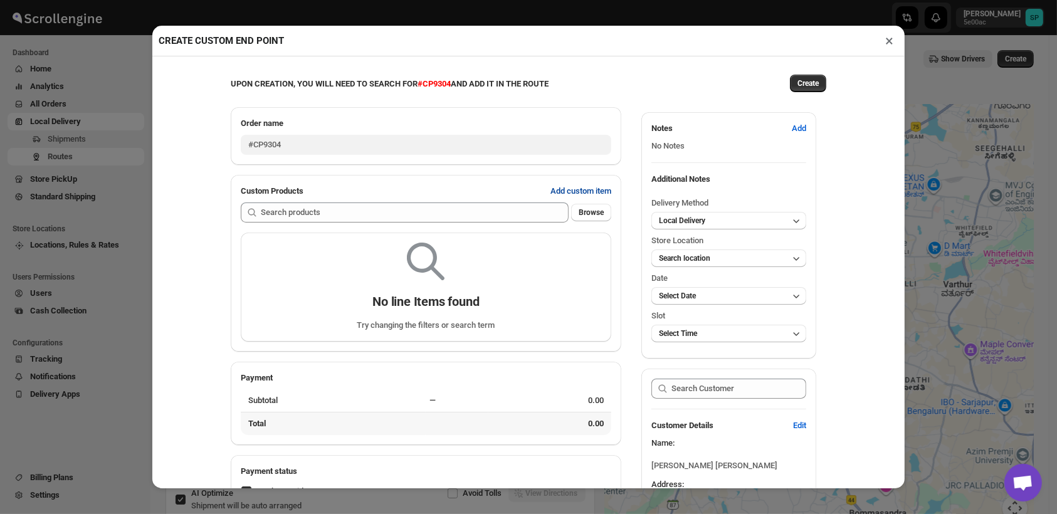
click at [582, 196] on span "Add custom item" at bounding box center [581, 191] width 61 height 13
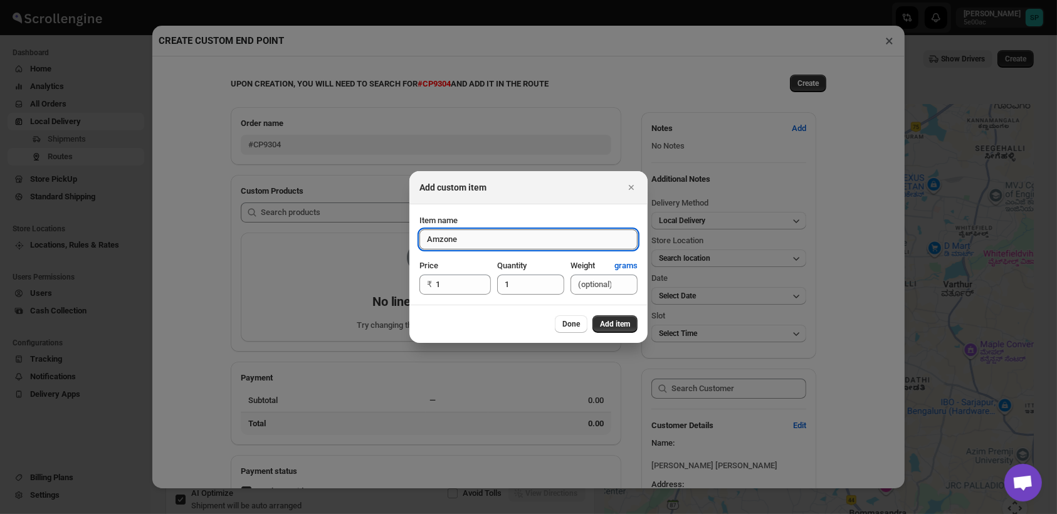
click at [419, 204] on button "Submit" at bounding box center [437, 210] width 36 height 13
type input "N/A"
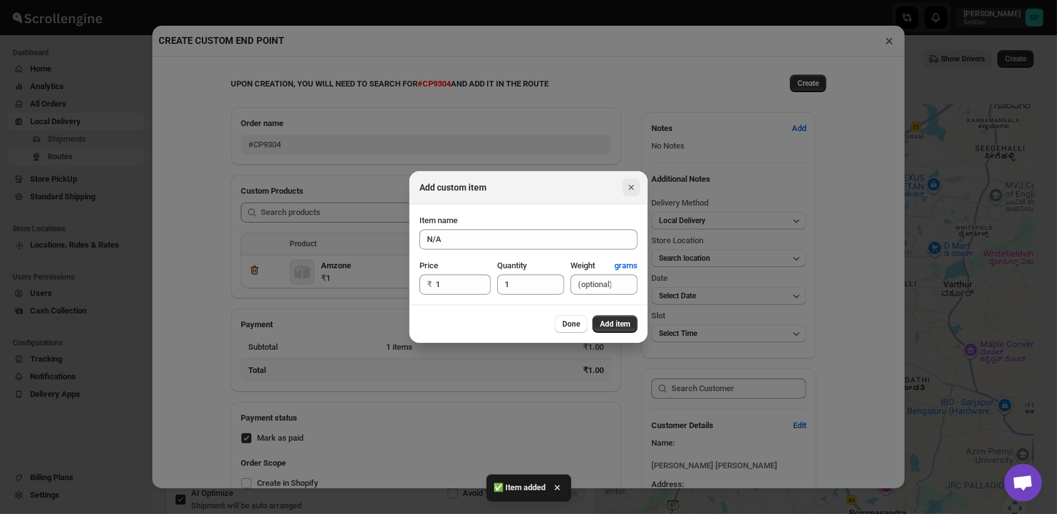
click at [633, 189] on icon "Close" at bounding box center [631, 187] width 13 height 13
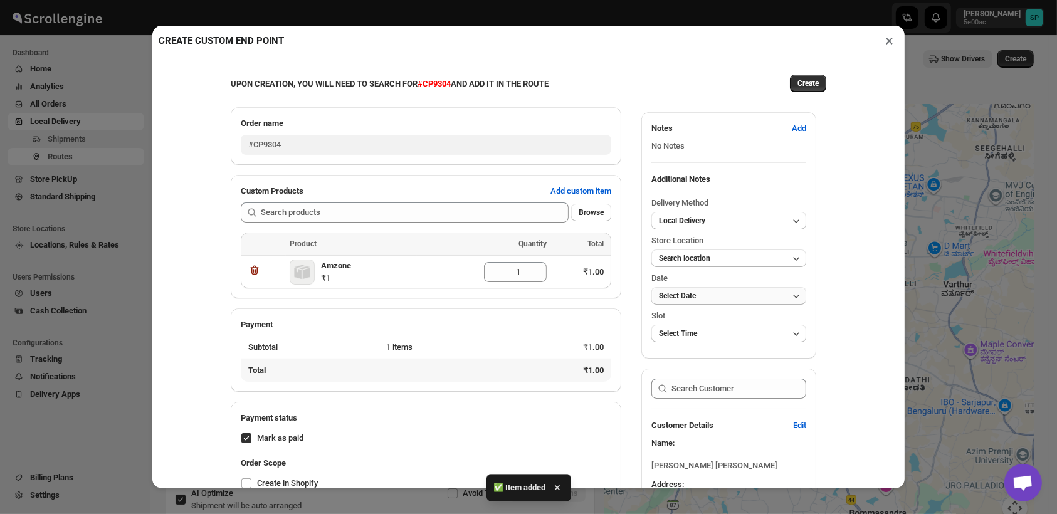
click at [732, 303] on button "Select Date" at bounding box center [728, 296] width 155 height 18
click at [717, 263] on button "Search location" at bounding box center [728, 259] width 155 height 18
click at [684, 258] on span "Search location" at bounding box center [684, 258] width 51 height 9
click at [827, 320] on div "UPON CREATION, YOU WILL NEED TO SEARCH FOR #CP9304 AND ADD IT IN THE ROUTE Crea…" at bounding box center [529, 338] width 626 height 557
click at [713, 266] on button "Search location" at bounding box center [728, 259] width 155 height 18
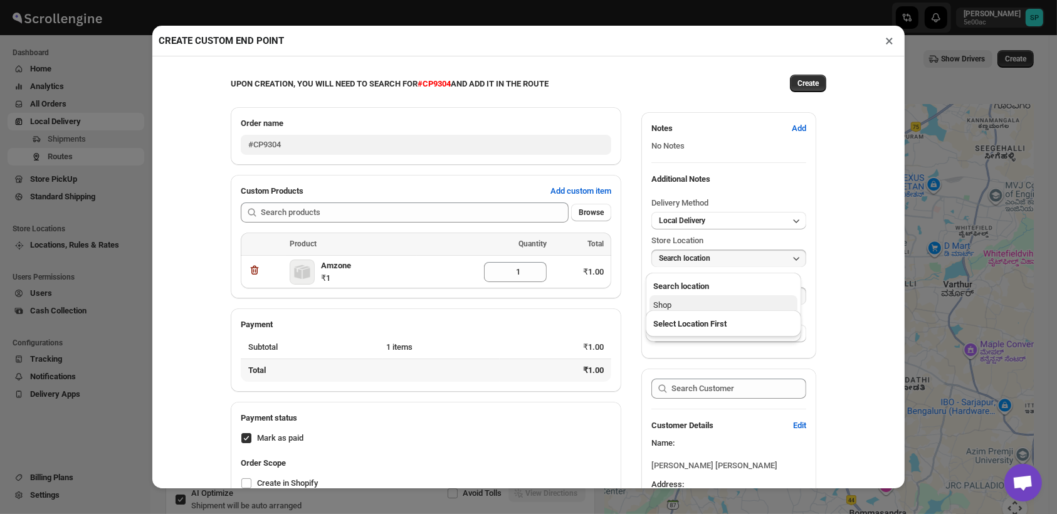
click at [660, 304] on div "Shop" at bounding box center [662, 305] width 18 height 13
click at [849, 292] on div "UPON CREATION, YOU WILL NEED TO SEARCH FOR #CP9304 AND ADD IT IN THE ROUTE Crea…" at bounding box center [528, 272] width 752 height 432
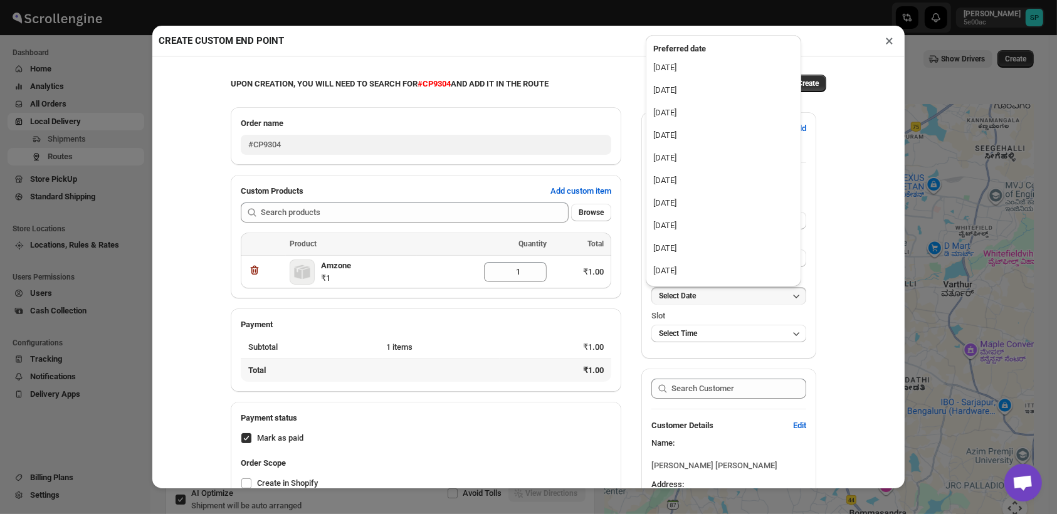
click at [865, 311] on div "UPON CREATION, YOU WILL NEED TO SEARCH FOR #CP9304 AND ADD IT IN THE ROUTE Crea…" at bounding box center [528, 272] width 752 height 432
click at [764, 294] on button "Select Date" at bounding box center [728, 296] width 155 height 18
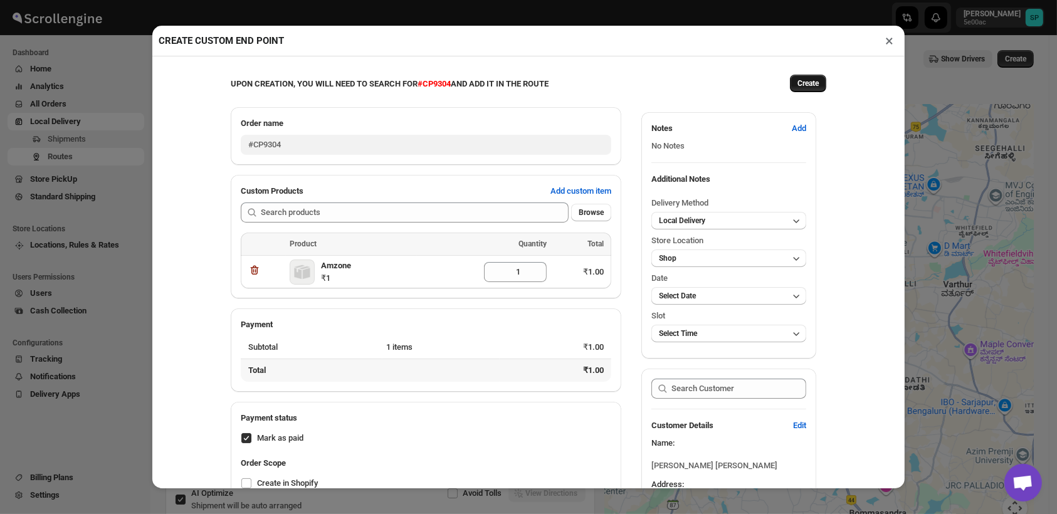
click at [804, 92] on button "Create" at bounding box center [808, 84] width 36 height 18
